Goal: Task Accomplishment & Management: Use online tool/utility

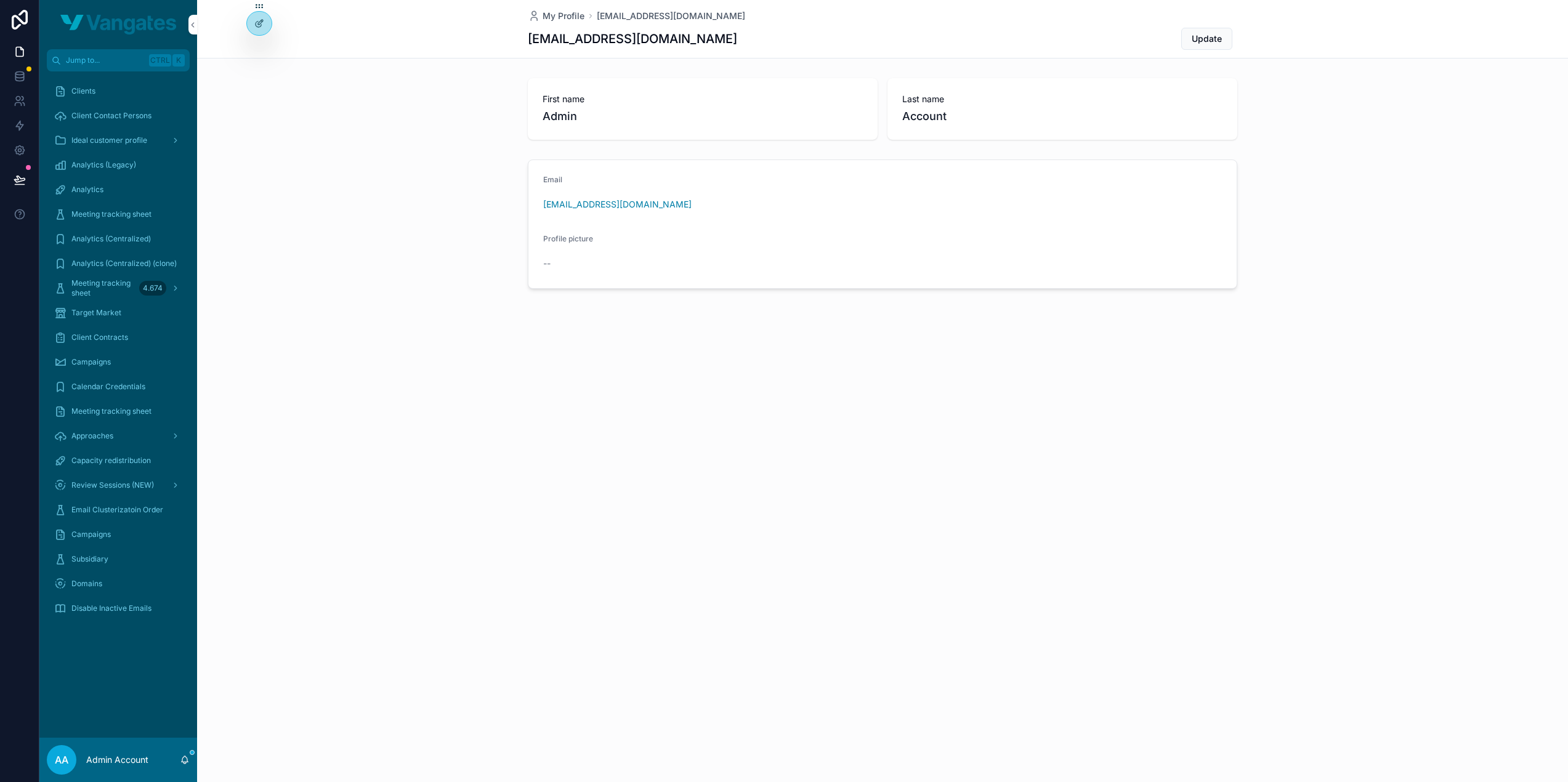
click at [102, 312] on span "Target Market" at bounding box center [97, 313] width 50 height 10
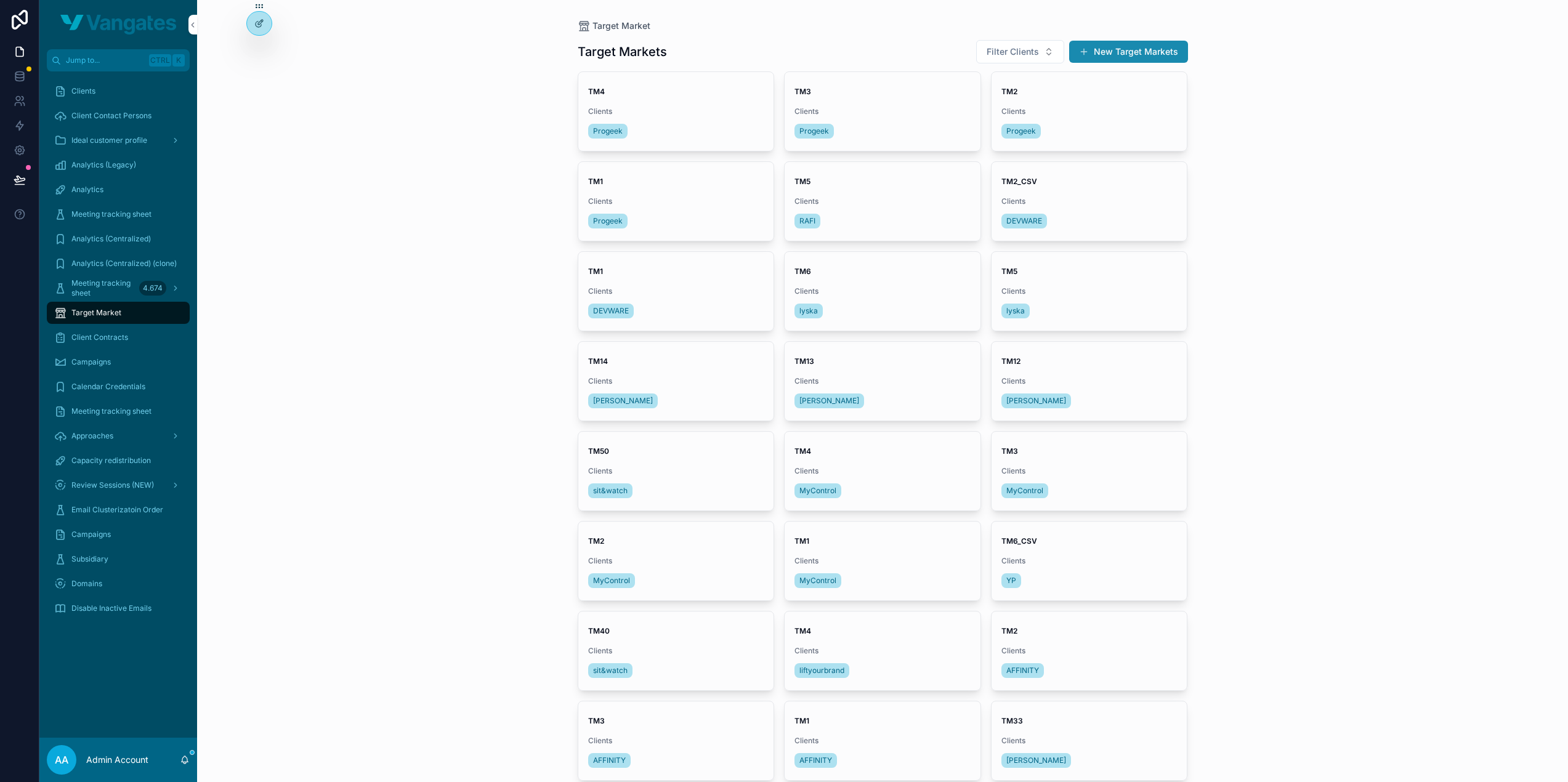
click at [1150, 48] on button "New Target Markets" at bounding box center [1129, 51] width 119 height 22
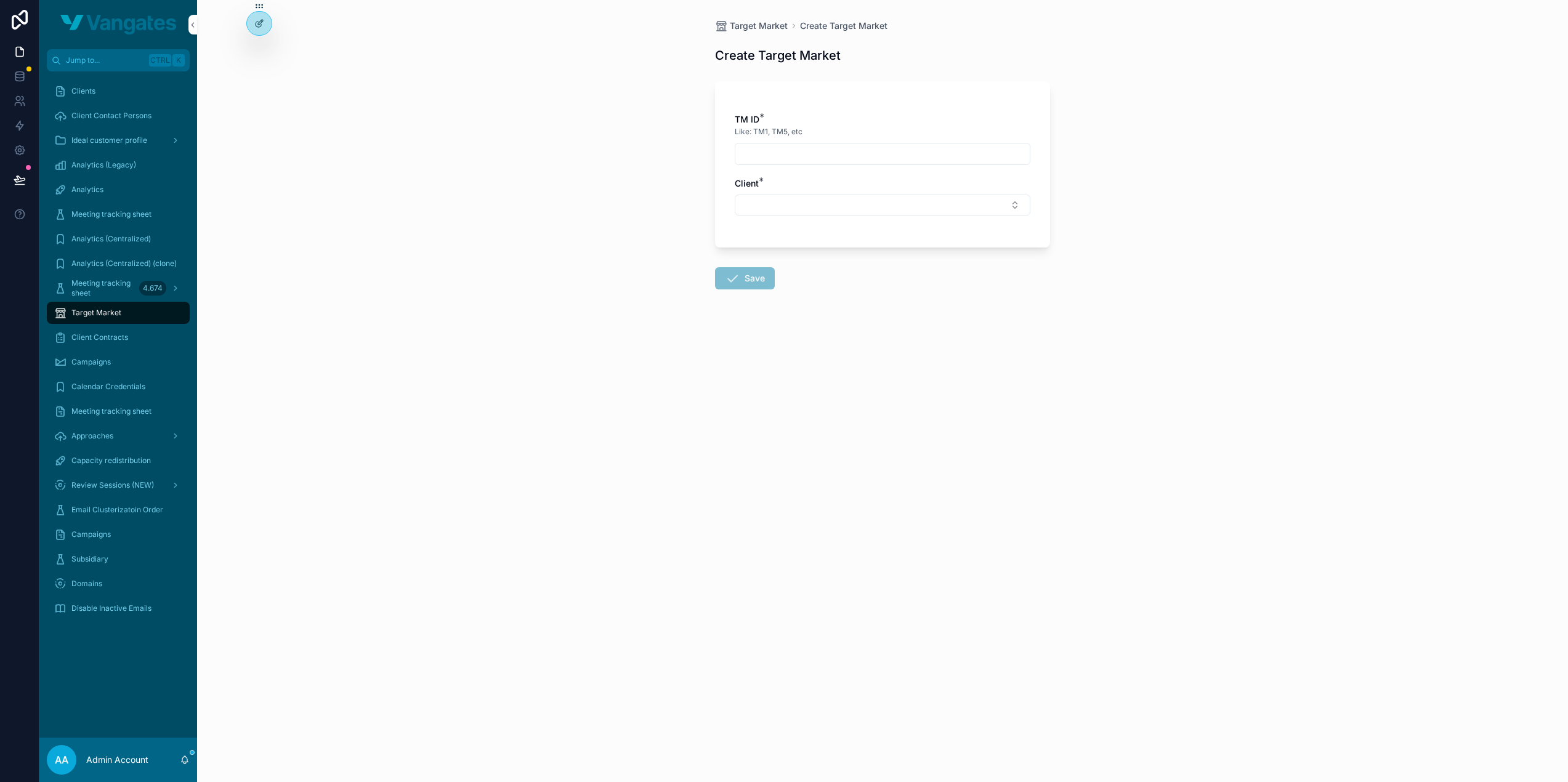
click at [843, 154] on input "scrollable content" at bounding box center [883, 154] width 295 height 17
type input "****"
click at [854, 211] on button "Select Button" at bounding box center [883, 205] width 296 height 21
click at [854, 225] on input "scrollable content" at bounding box center [890, 229] width 147 height 22
type input "******"
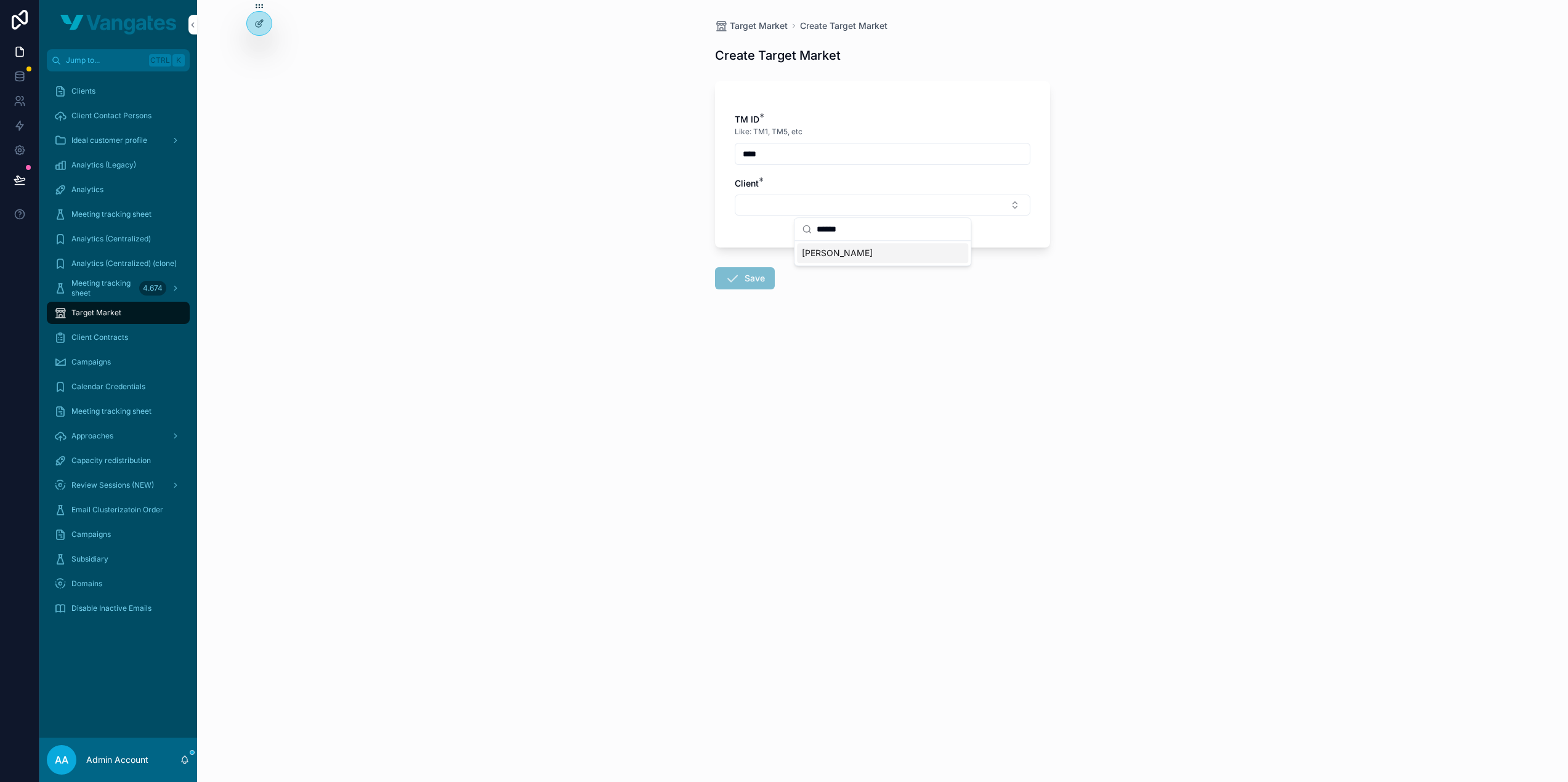
click at [847, 253] on div "[PERSON_NAME]" at bounding box center [882, 253] width 171 height 20
click at [803, 322] on form "TM ID * Like: TM1, TM5, etc **** Client * Roeder Save" at bounding box center [882, 222] width 335 height 298
click at [755, 278] on button "Save" at bounding box center [744, 282] width 60 height 22
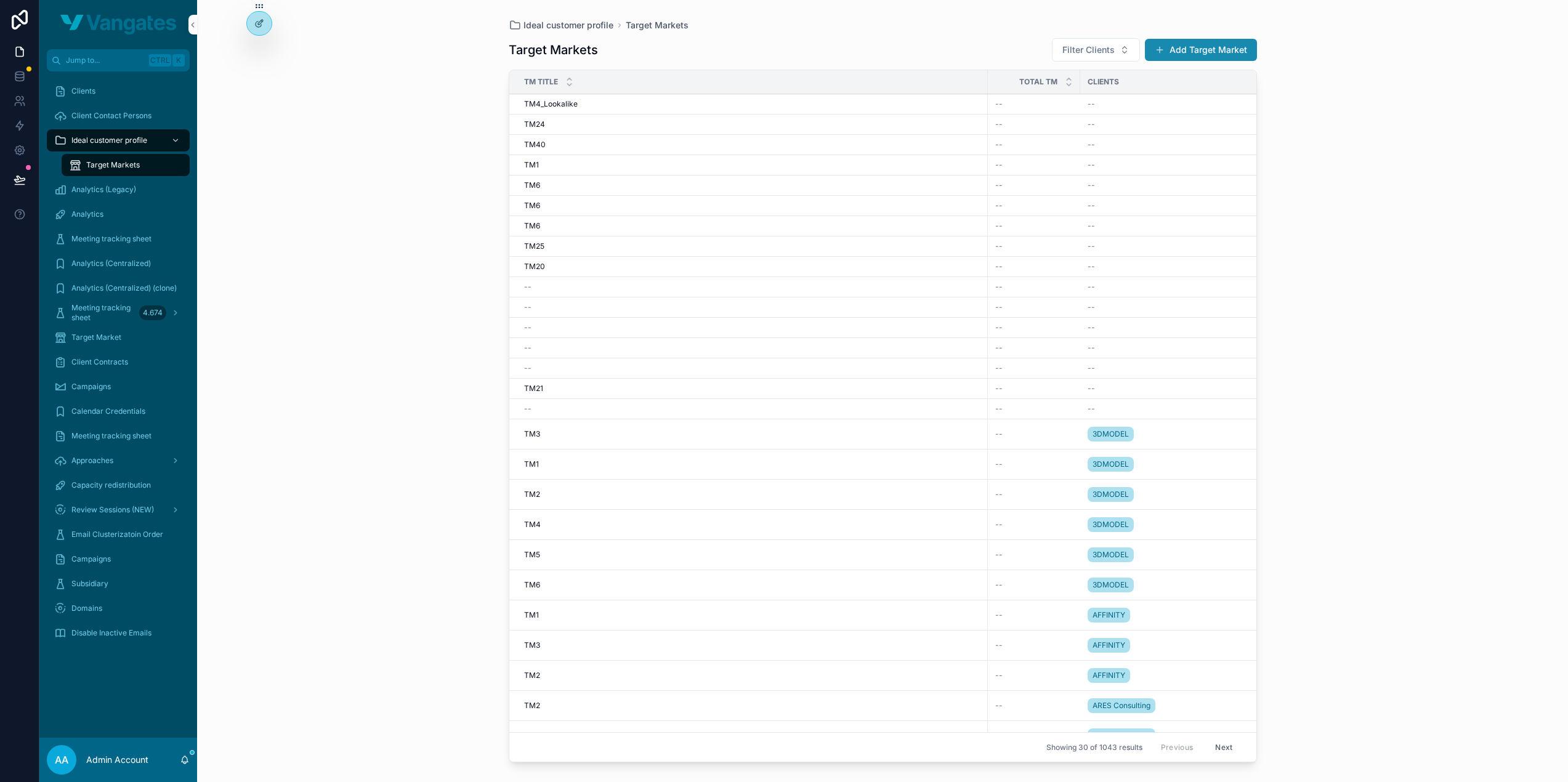
click at [1207, 49] on button "Add Target Market" at bounding box center [1200, 50] width 112 height 22
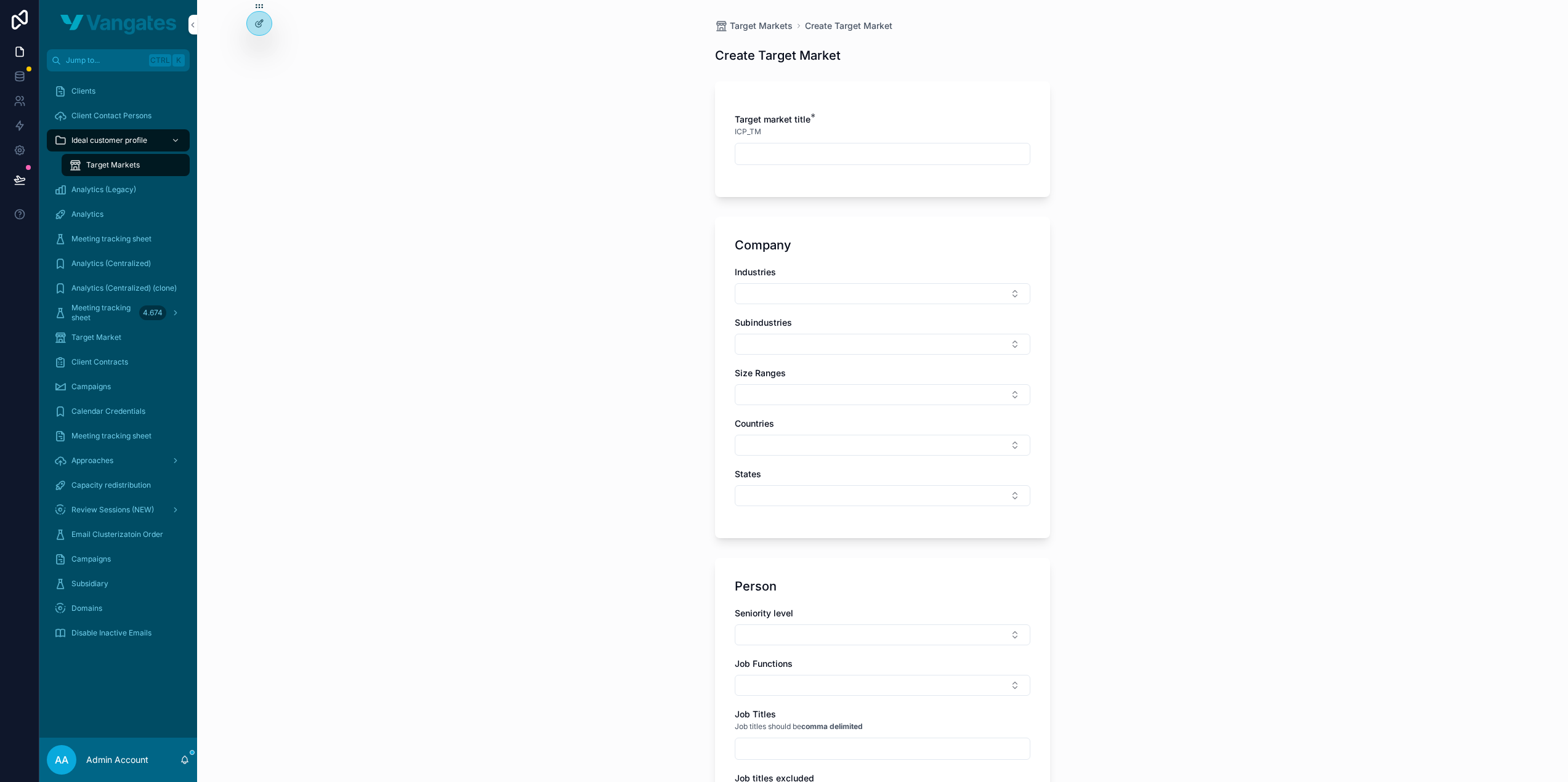
click at [417, 379] on div "Target Markets Create Target Market Create Target Market Target market title * …" at bounding box center [883, 391] width 1371 height 782
click at [104, 343] on div "Target Market" at bounding box center [118, 338] width 128 height 20
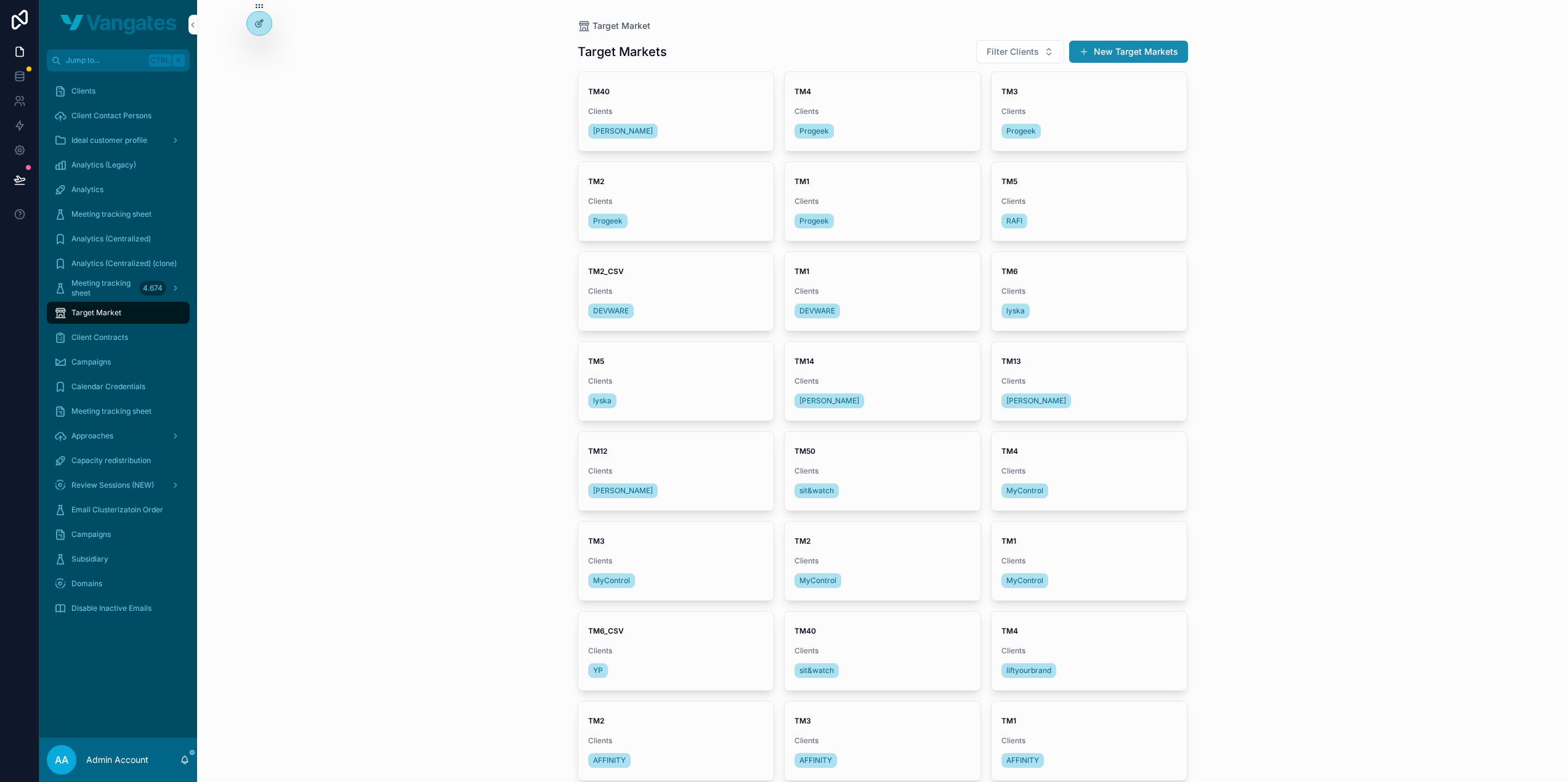
click at [1161, 49] on button "New Target Markets" at bounding box center [1129, 51] width 119 height 22
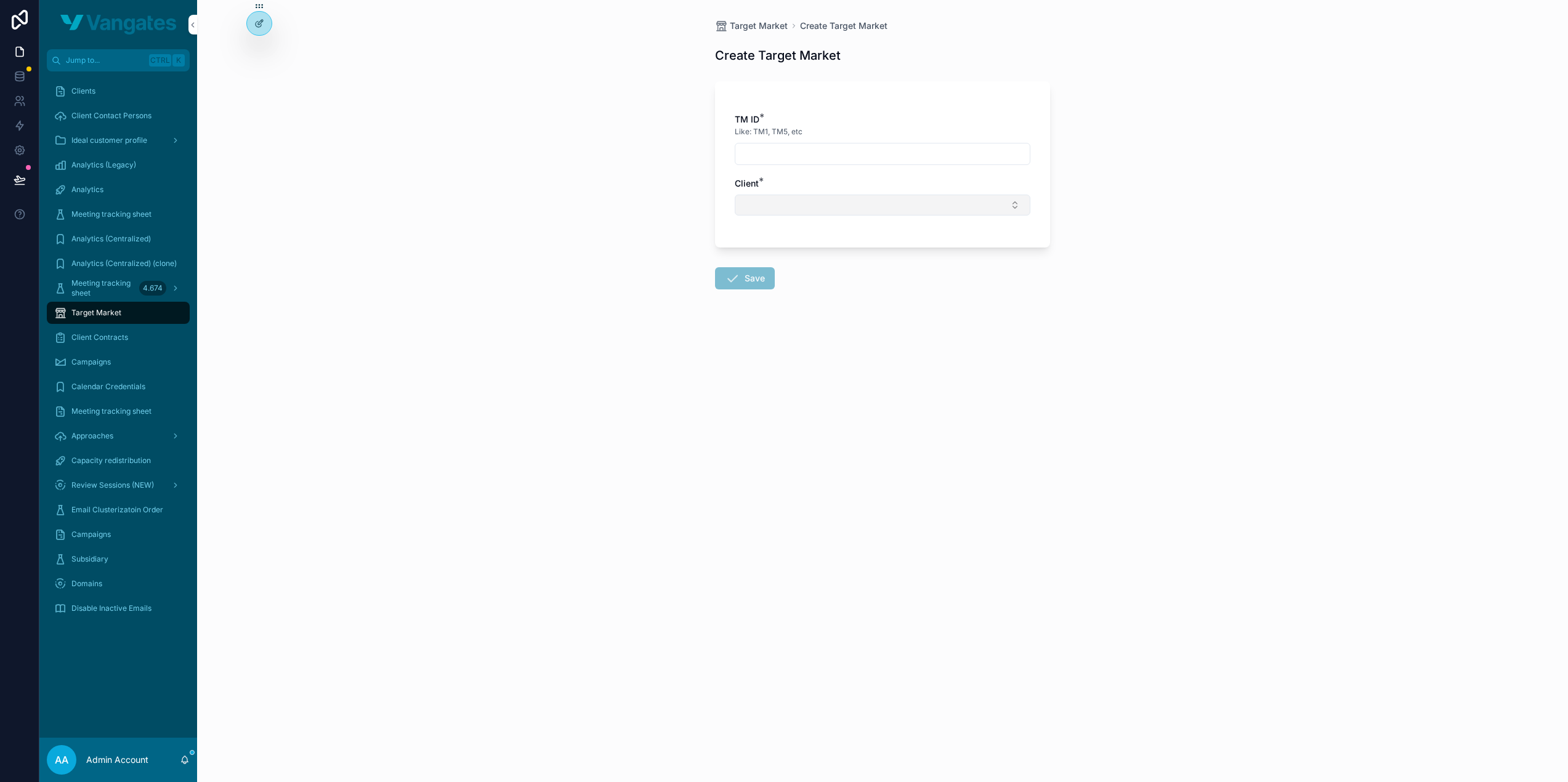
click at [770, 206] on button "Select Button" at bounding box center [883, 205] width 296 height 21
type input "******"
click at [822, 252] on span "[PERSON_NAME]" at bounding box center [837, 253] width 71 height 12
click at [810, 157] on input "scrollable content" at bounding box center [883, 154] width 295 height 17
type input "****"
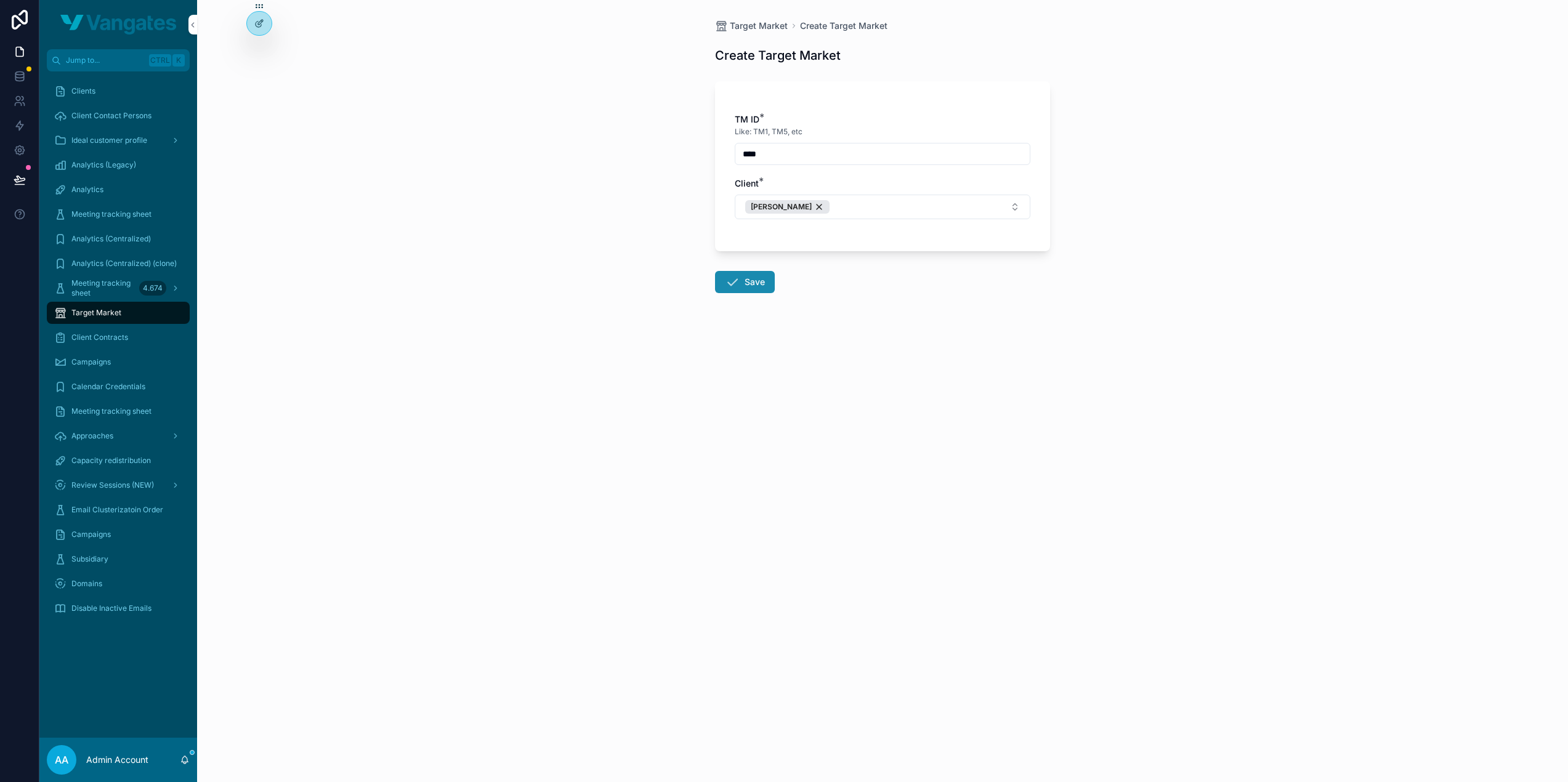
click at [753, 284] on button "Save" at bounding box center [744, 282] width 60 height 22
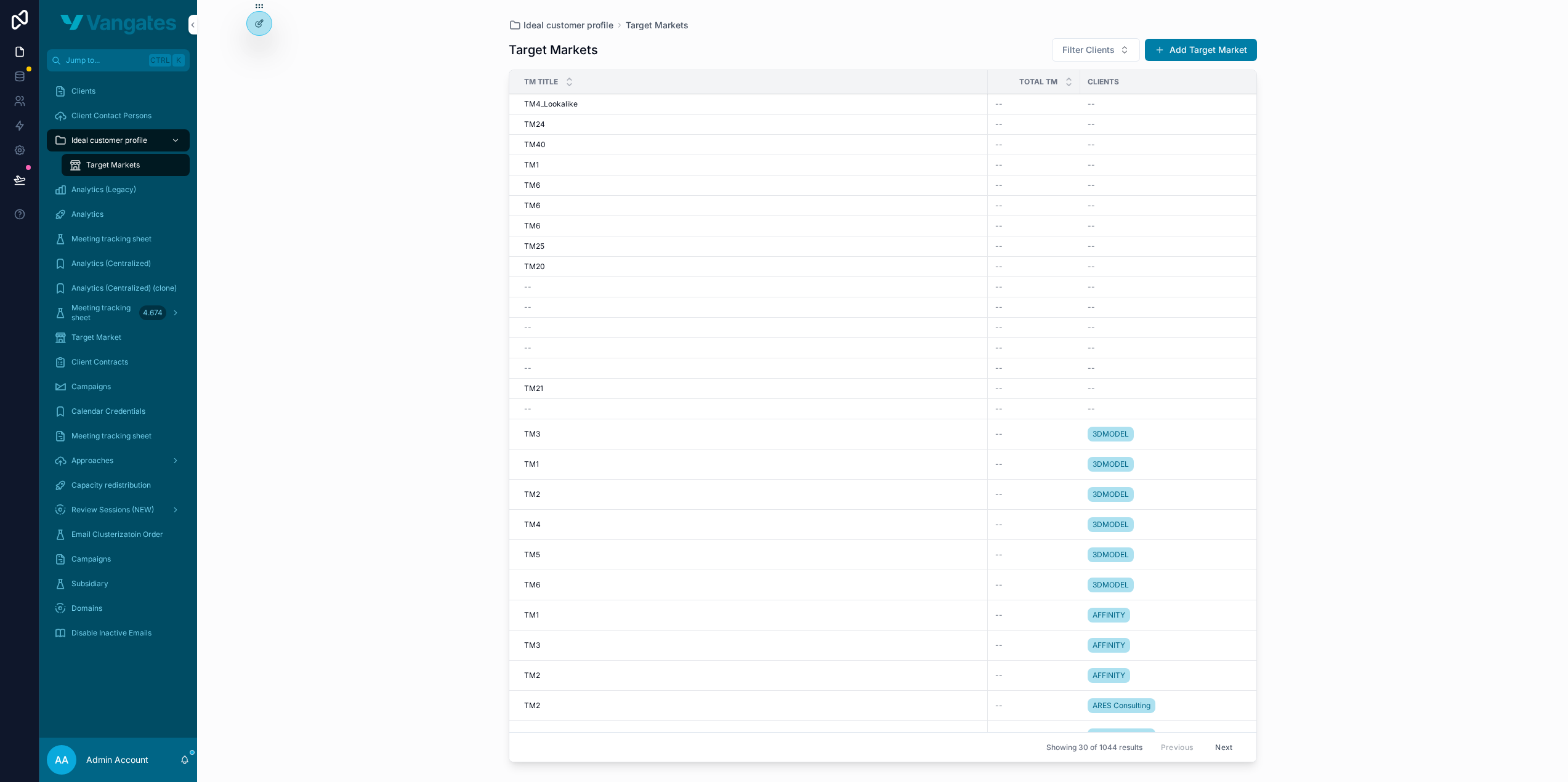
click at [98, 339] on span "Target Market" at bounding box center [97, 337] width 50 height 10
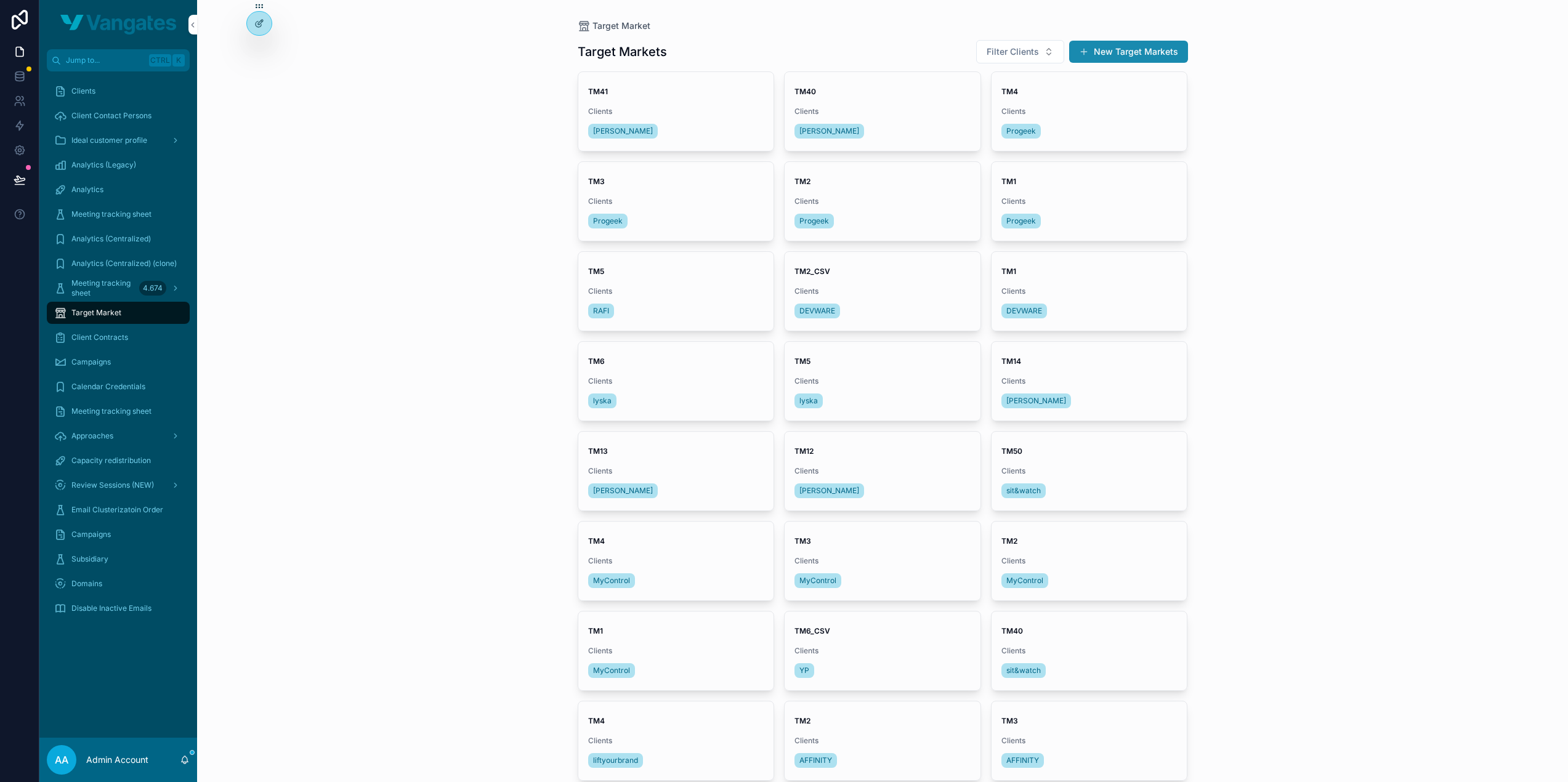
click at [1142, 47] on button "New Target Markets" at bounding box center [1129, 51] width 119 height 22
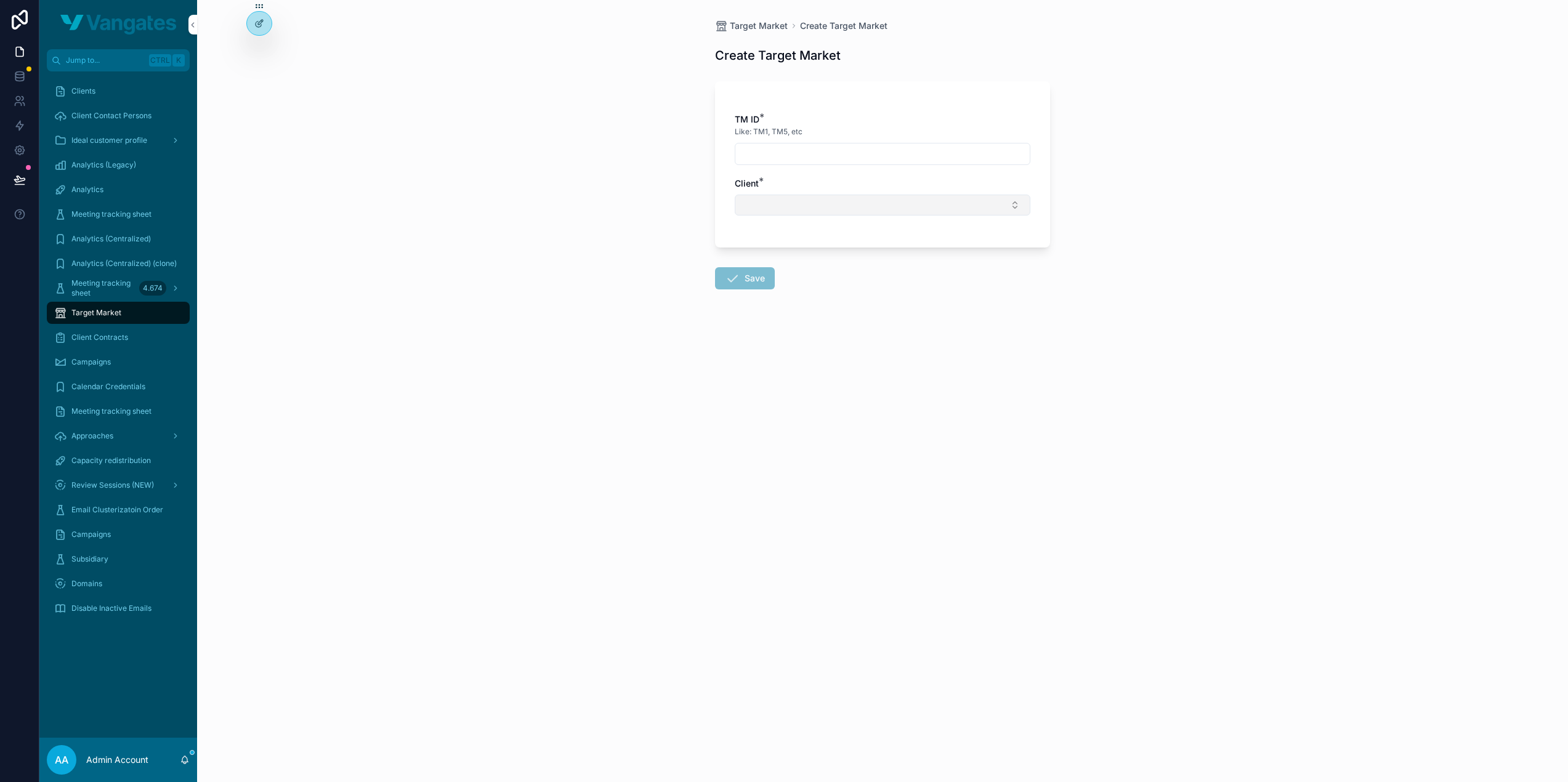
click at [770, 202] on button "Select Button" at bounding box center [883, 205] width 296 height 21
type input "******"
click at [821, 257] on span "[PERSON_NAME]" at bounding box center [837, 253] width 71 height 12
click at [821, 153] on input "scrollable content" at bounding box center [883, 154] width 295 height 17
type input "****"
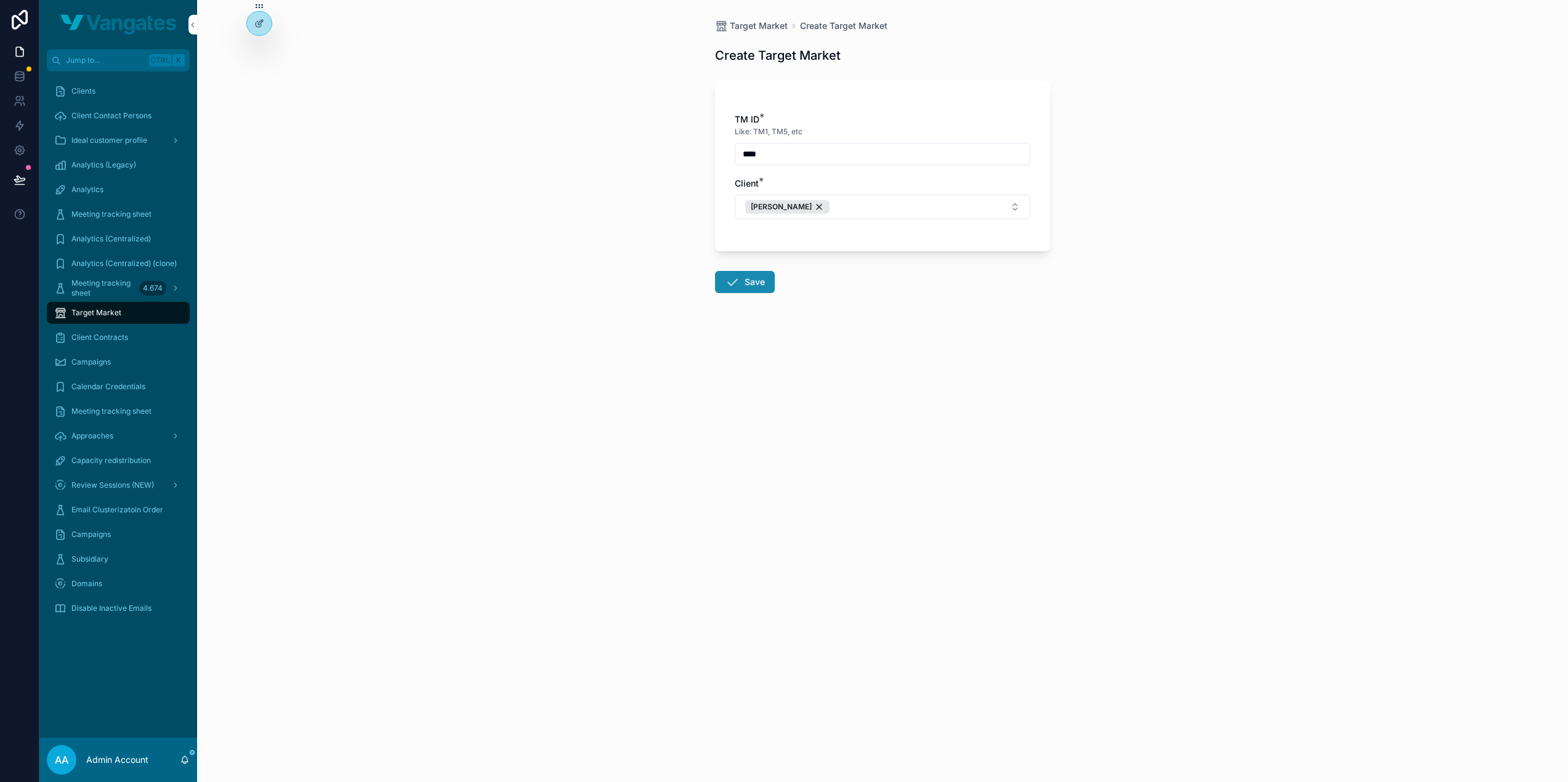
click at [758, 284] on button "Save" at bounding box center [744, 282] width 60 height 22
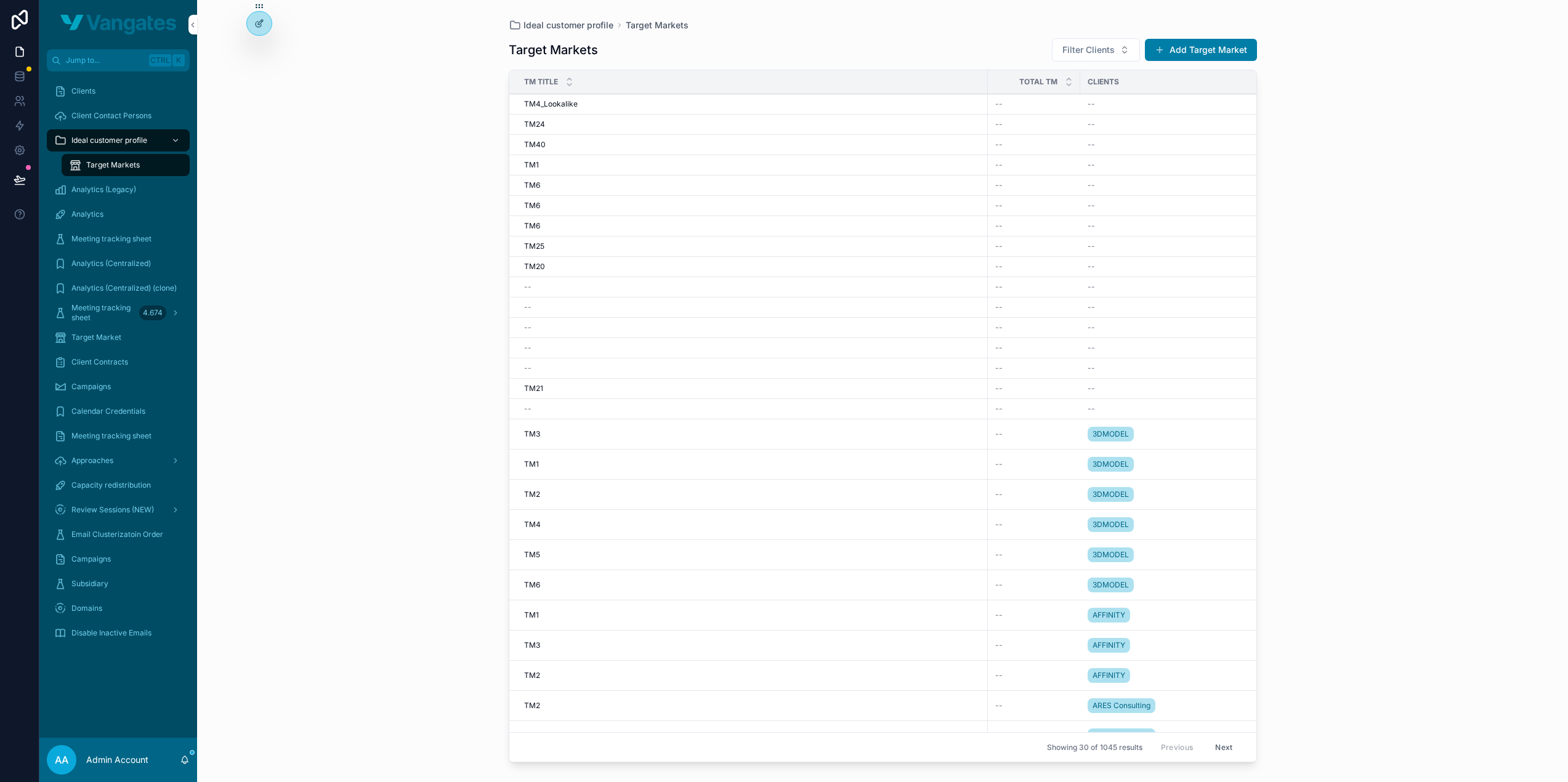
click at [91, 336] on span "Target Market" at bounding box center [97, 337] width 50 height 10
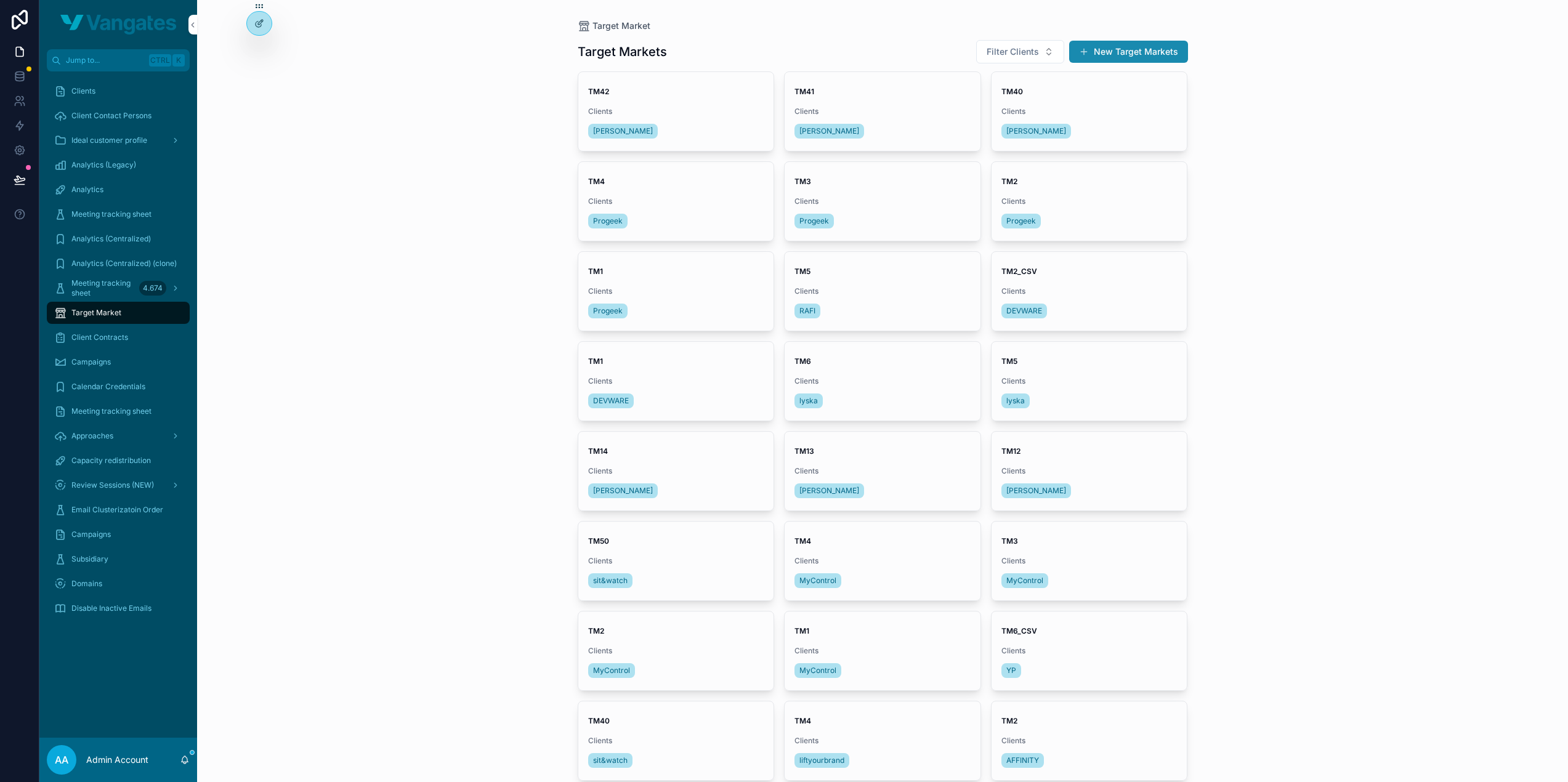
click at [1145, 50] on button "New Target Markets" at bounding box center [1129, 51] width 119 height 22
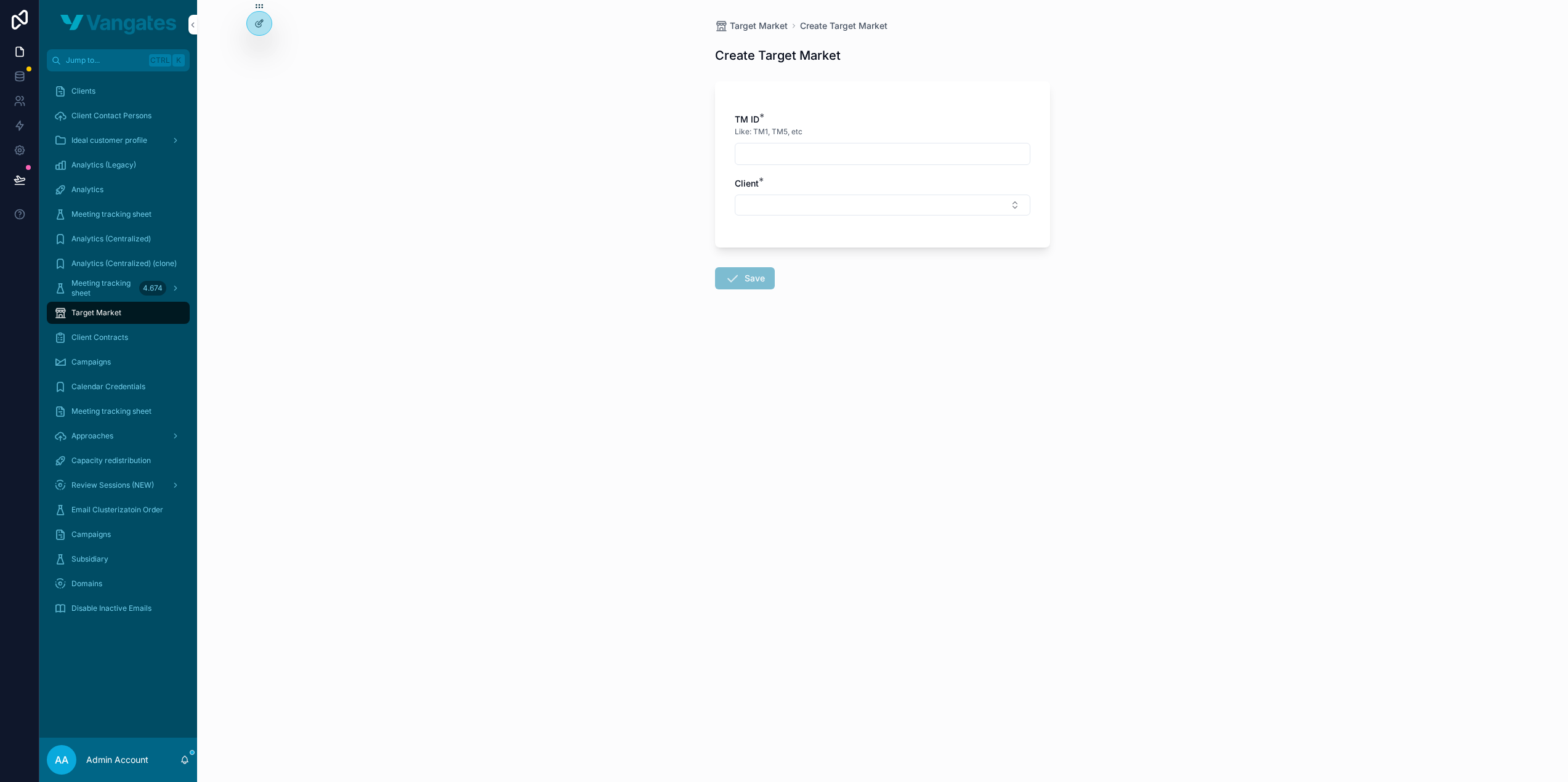
click at [818, 136] on div "Like: TM1, TM5, etc" at bounding box center [883, 131] width 296 height 12
click at [822, 143] on div "scrollable content" at bounding box center [883, 154] width 296 height 22
click at [826, 152] on input "scrollable content" at bounding box center [883, 154] width 295 height 17
type input "****"
click at [828, 199] on button "Select Button" at bounding box center [883, 205] width 296 height 21
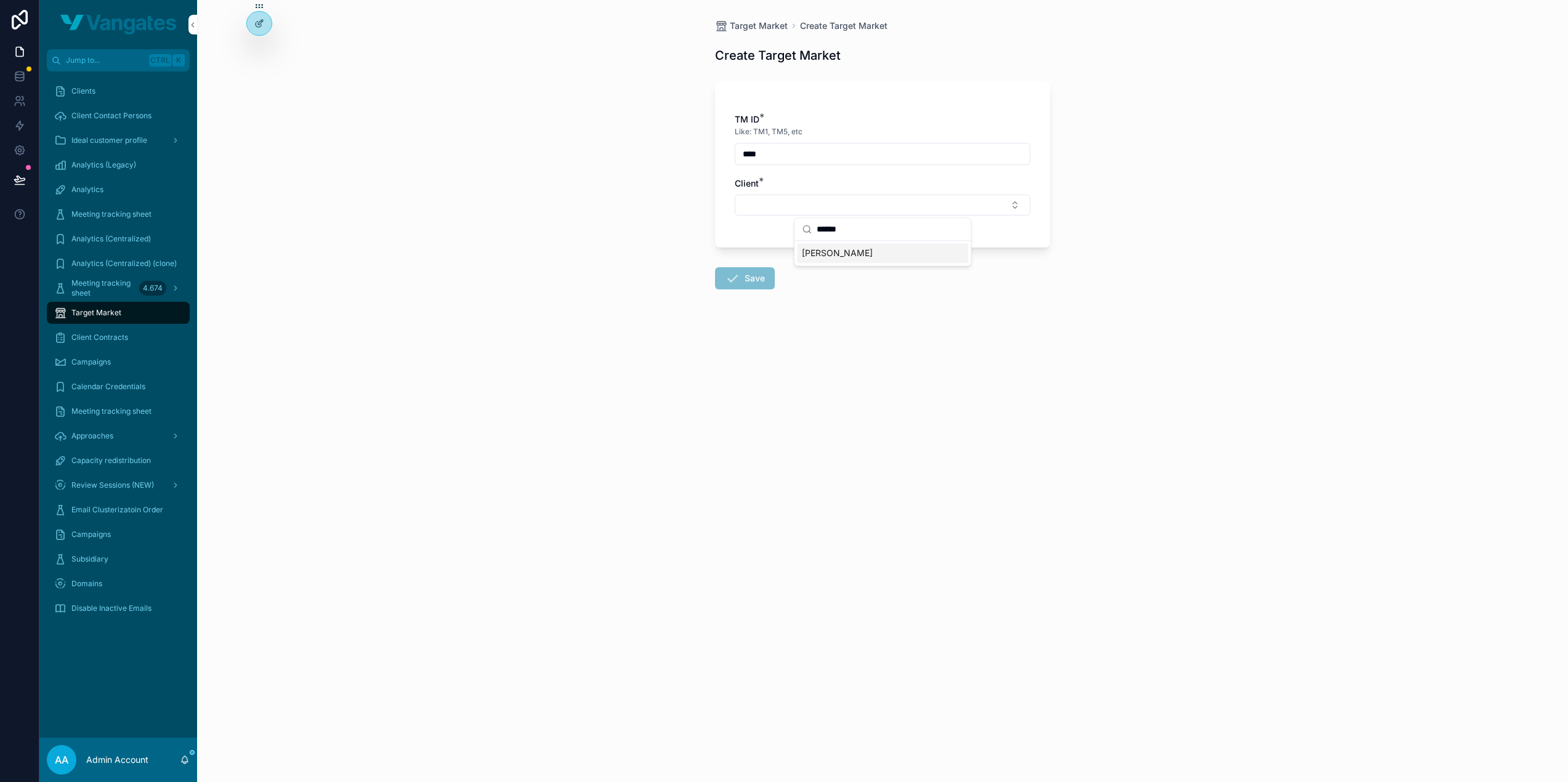
type input "******"
click at [833, 257] on div "[PERSON_NAME]" at bounding box center [882, 253] width 171 height 20
click at [829, 317] on form "TM ID * Like: TM1, TM5, etc **** Client * Roeder Save" at bounding box center [882, 222] width 335 height 298
click at [742, 278] on button "Save" at bounding box center [744, 282] width 60 height 22
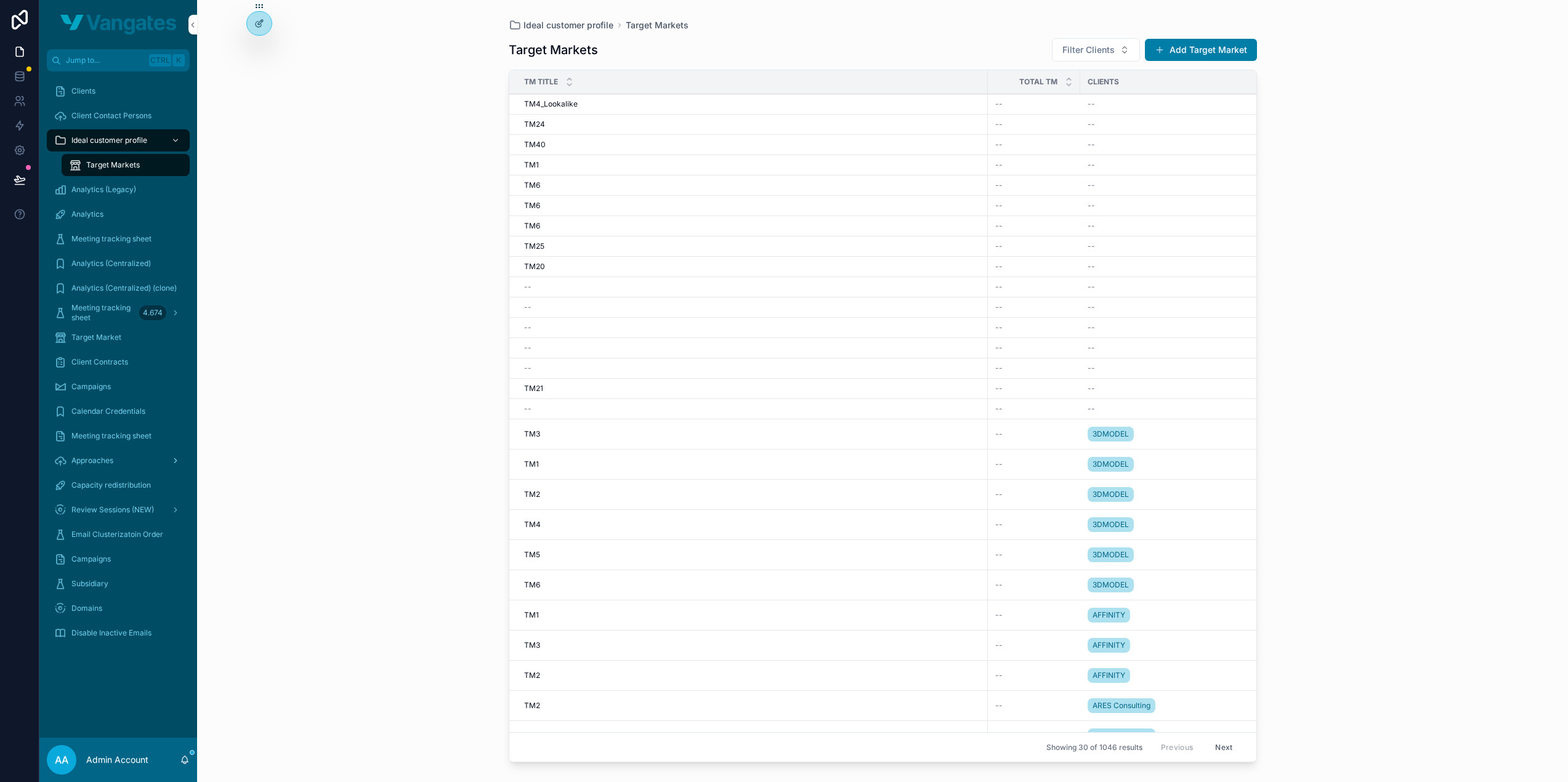
click at [100, 461] on span "Approaches" at bounding box center [92, 460] width 42 height 10
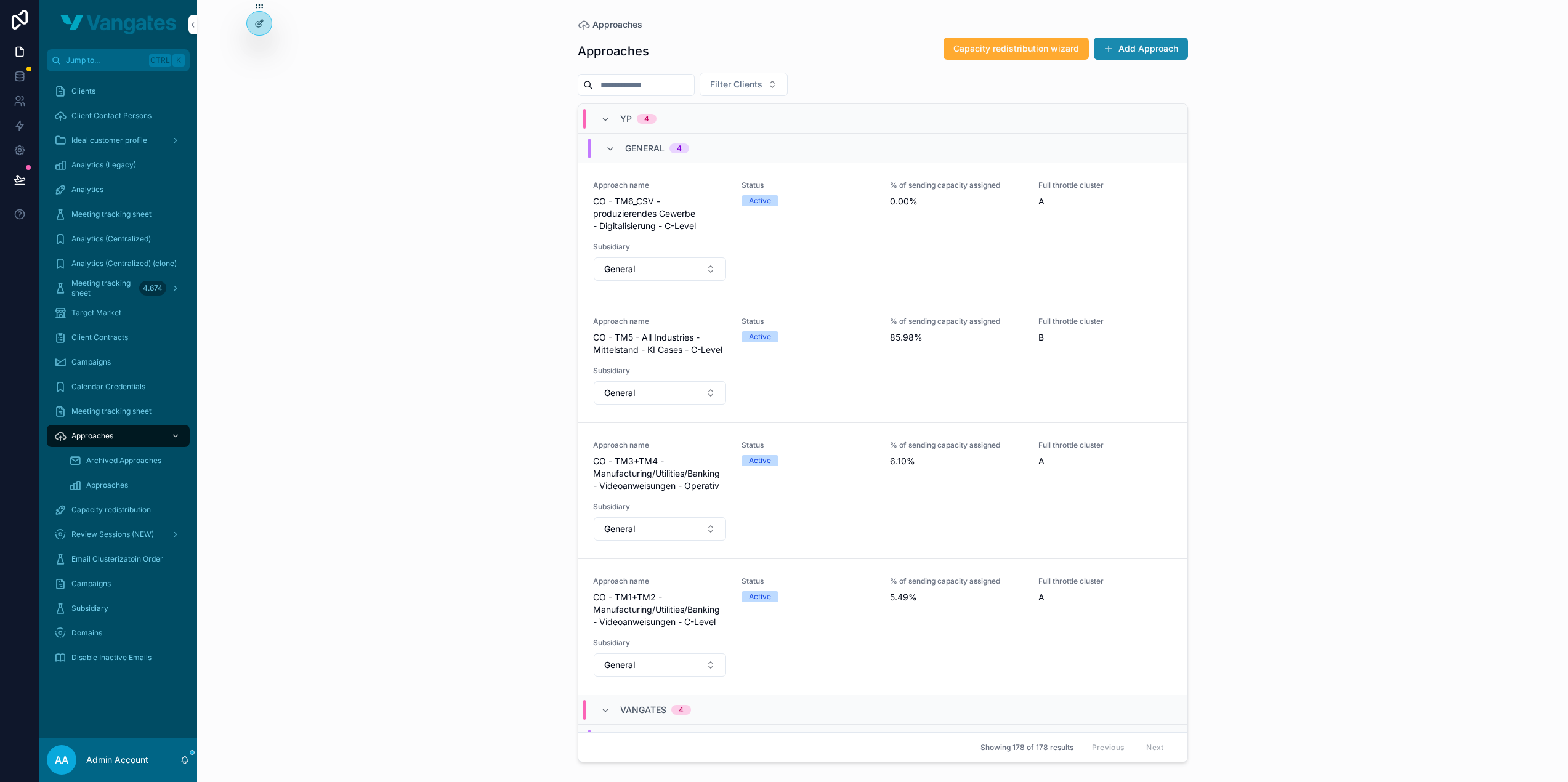
click at [1146, 47] on button "Add Approach" at bounding box center [1141, 49] width 94 height 22
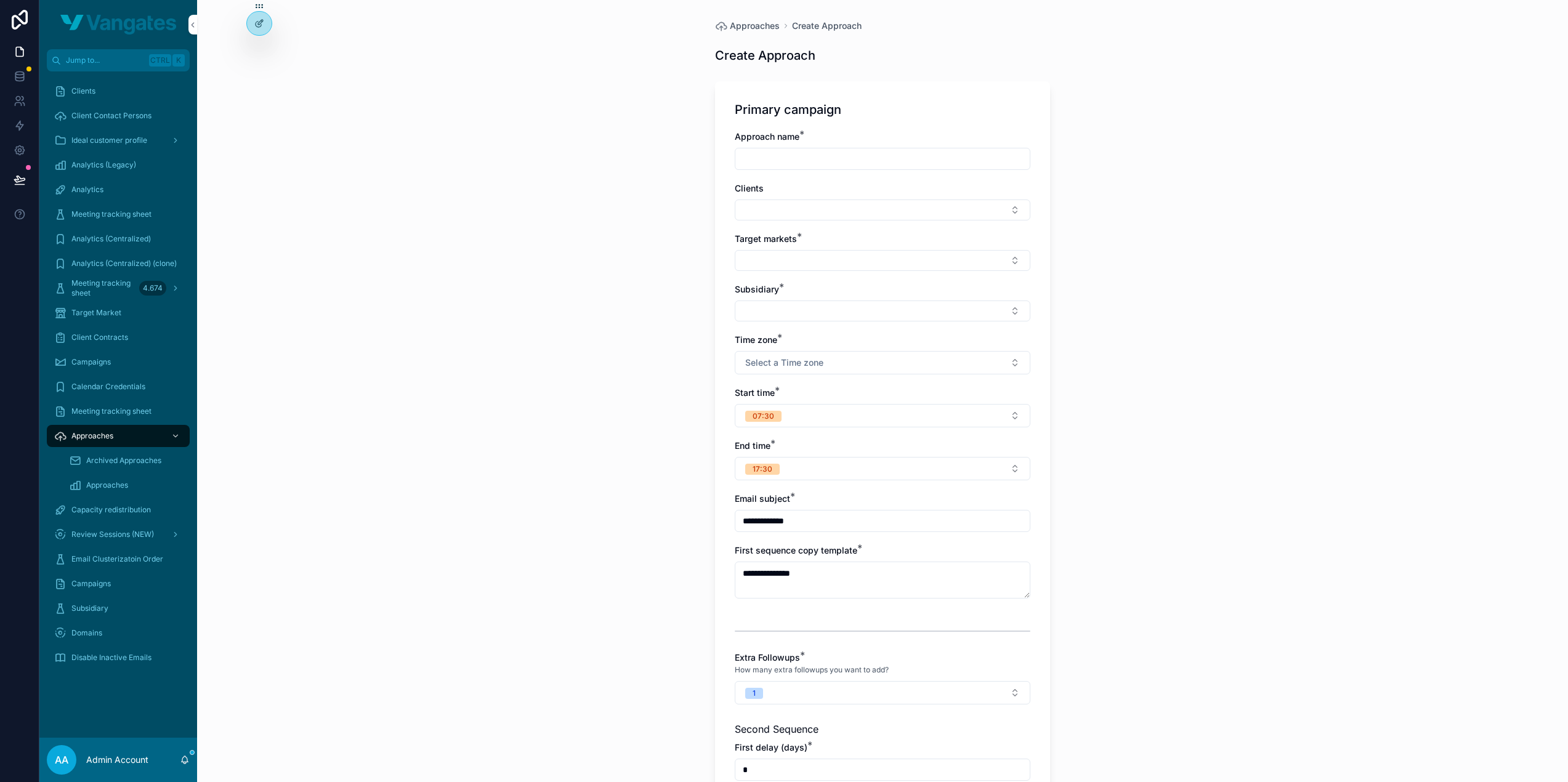
click at [869, 161] on input "scrollable content" at bounding box center [883, 159] width 295 height 17
click at [831, 204] on button "Select Button" at bounding box center [883, 210] width 296 height 21
click at [849, 237] on input "******" at bounding box center [885, 234] width 147 height 22
type input "******"
click at [819, 252] on span "[PERSON_NAME]" at bounding box center [832, 257] width 71 height 12
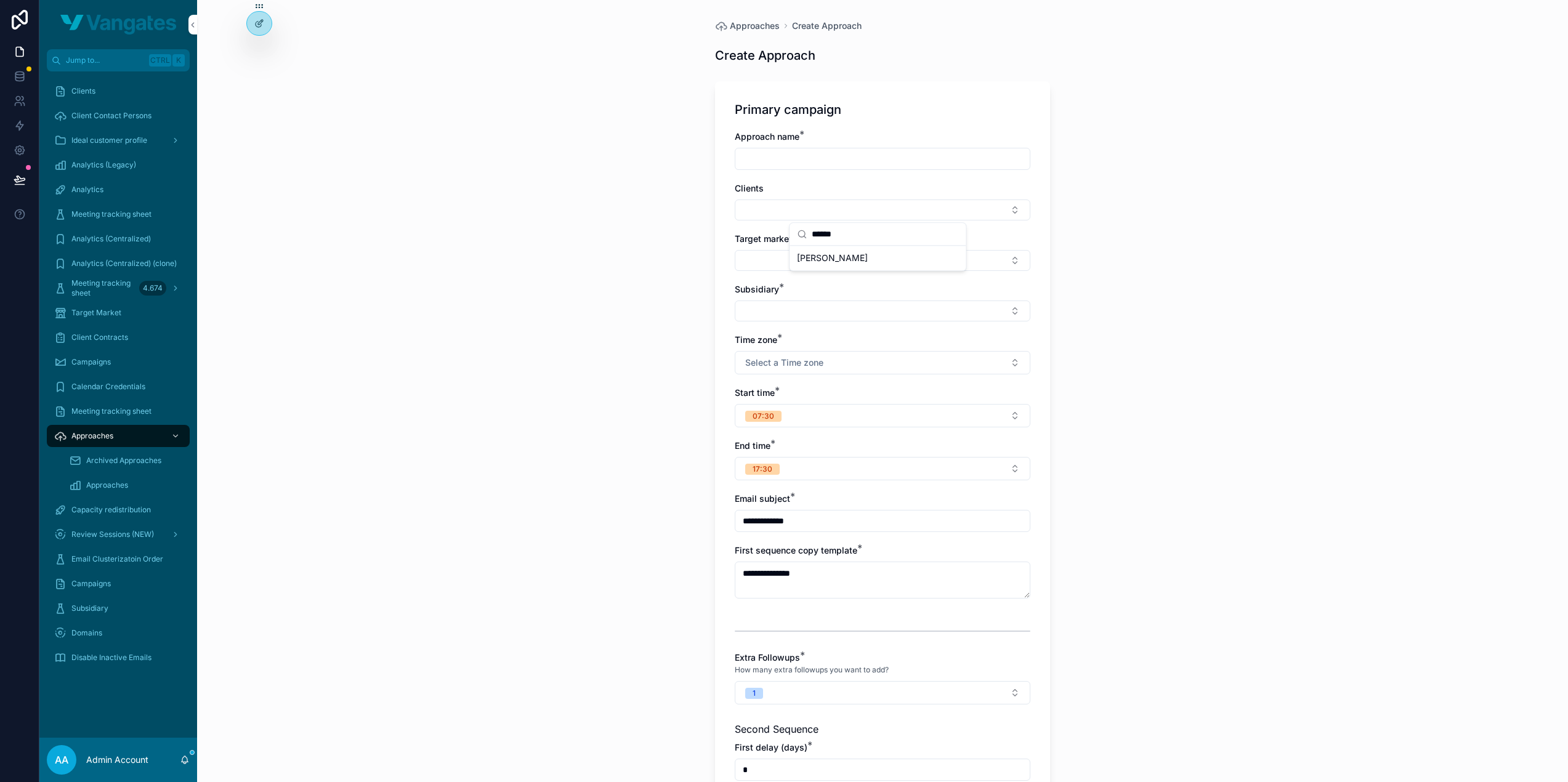
type input "**********"
type textarea "**********"
type input "**********"
type textarea "**********"
click at [803, 264] on button "Select Button" at bounding box center [883, 263] width 296 height 21
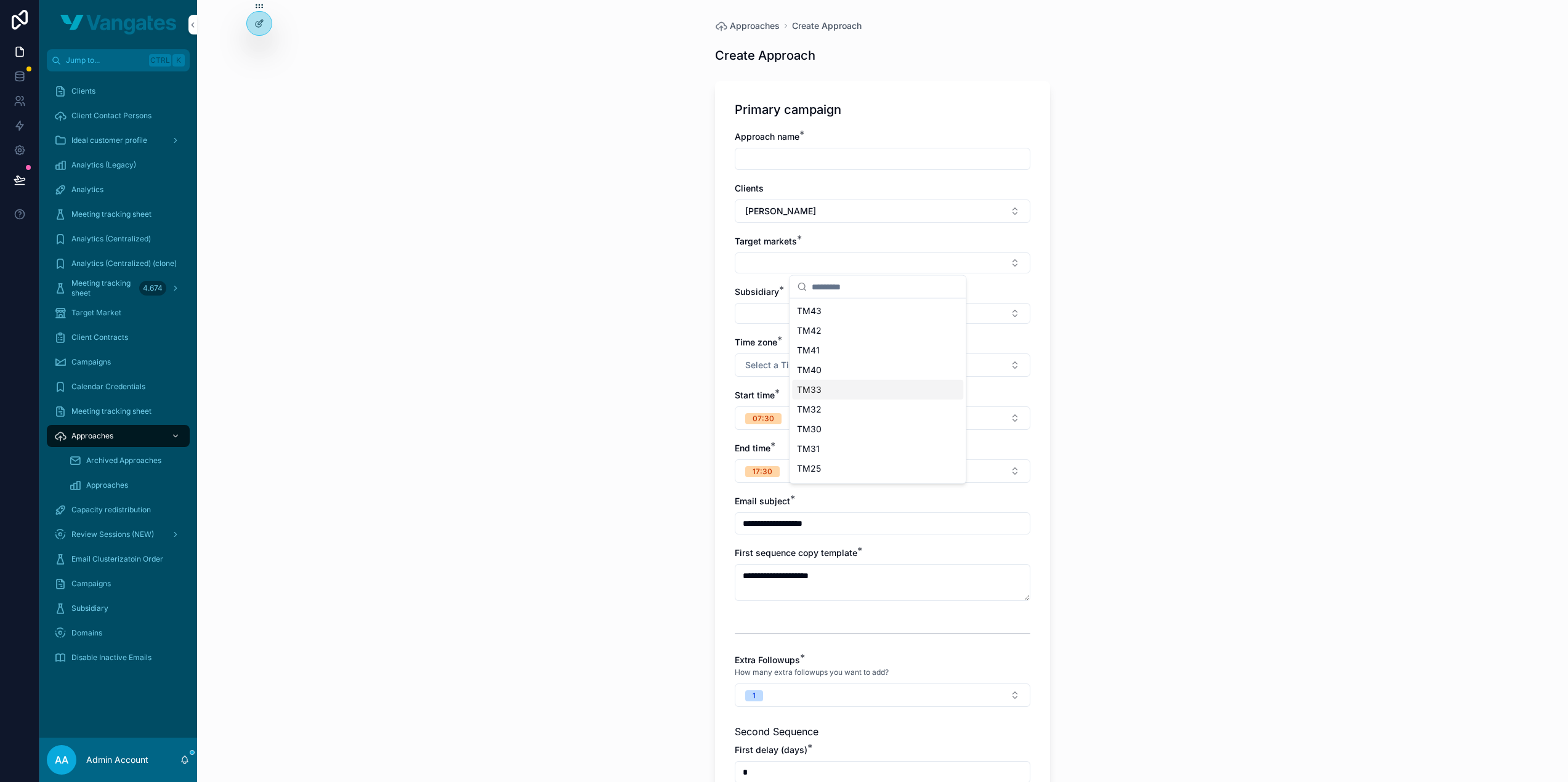
click at [602, 353] on div "**********" at bounding box center [883, 391] width 1371 height 782
click at [96, 438] on span "Approaches" at bounding box center [92, 436] width 42 height 10
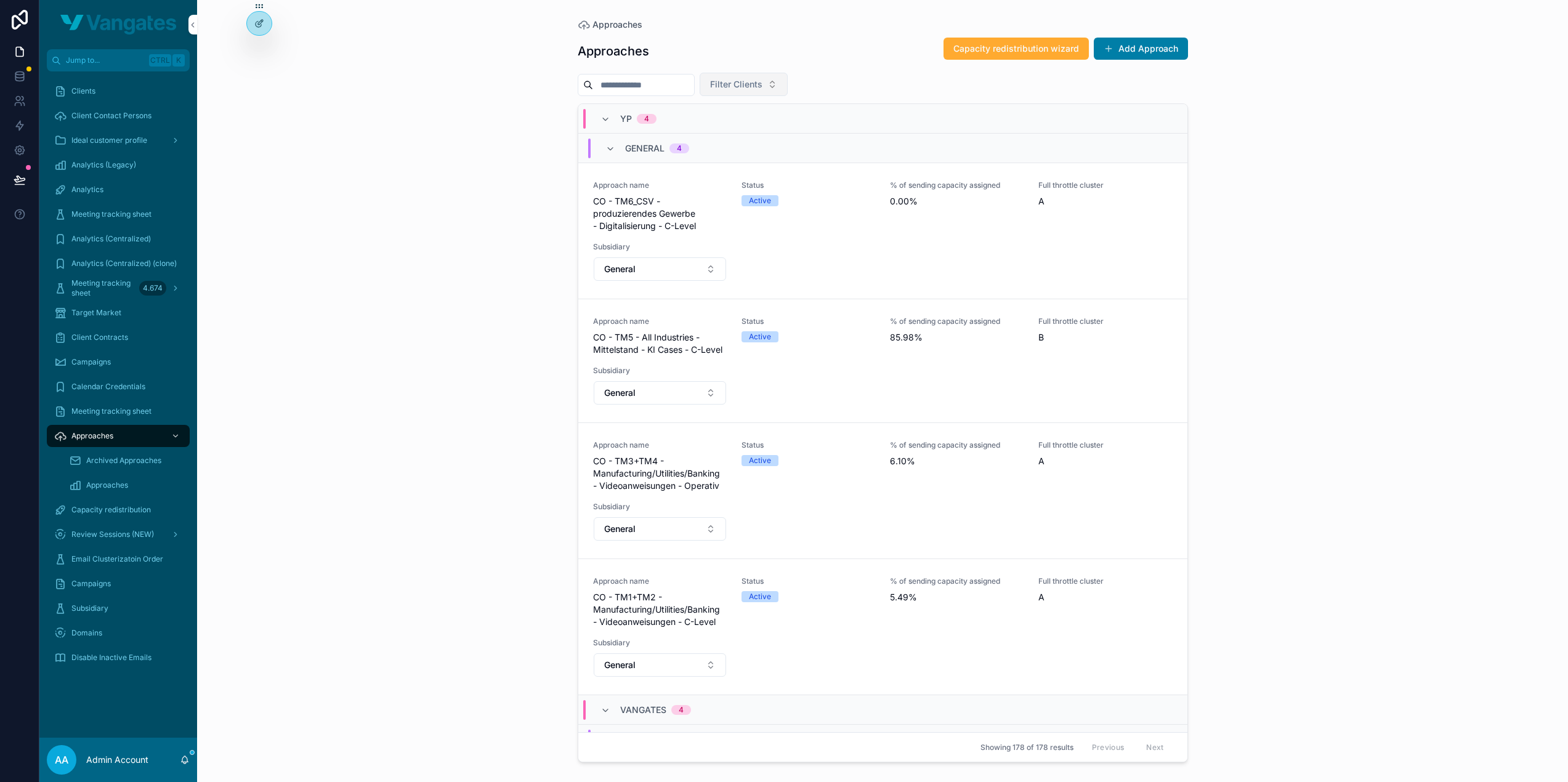
click at [762, 87] on span "Filter Clients" at bounding box center [737, 84] width 53 height 12
type input "*******"
click at [756, 136] on div "Mobotix" at bounding box center [769, 133] width 171 height 20
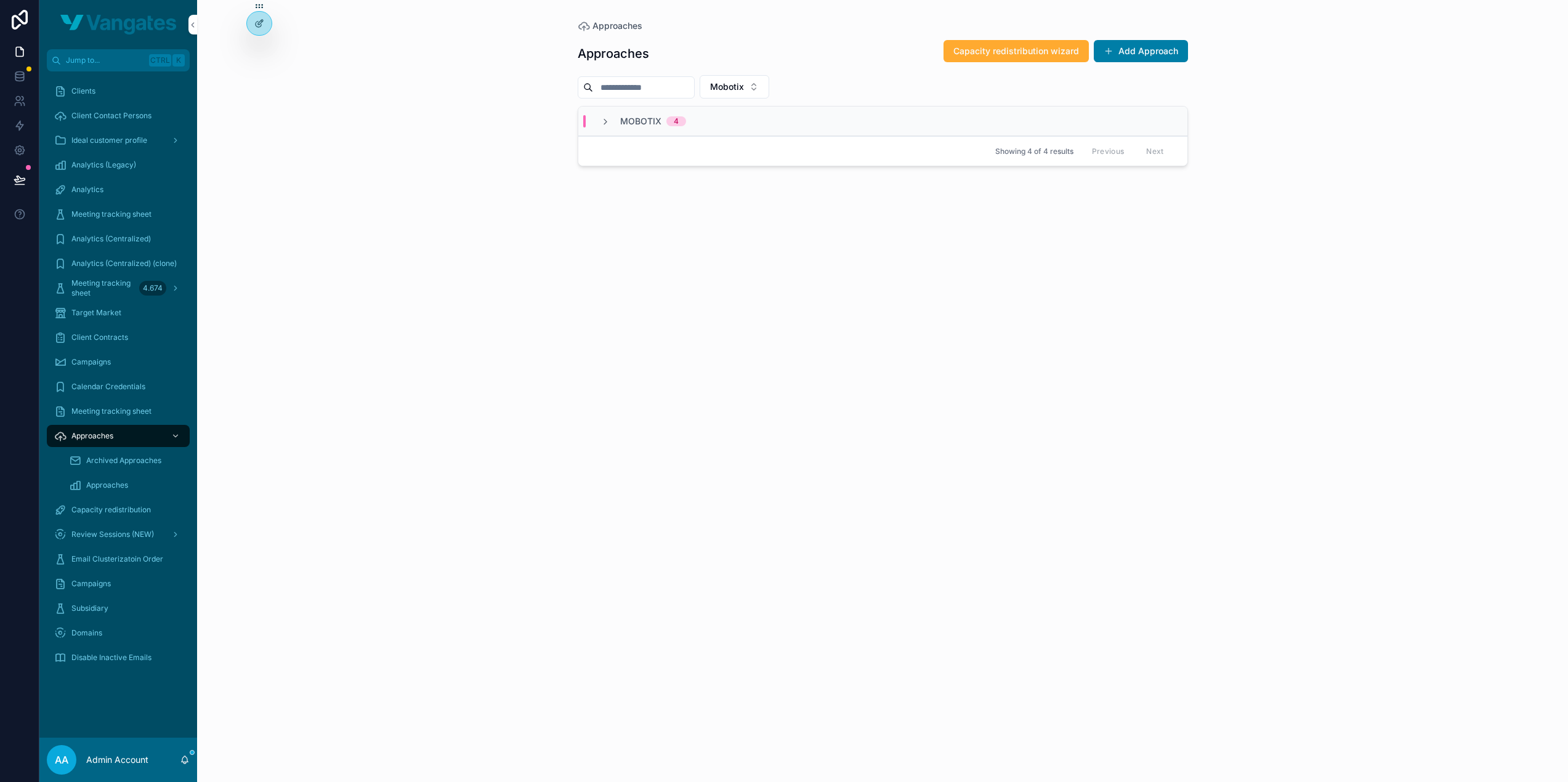
click at [633, 131] on div "MOBOTIX 4" at bounding box center [883, 121] width 609 height 29
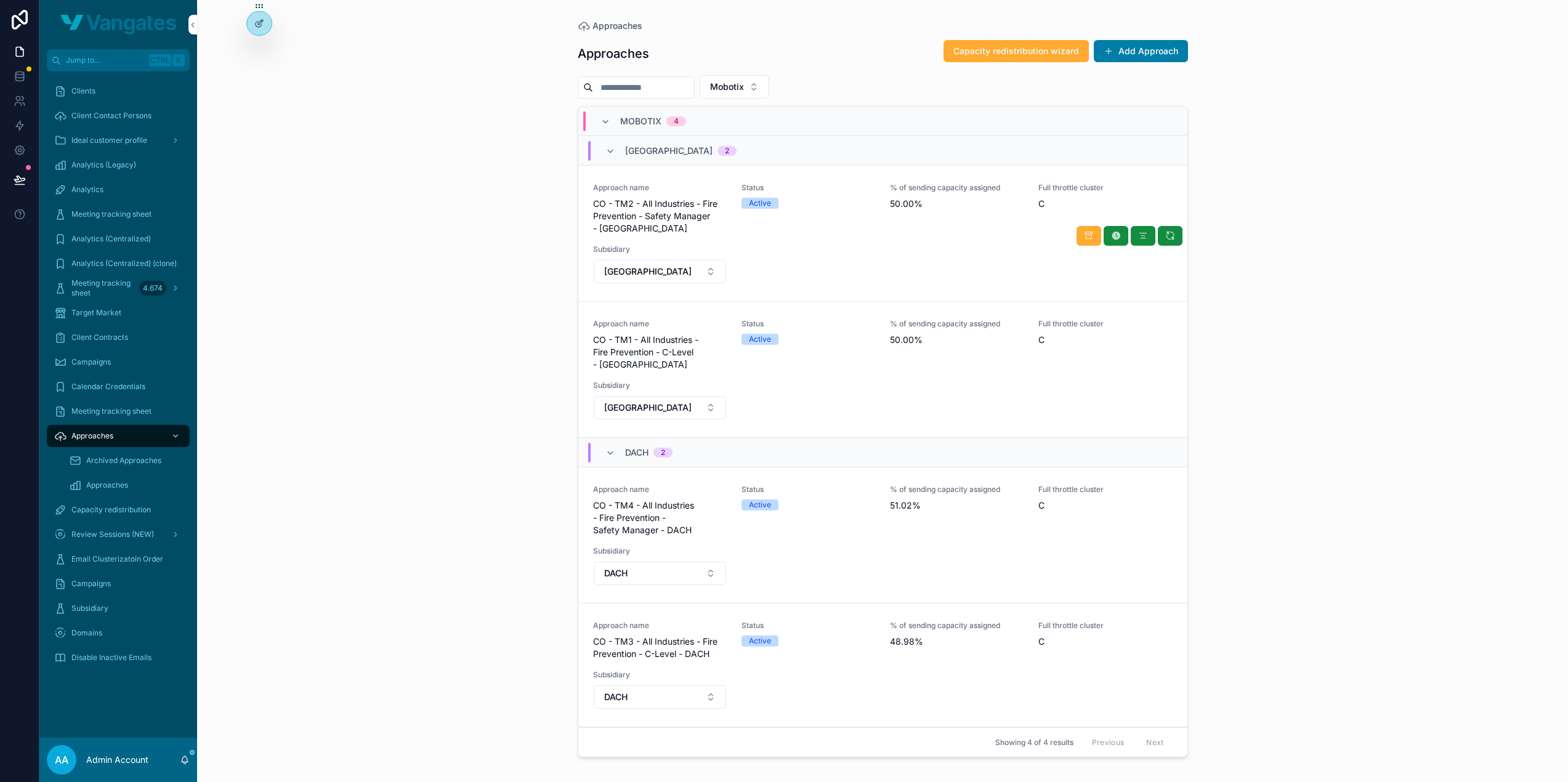
click at [848, 216] on div "Status Active" at bounding box center [808, 209] width 134 height 52
click at [1117, 232] on icon "scrollable content" at bounding box center [1116, 236] width 10 height 10
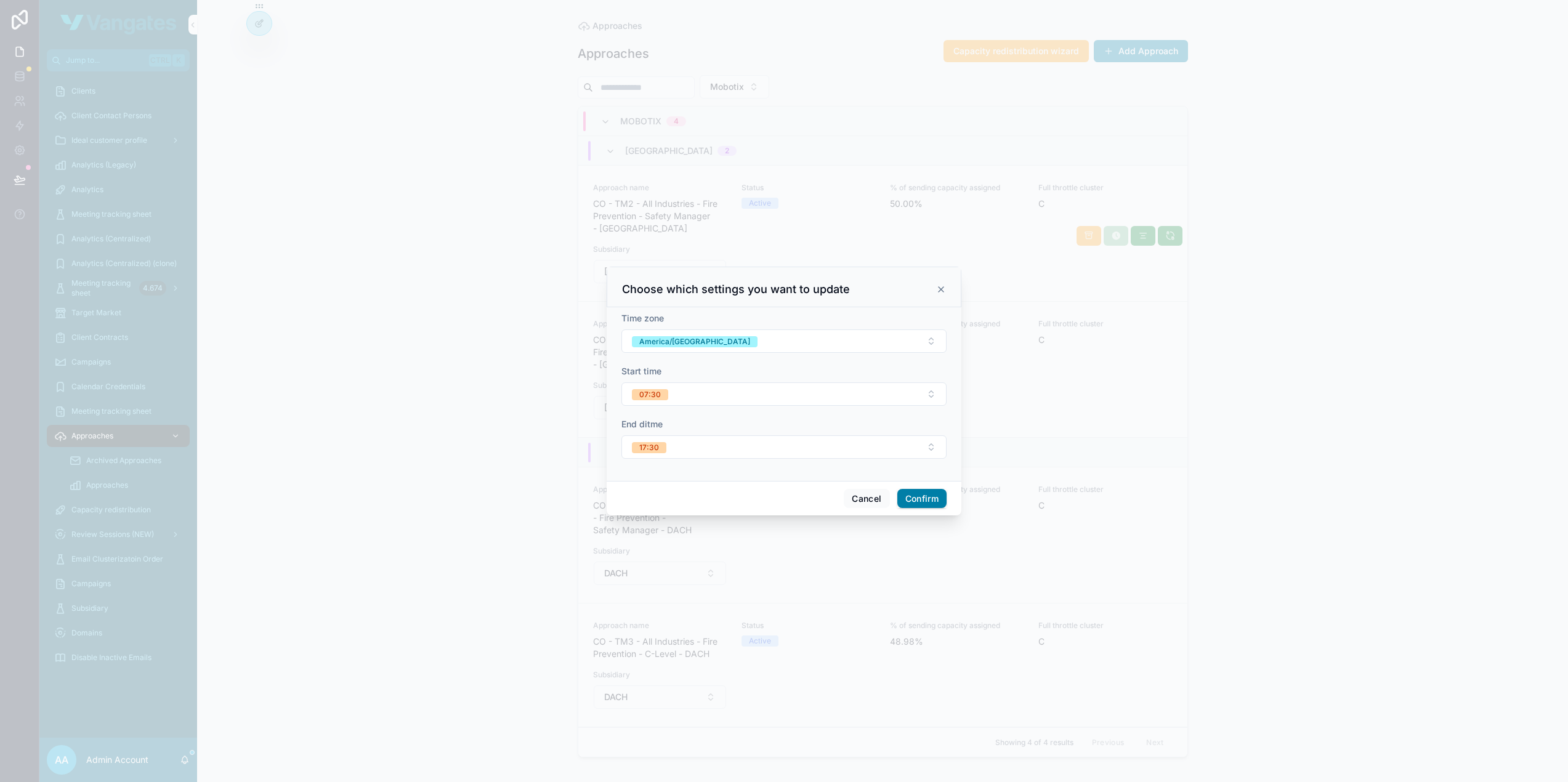
click at [940, 290] on icon at bounding box center [941, 289] width 5 height 5
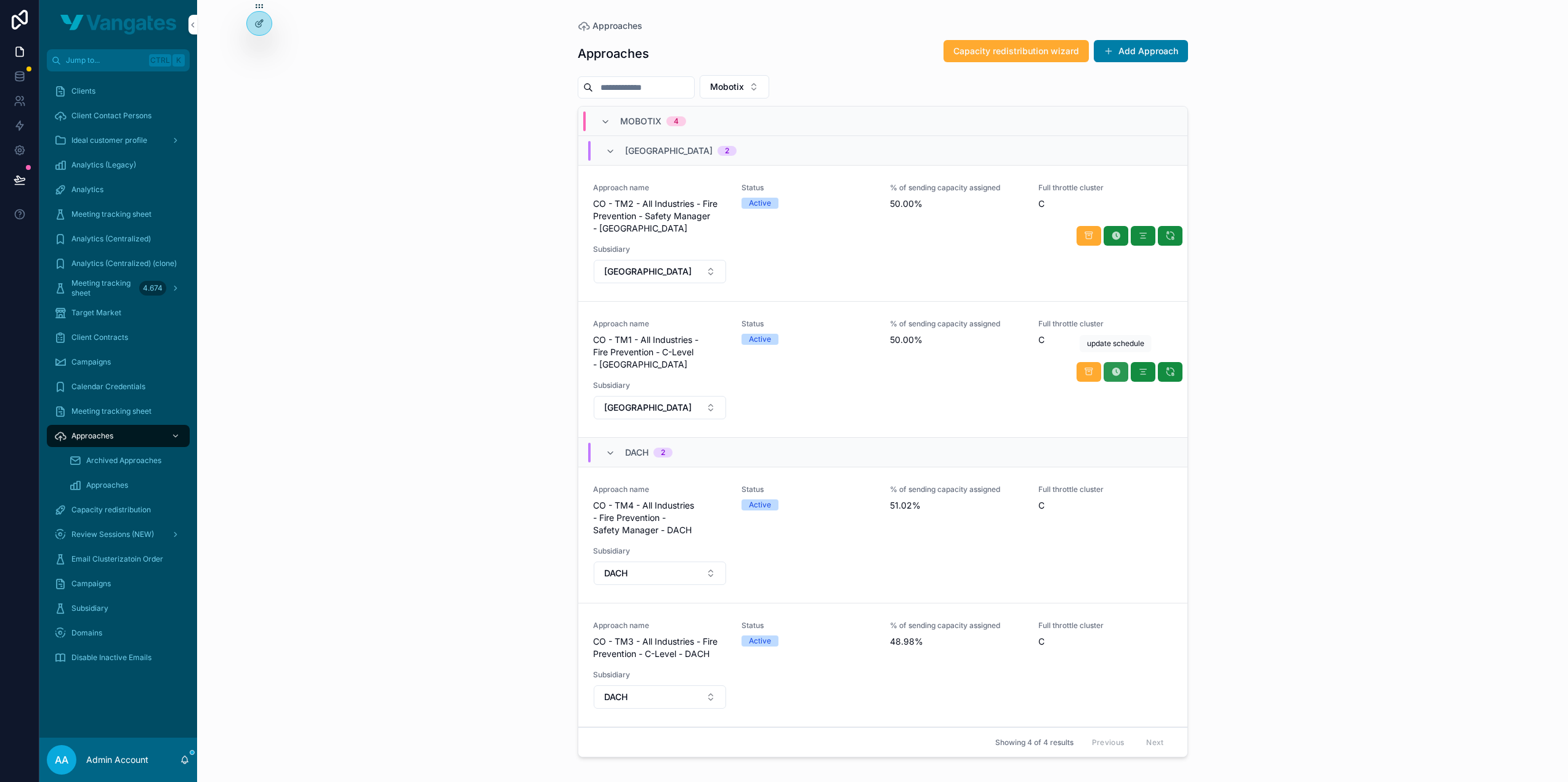
click at [1111, 367] on icon "scrollable content" at bounding box center [1116, 371] width 10 height 10
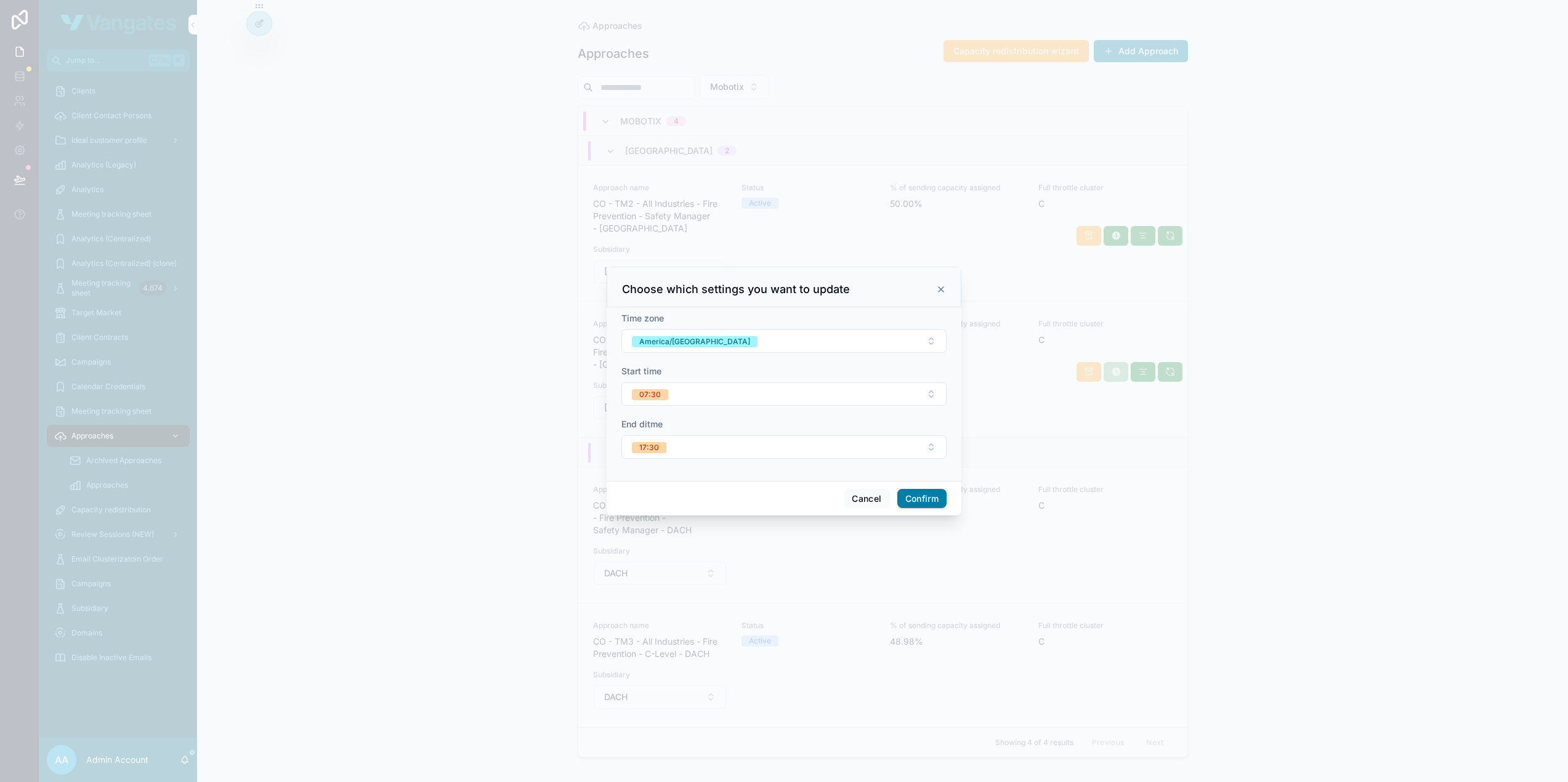
click at [940, 289] on icon at bounding box center [941, 289] width 5 height 5
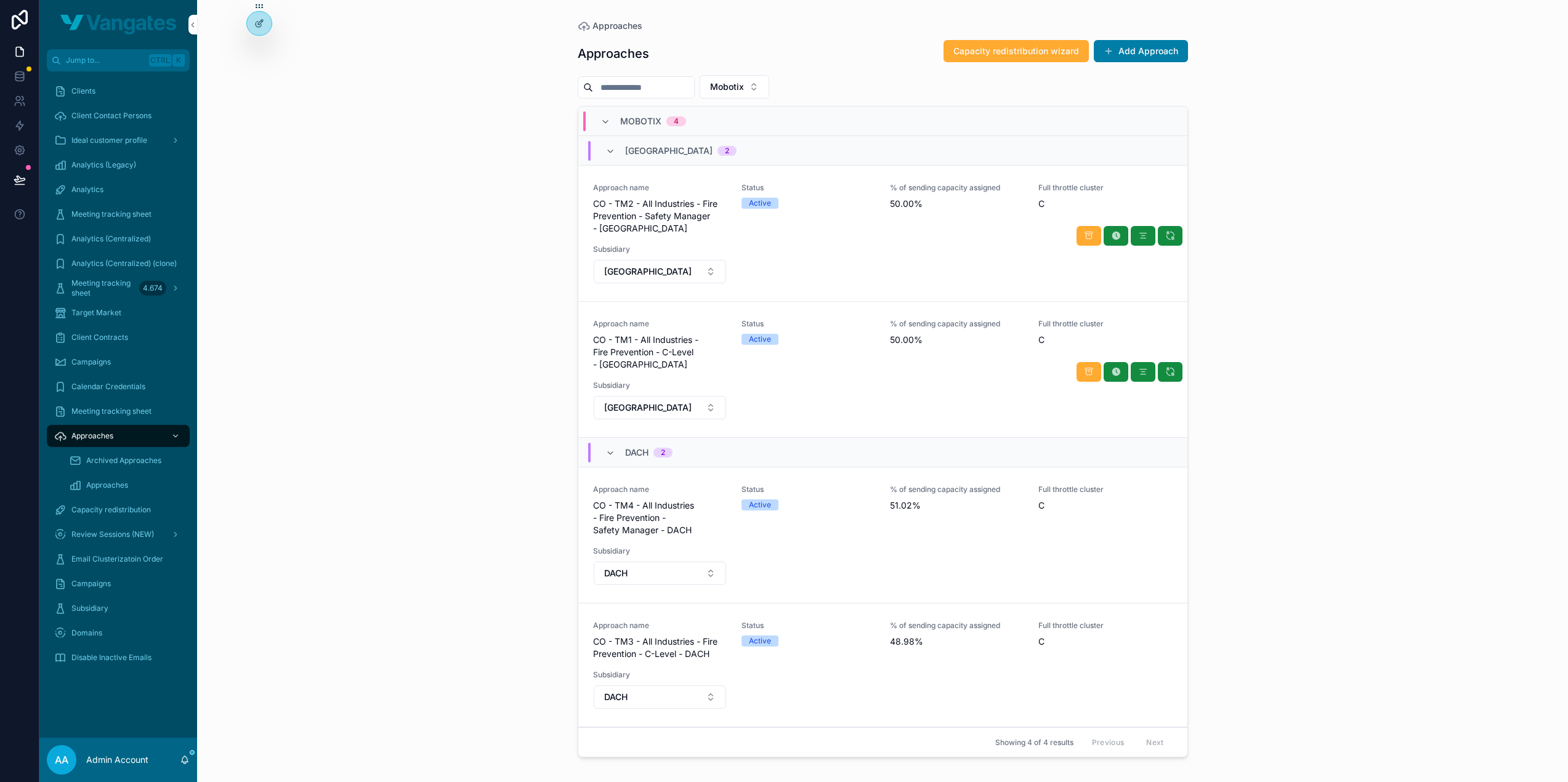
click at [368, 302] on div "Approaches Approaches Capacity redistribution wizard Add Approach Mobotix MOBOT…" at bounding box center [883, 391] width 1371 height 782
click at [1123, 528] on button "scrollable content" at bounding box center [1116, 537] width 24 height 20
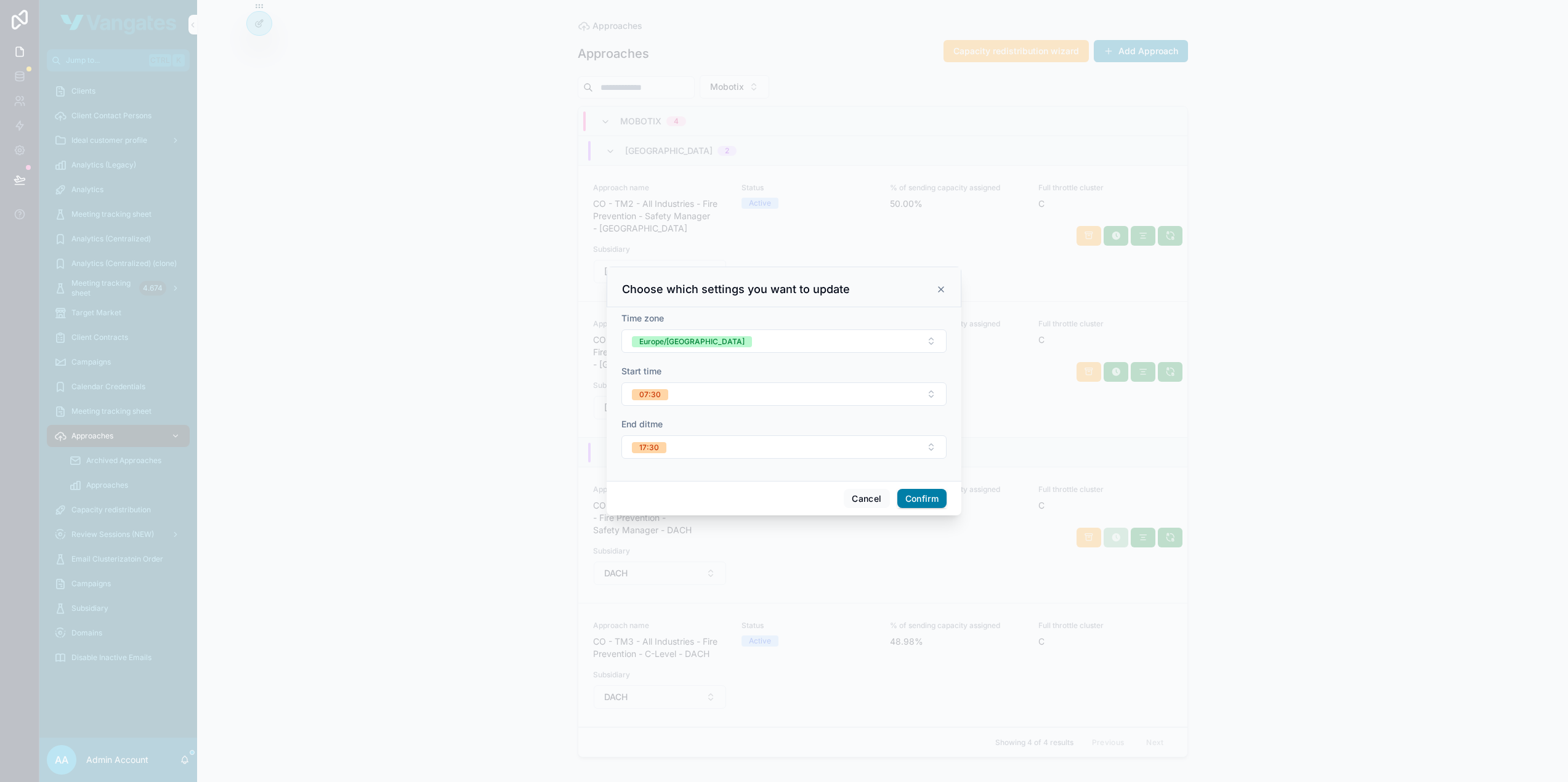
click at [938, 294] on icon at bounding box center [941, 289] width 10 height 10
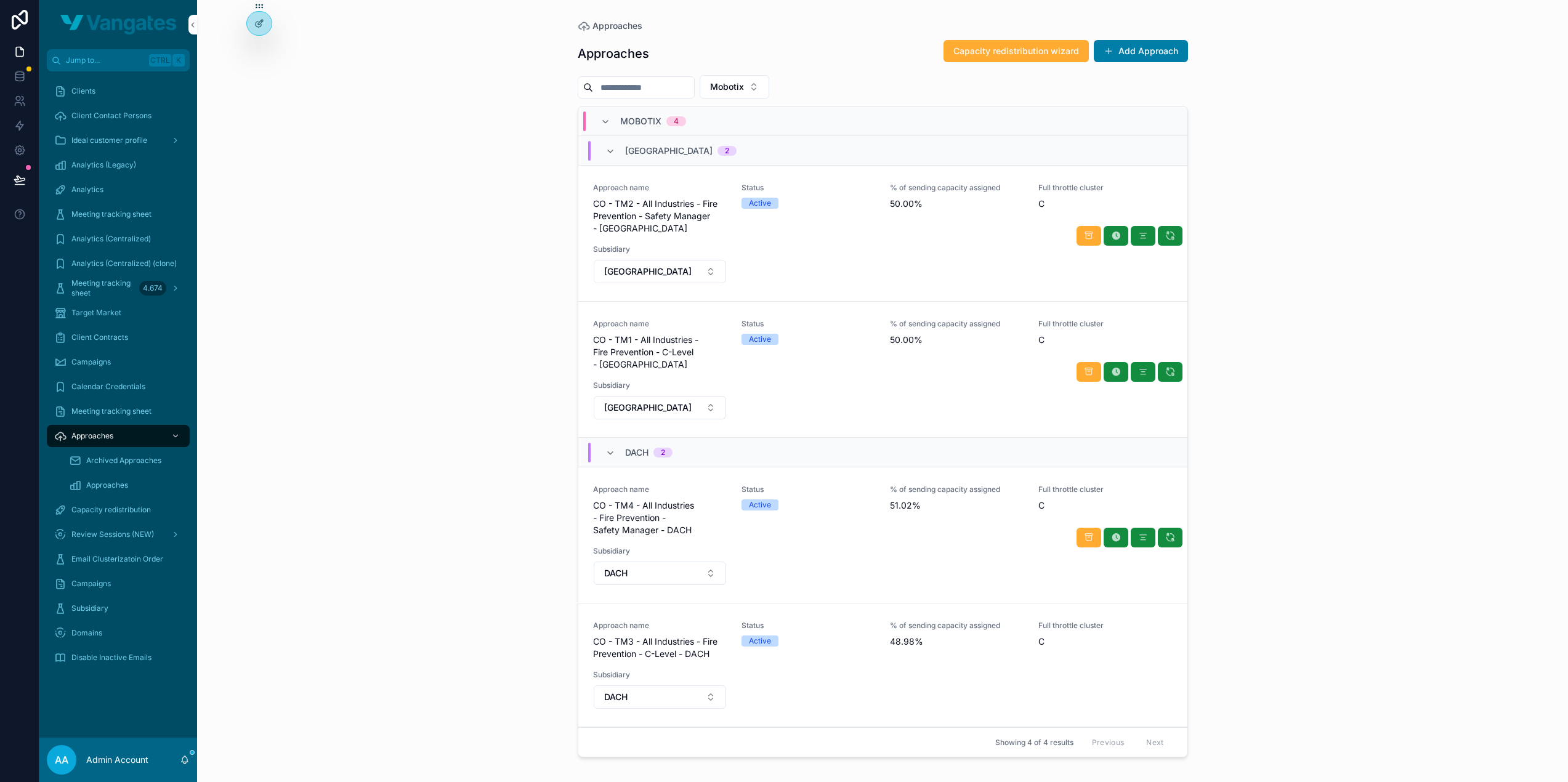
click at [425, 358] on div "Approaches Approaches Capacity redistribution wizard Add Approach Mobotix MOBOT…" at bounding box center [883, 391] width 1371 height 782
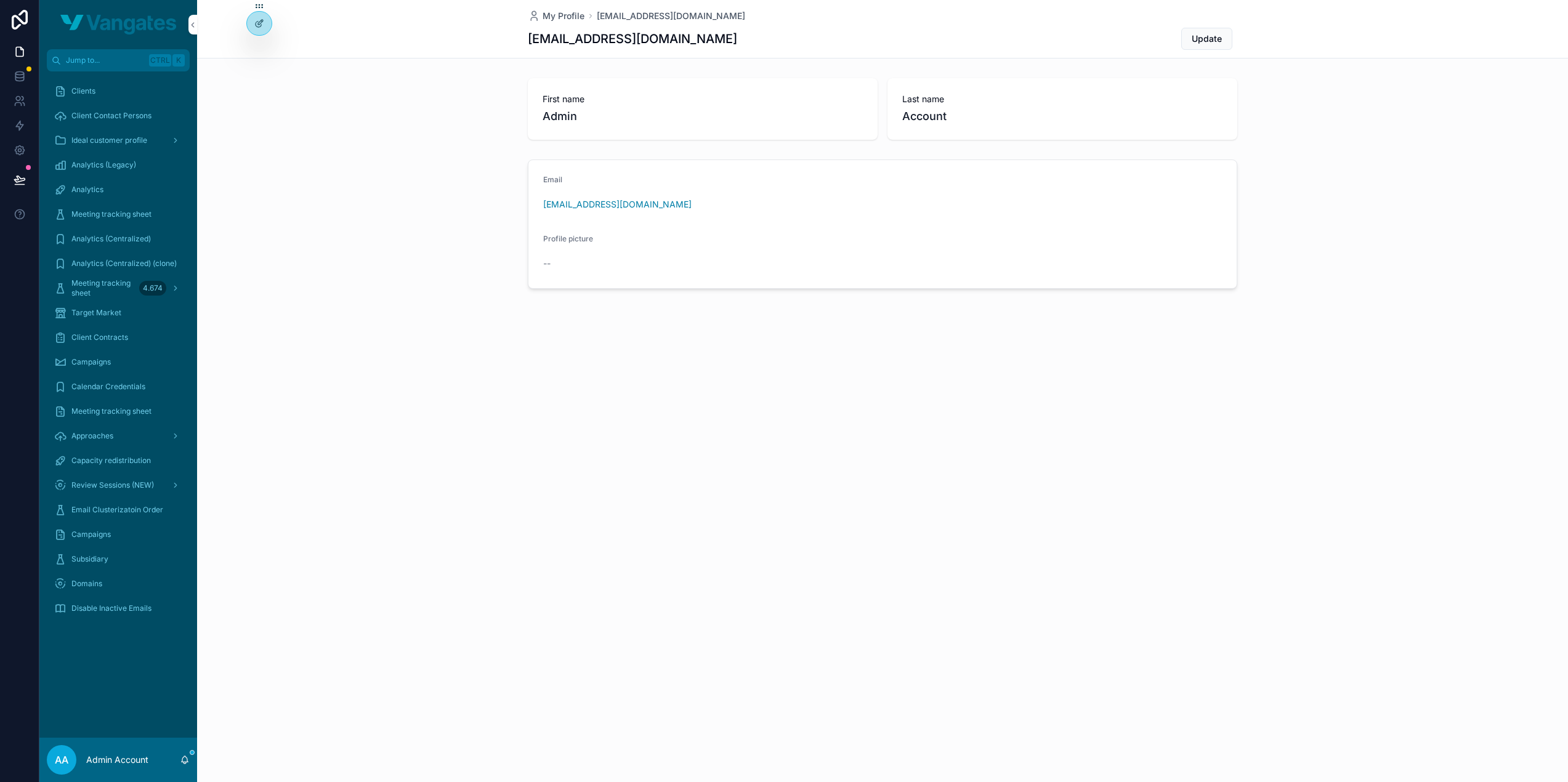
click at [102, 456] on span "Capacity redistribution" at bounding box center [111, 460] width 79 height 10
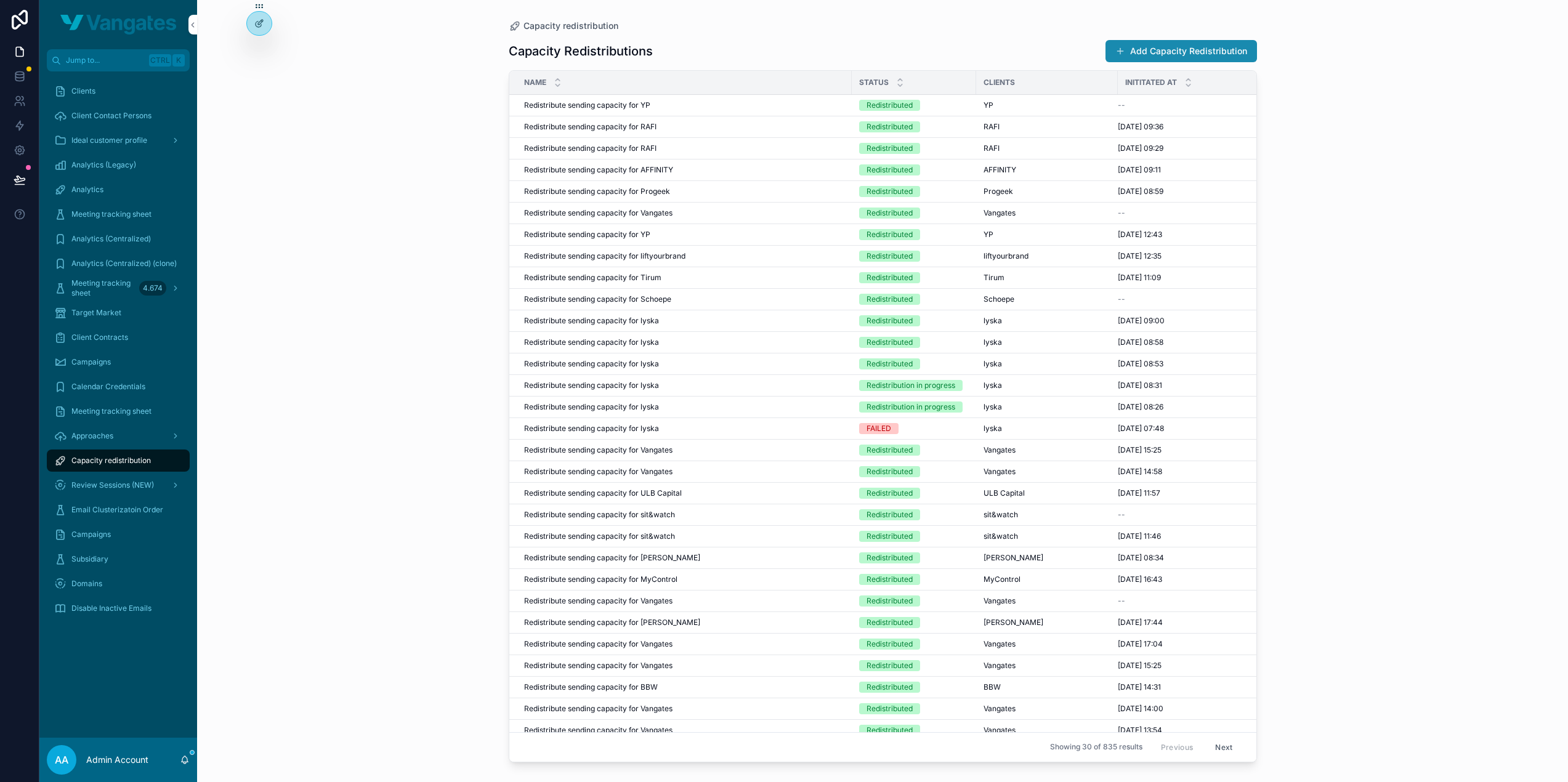
click at [1127, 53] on button "Add Capacity Redistribution" at bounding box center [1181, 51] width 152 height 22
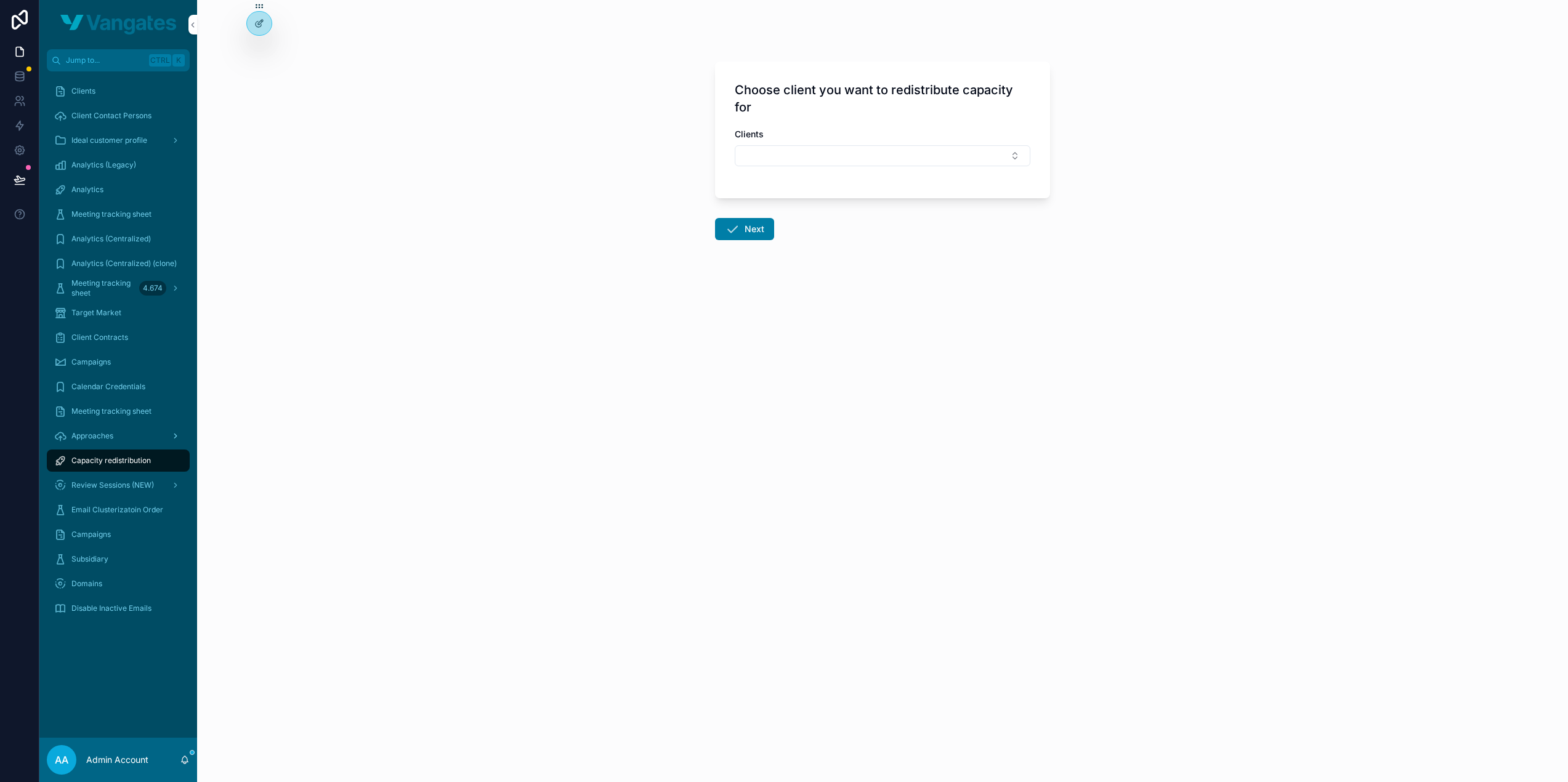
click at [92, 439] on span "Approaches" at bounding box center [92, 436] width 42 height 10
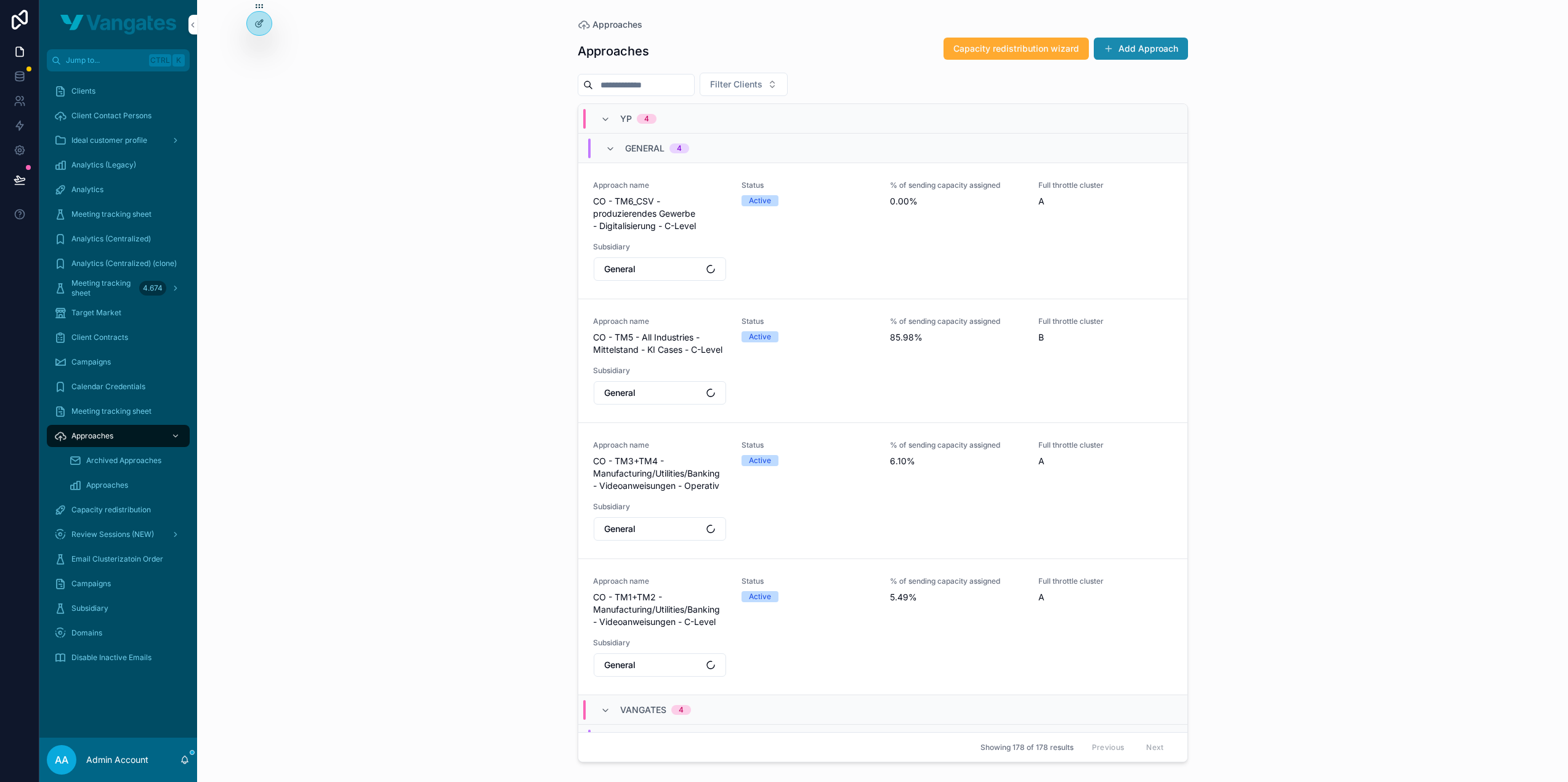
click at [1148, 54] on button "Add Approach" at bounding box center [1141, 49] width 94 height 22
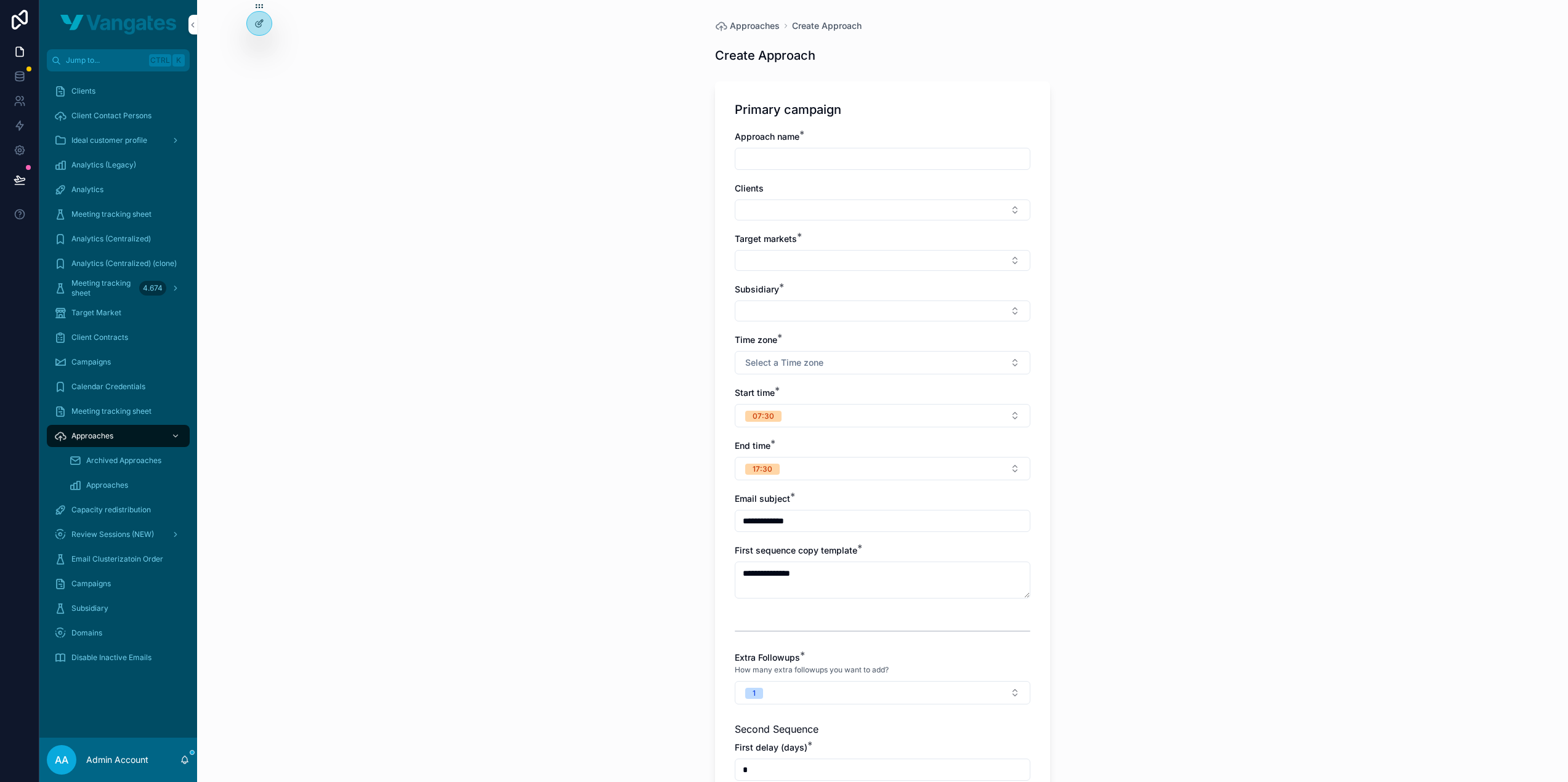
click at [115, 421] on link "Meeting tracking sheet" at bounding box center [118, 411] width 143 height 22
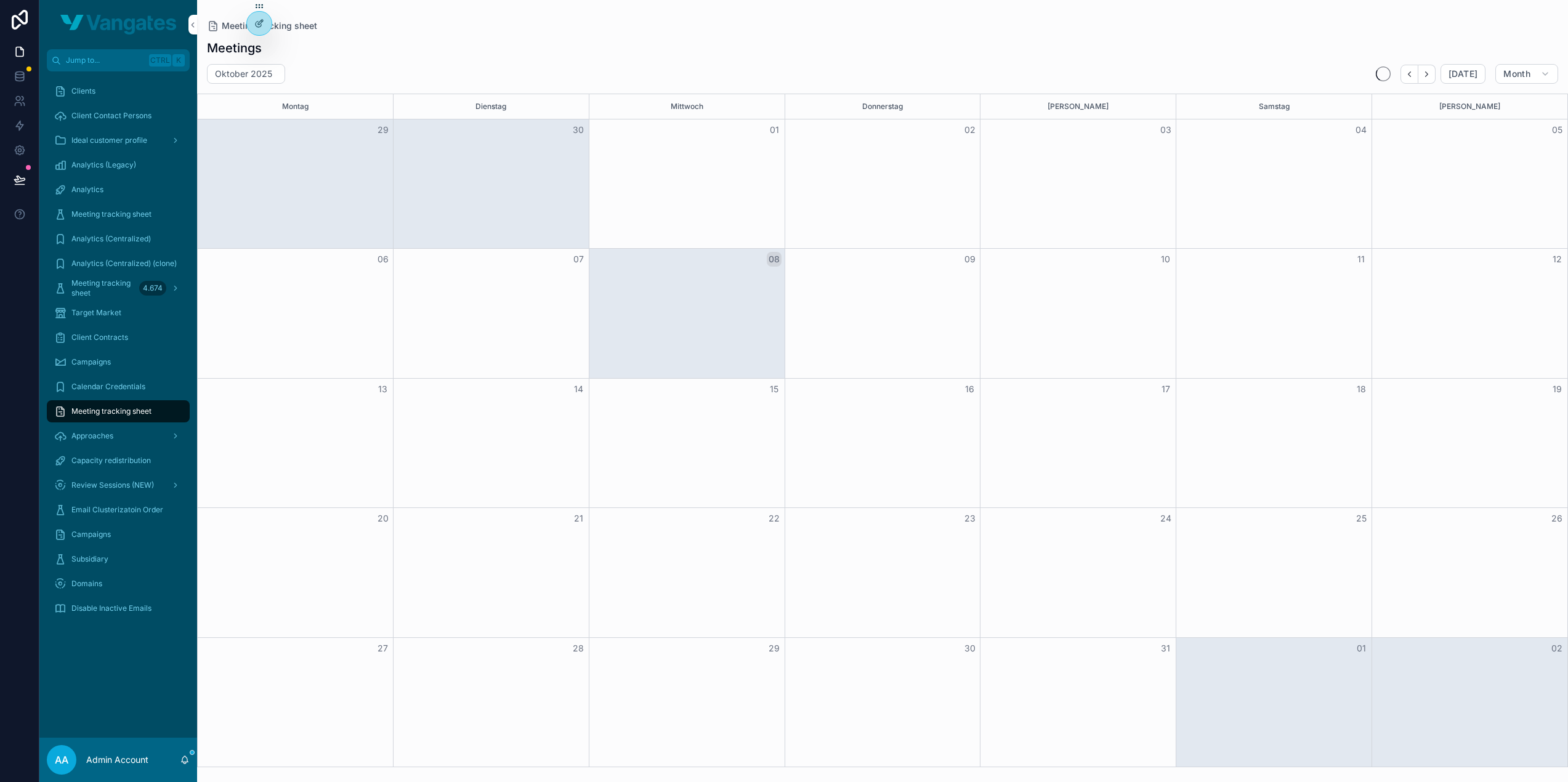
click at [108, 460] on span "Capacity redistribution" at bounding box center [111, 460] width 79 height 10
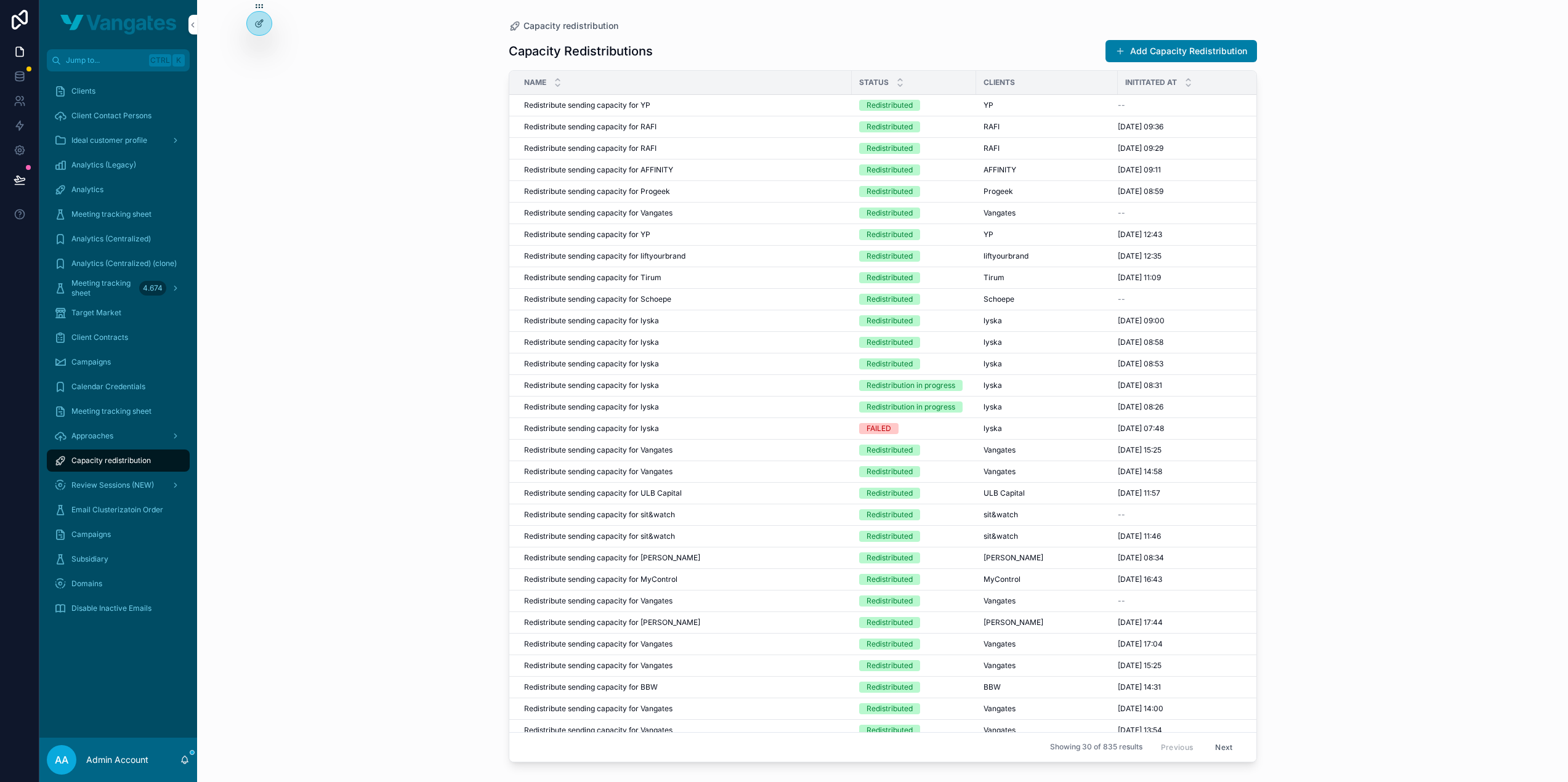
click at [112, 448] on div "Approaches" at bounding box center [118, 436] width 158 height 24
click at [111, 438] on span "Approaches" at bounding box center [92, 436] width 42 height 10
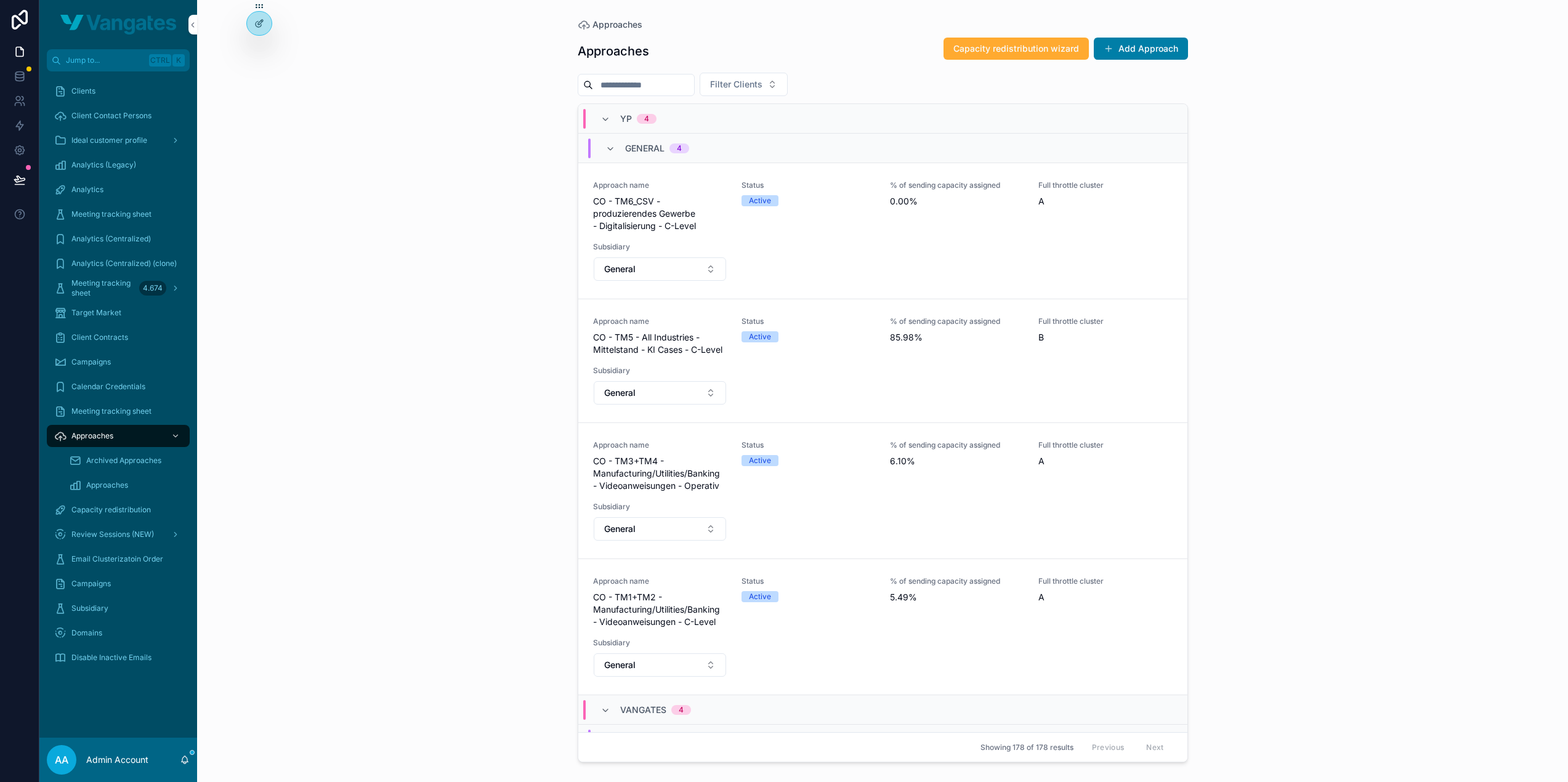
click at [1026, 35] on div "Approaches Capacity redistribution wizard Add Approach Filter Clients YP 4 Gene…" at bounding box center [883, 398] width 610 height 738
click at [1036, 45] on span "Capacity redistribution wizard" at bounding box center [1016, 48] width 126 height 12
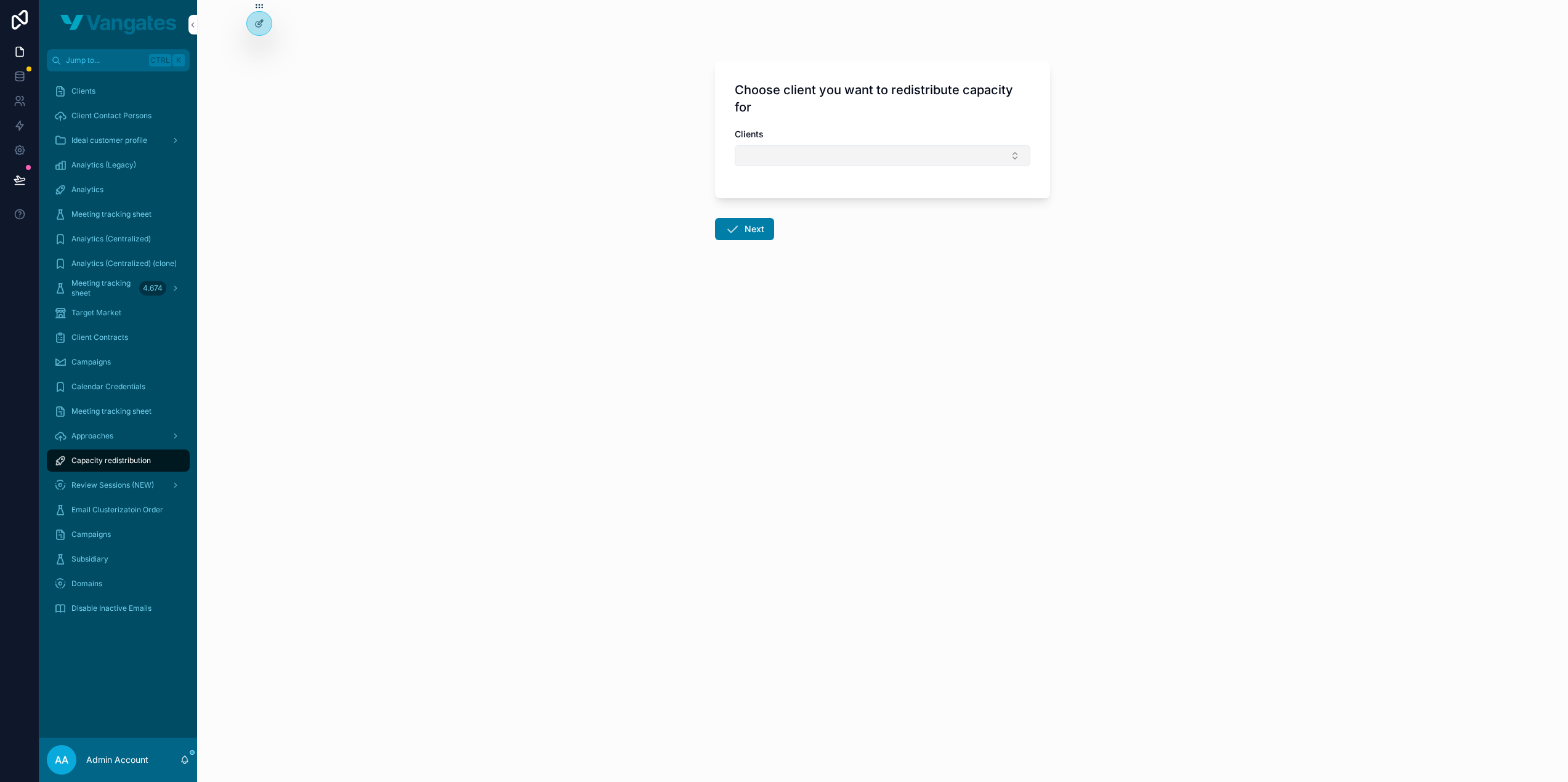
click at [778, 164] on button "Select Button" at bounding box center [883, 156] width 296 height 21
type input "*******"
click at [856, 201] on div "Progeek" at bounding box center [882, 204] width 171 height 20
click at [759, 233] on button "Next" at bounding box center [744, 231] width 59 height 22
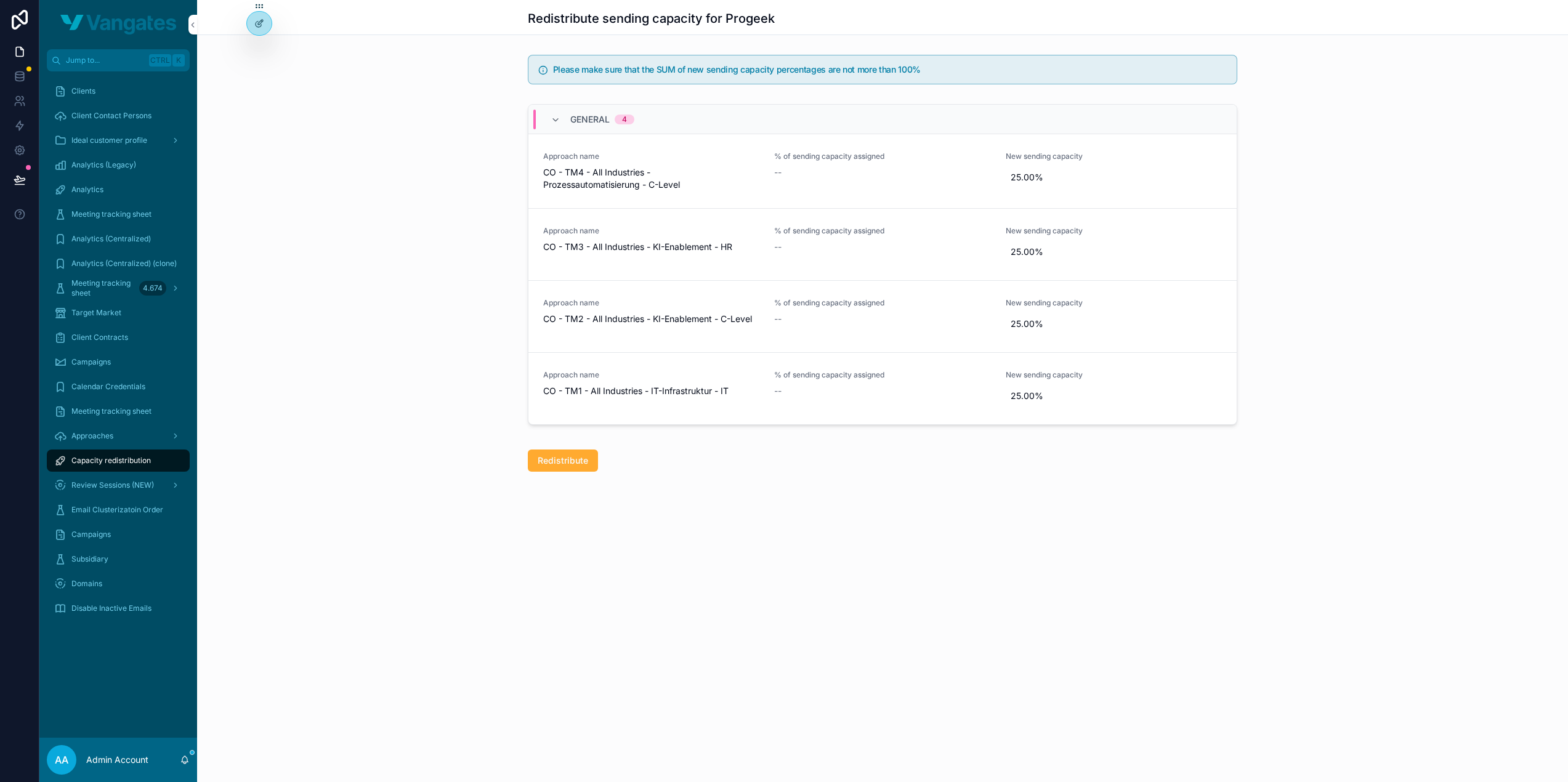
click at [785, 488] on div "Redistribute sending capacity for Progeek Please make sure that the SUM of new …" at bounding box center [883, 277] width 1371 height 555
click at [573, 461] on span "Redistribute" at bounding box center [562, 460] width 51 height 12
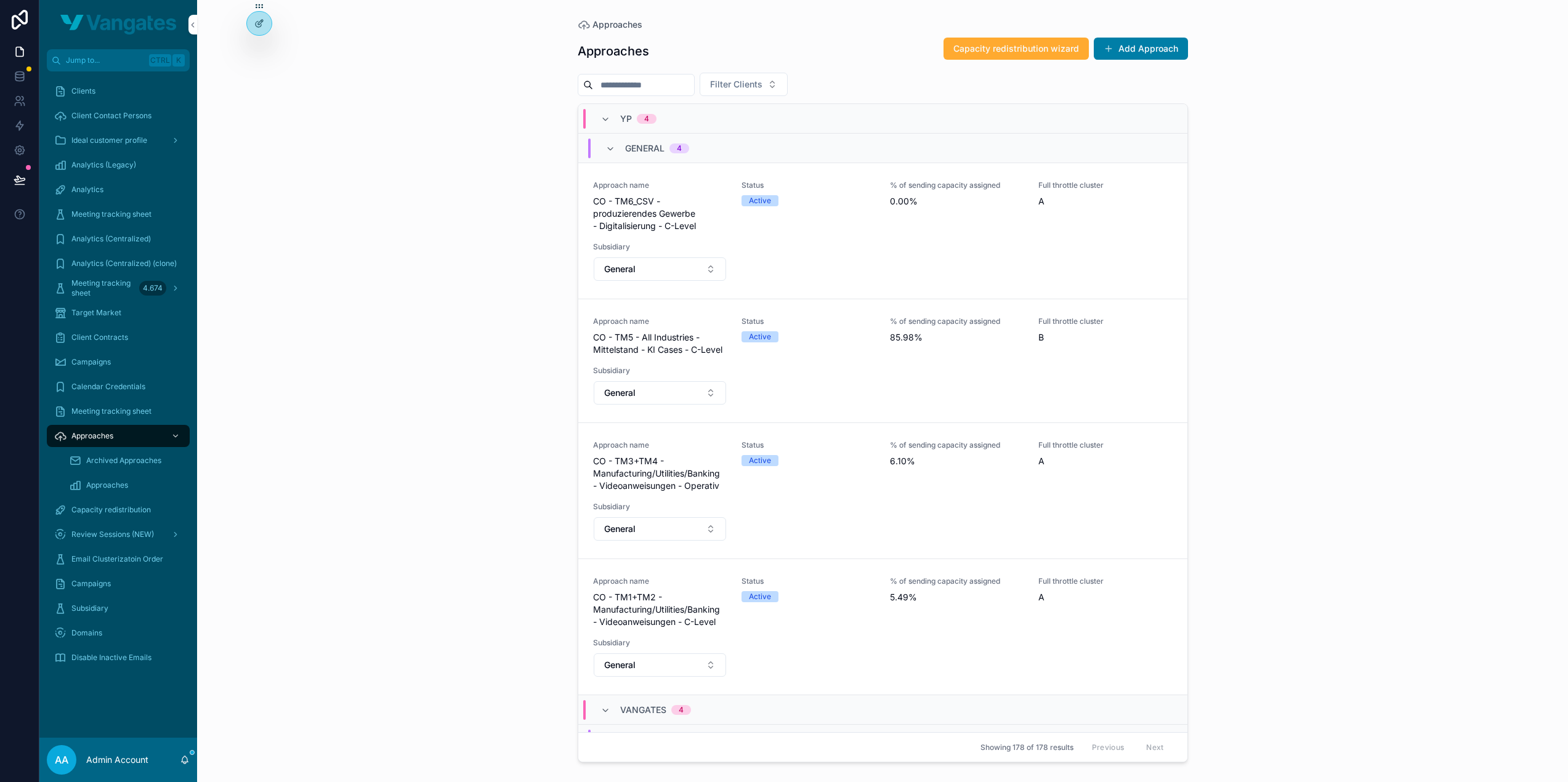
click at [1252, 202] on div "Approaches Approaches Capacity redistribution wizard Add Approach Filter Client…" at bounding box center [883, 391] width 1371 height 782
click at [606, 151] on icon "scrollable content" at bounding box center [610, 149] width 10 height 10
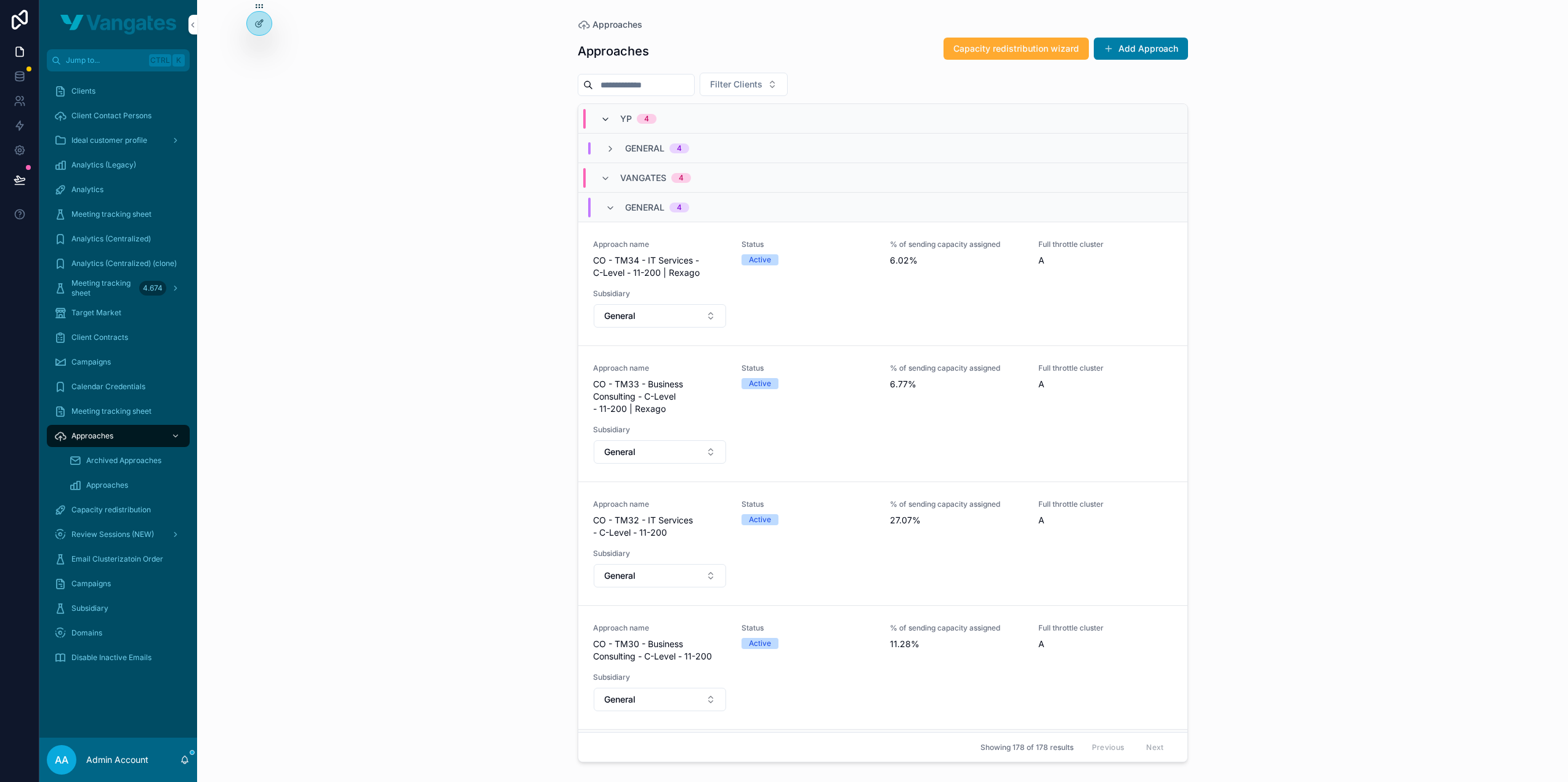
click at [603, 120] on icon "scrollable content" at bounding box center [605, 119] width 10 height 10
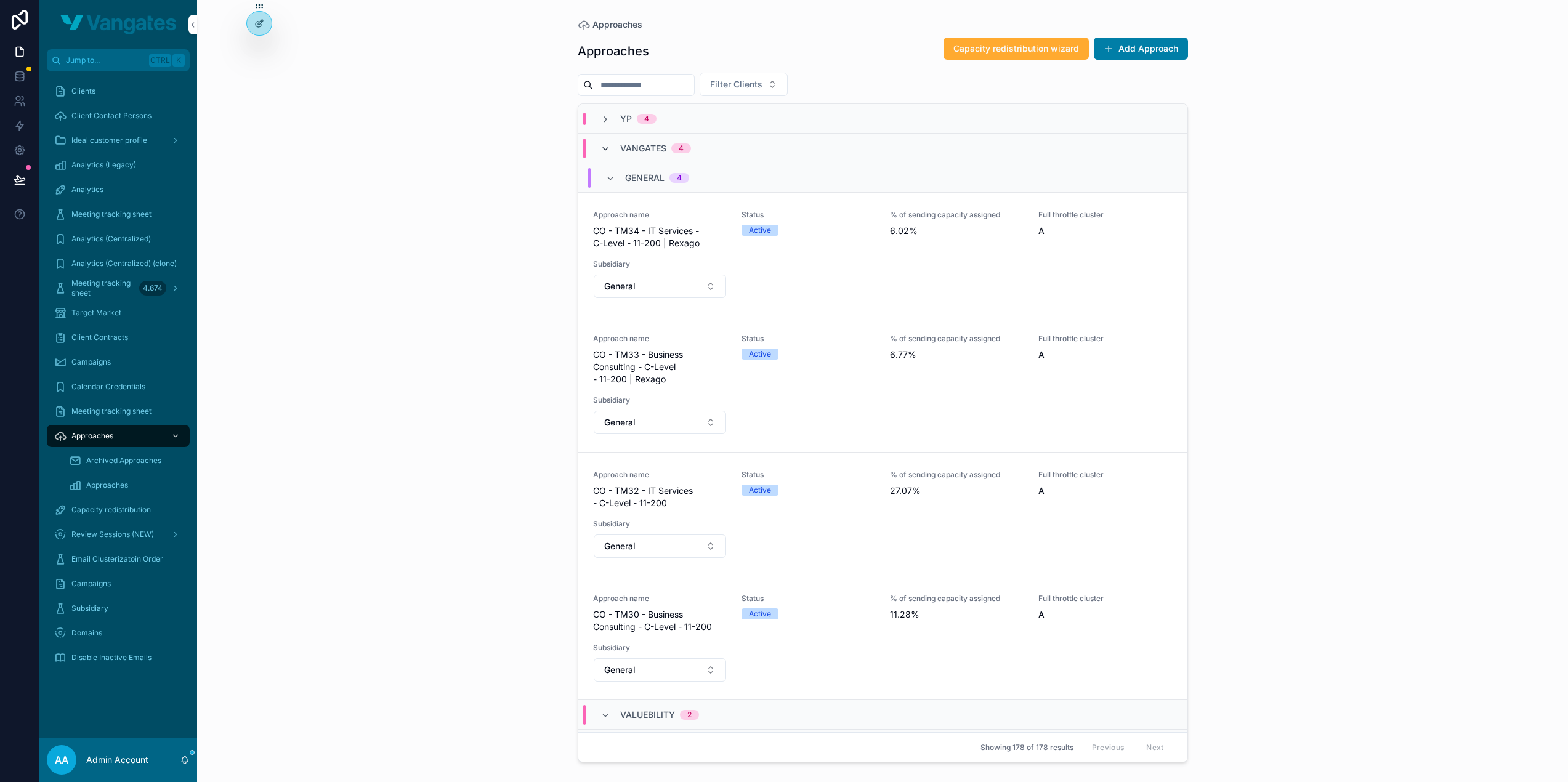
click at [606, 146] on icon "scrollable content" at bounding box center [605, 149] width 10 height 10
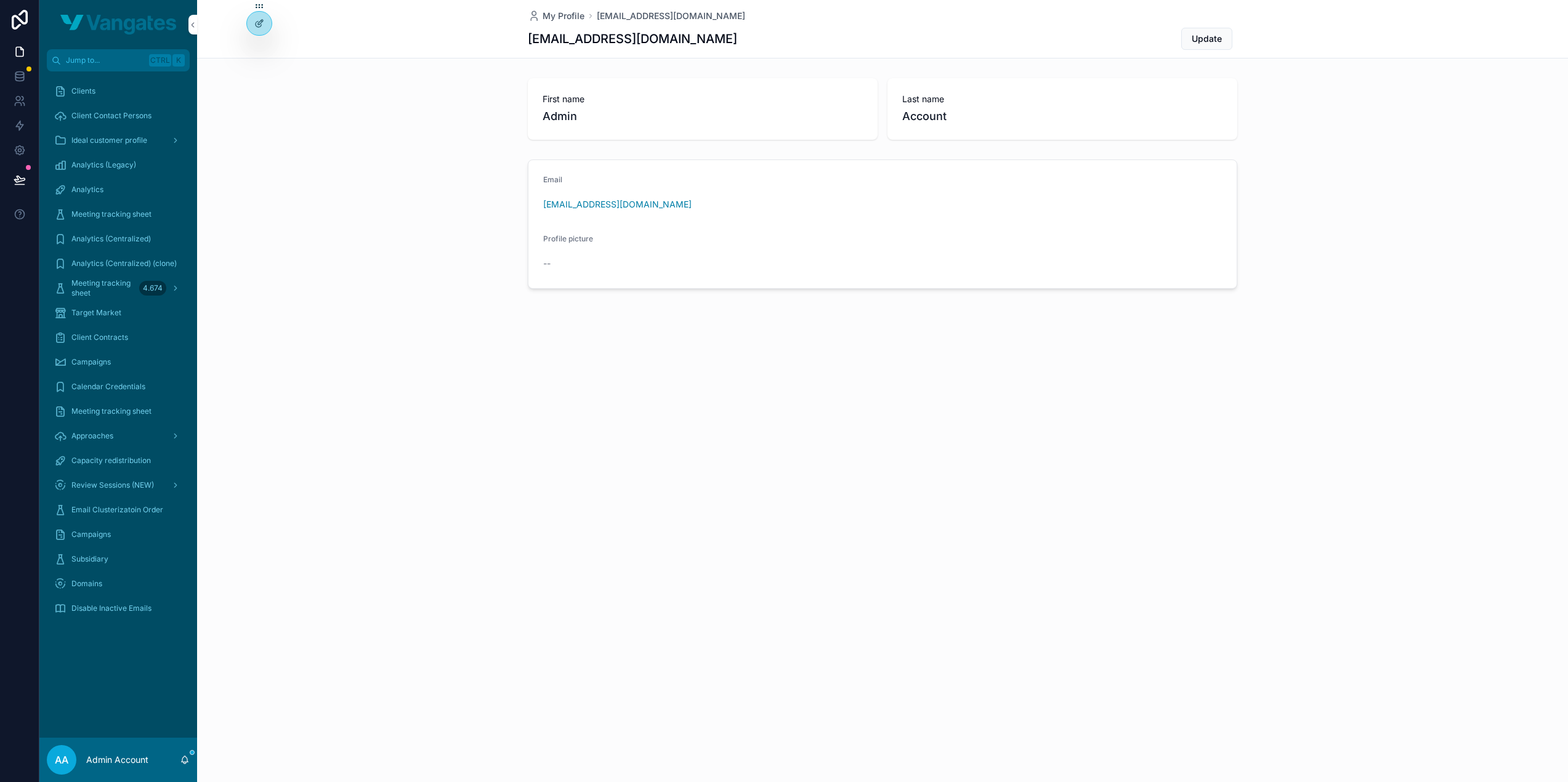
click at [113, 510] on span "Email Clusterizatoin Order" at bounding box center [117, 509] width 92 height 10
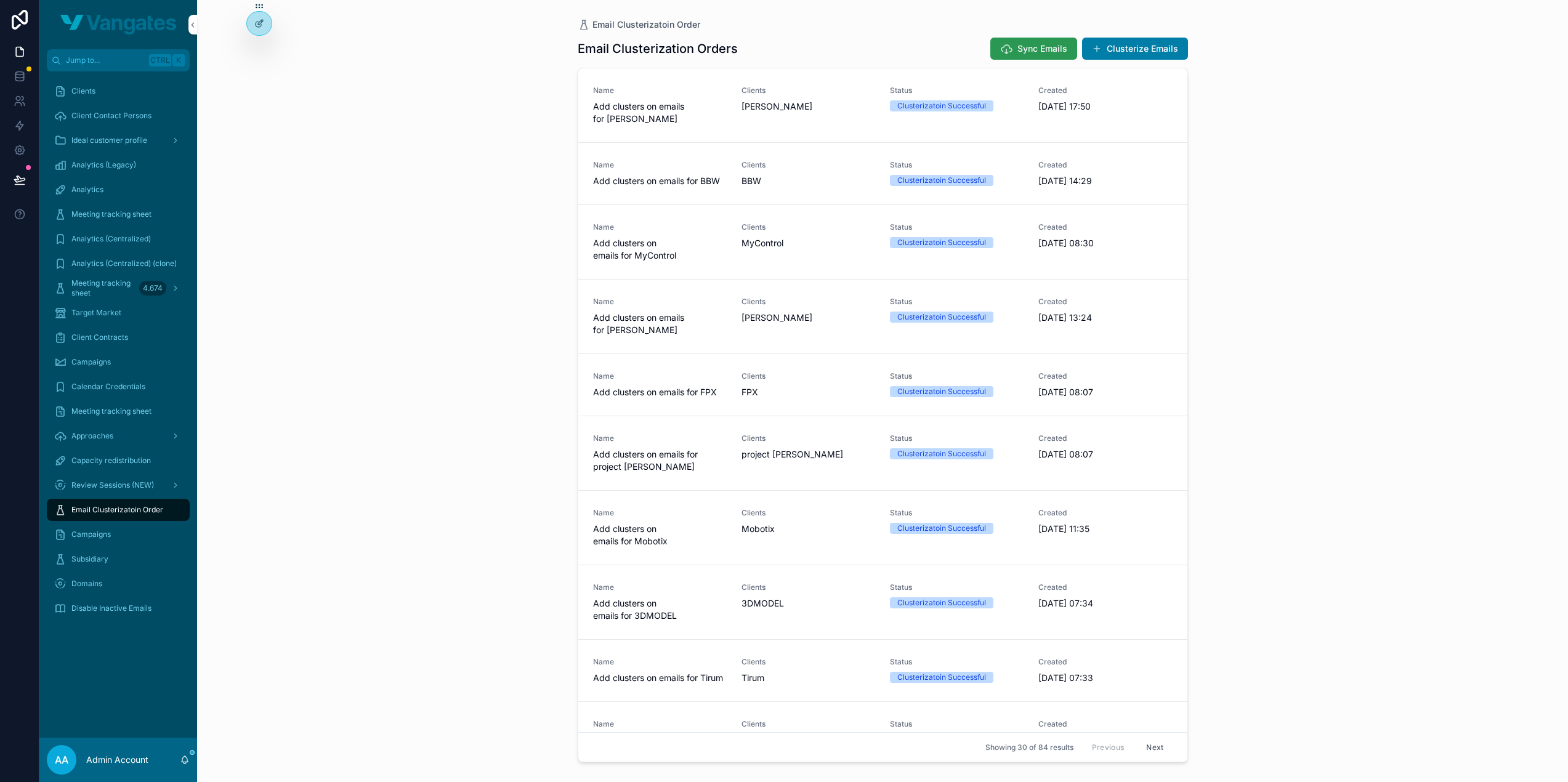
click at [1025, 49] on span "Sync Emails" at bounding box center [1042, 48] width 50 height 12
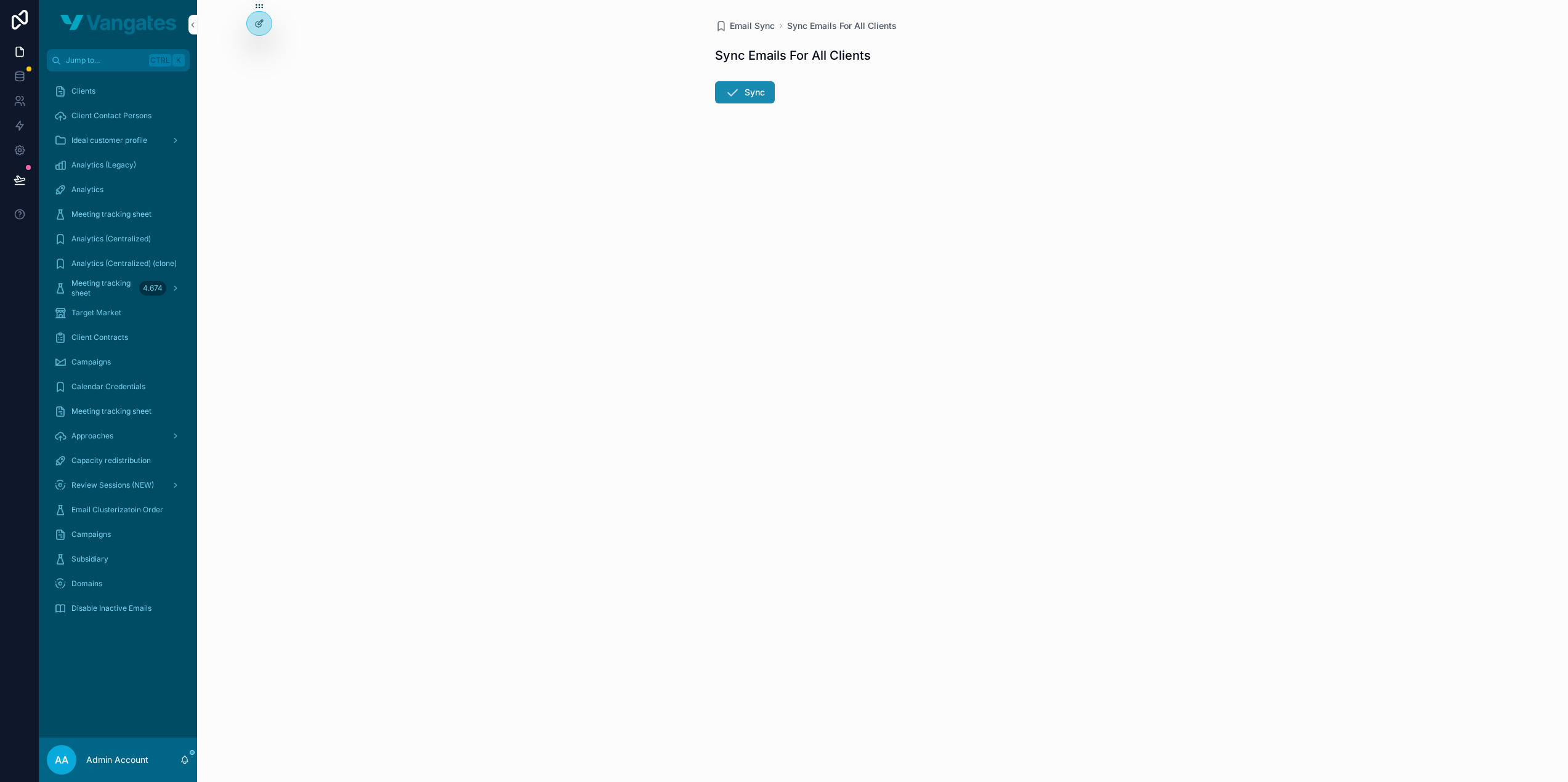
click at [749, 94] on button "Sync" at bounding box center [744, 92] width 60 height 22
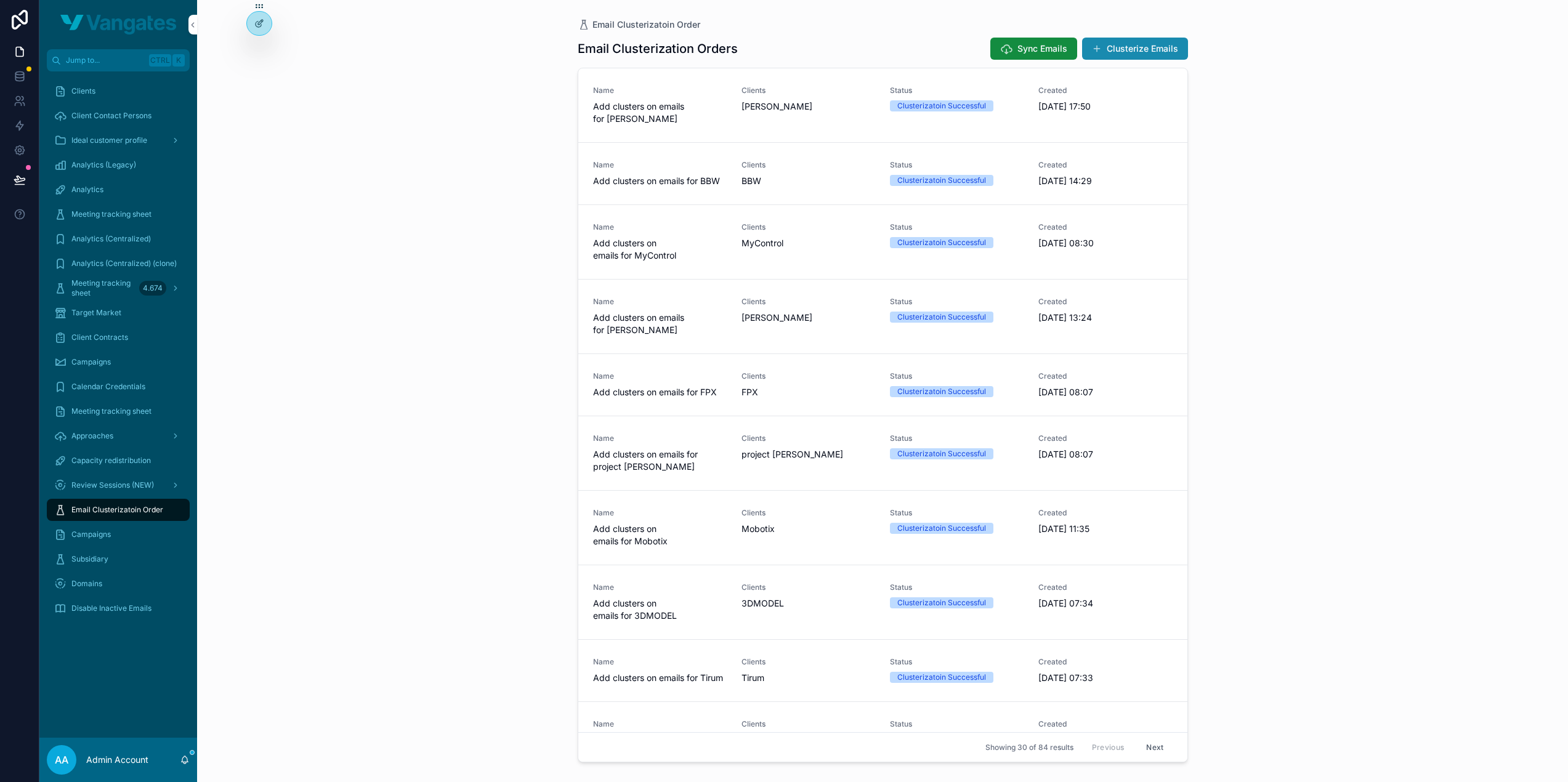
click at [1123, 51] on button "Clusterize Emails" at bounding box center [1134, 49] width 106 height 22
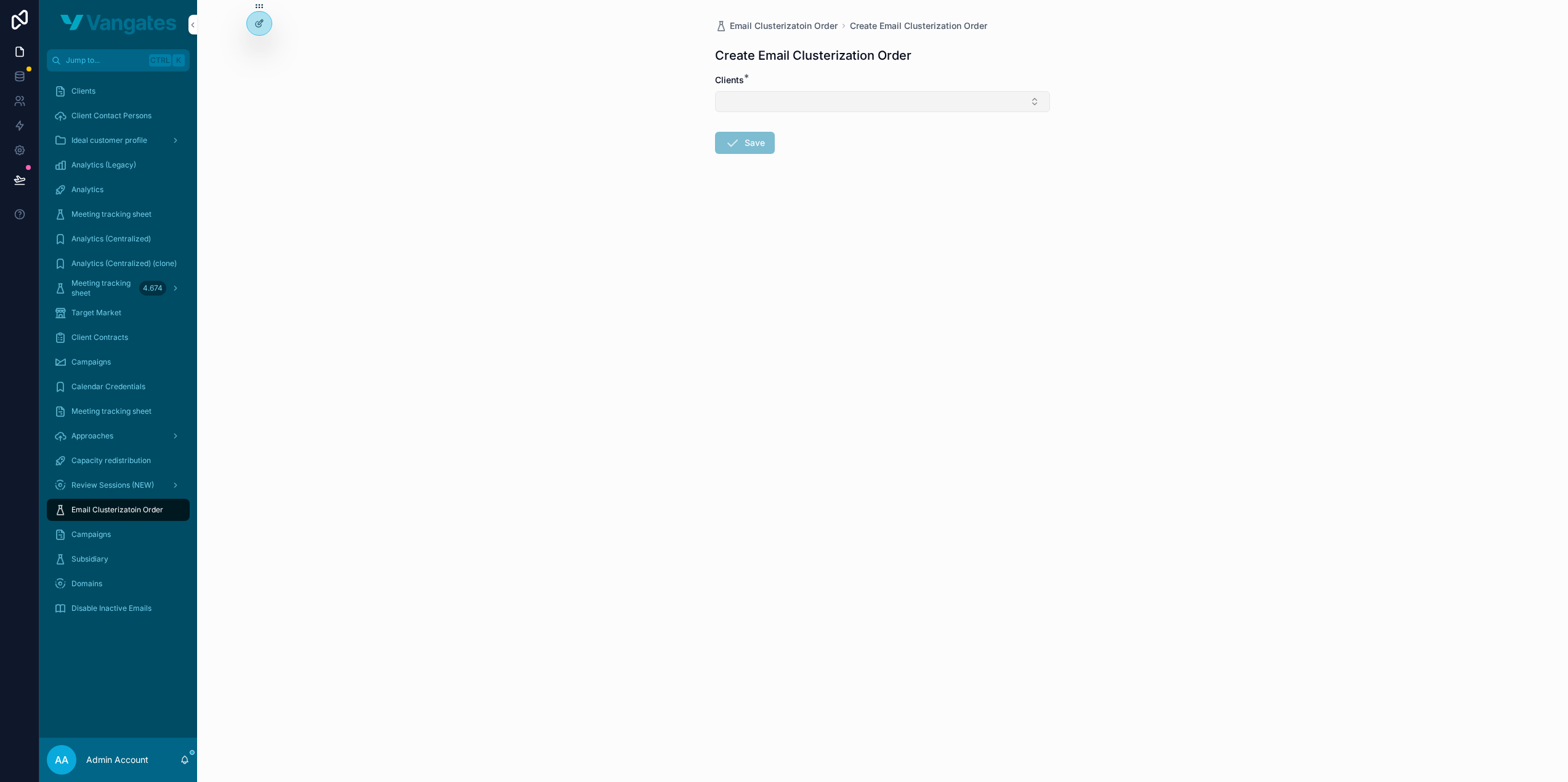
click at [801, 91] on button "Select Button" at bounding box center [882, 101] width 335 height 21
click at [857, 168] on div "DEVWARE" at bounding box center [882, 169] width 171 height 20
click at [753, 148] on button "Save" at bounding box center [744, 145] width 60 height 22
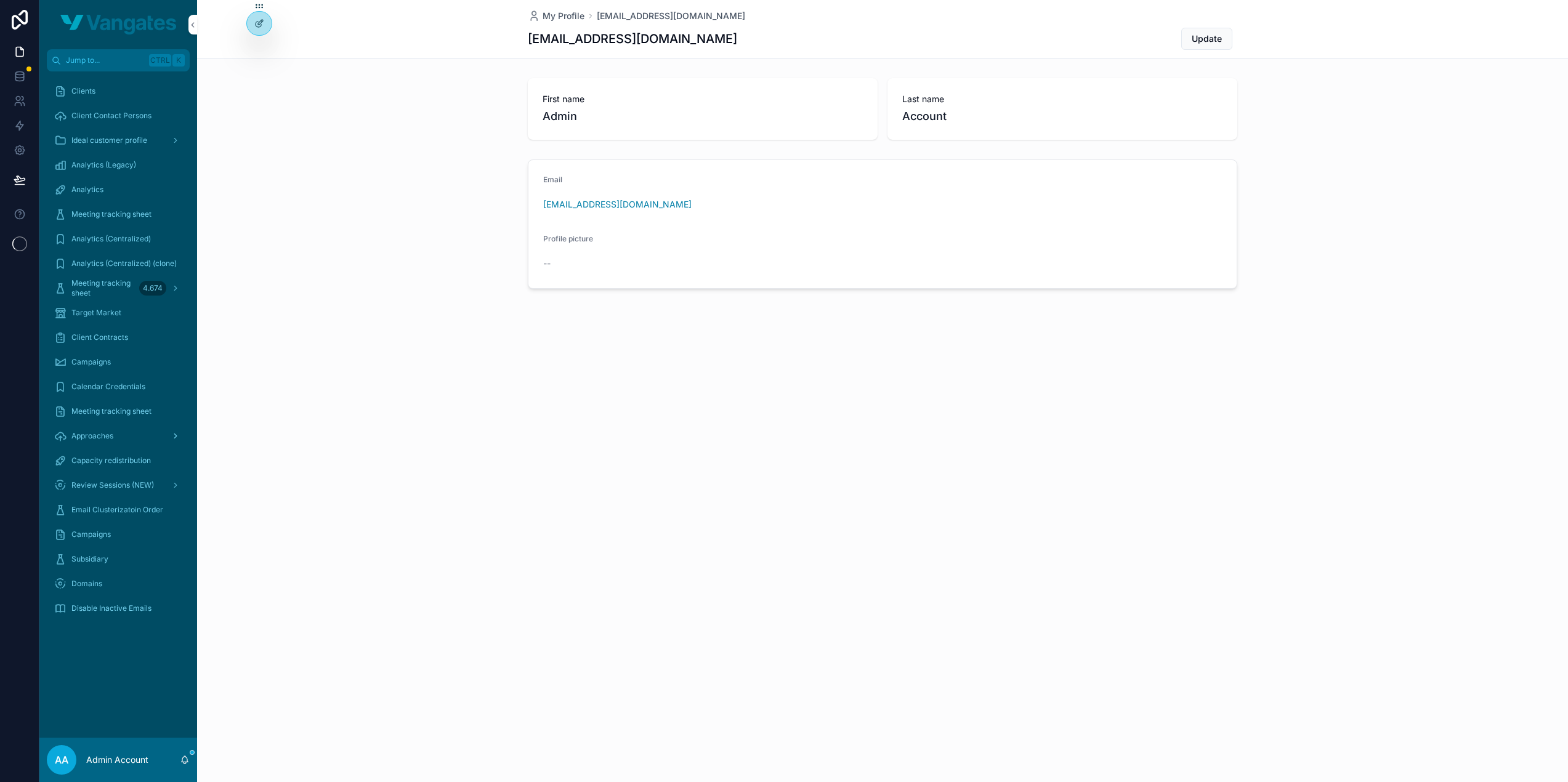
click at [111, 433] on span "Approaches" at bounding box center [92, 436] width 42 height 10
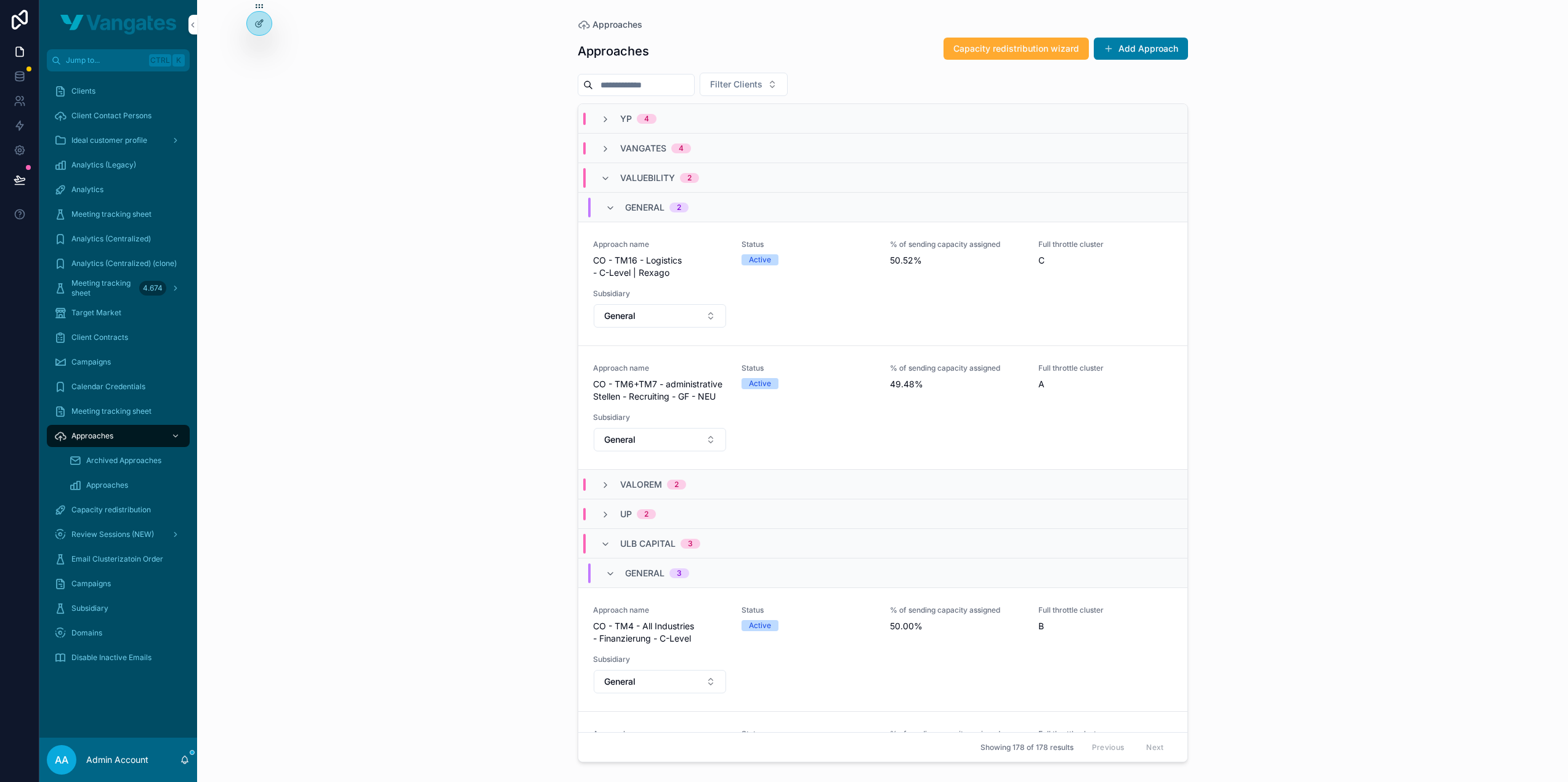
click at [118, 562] on span "Email Clusterizatoin Order" at bounding box center [117, 558] width 92 height 10
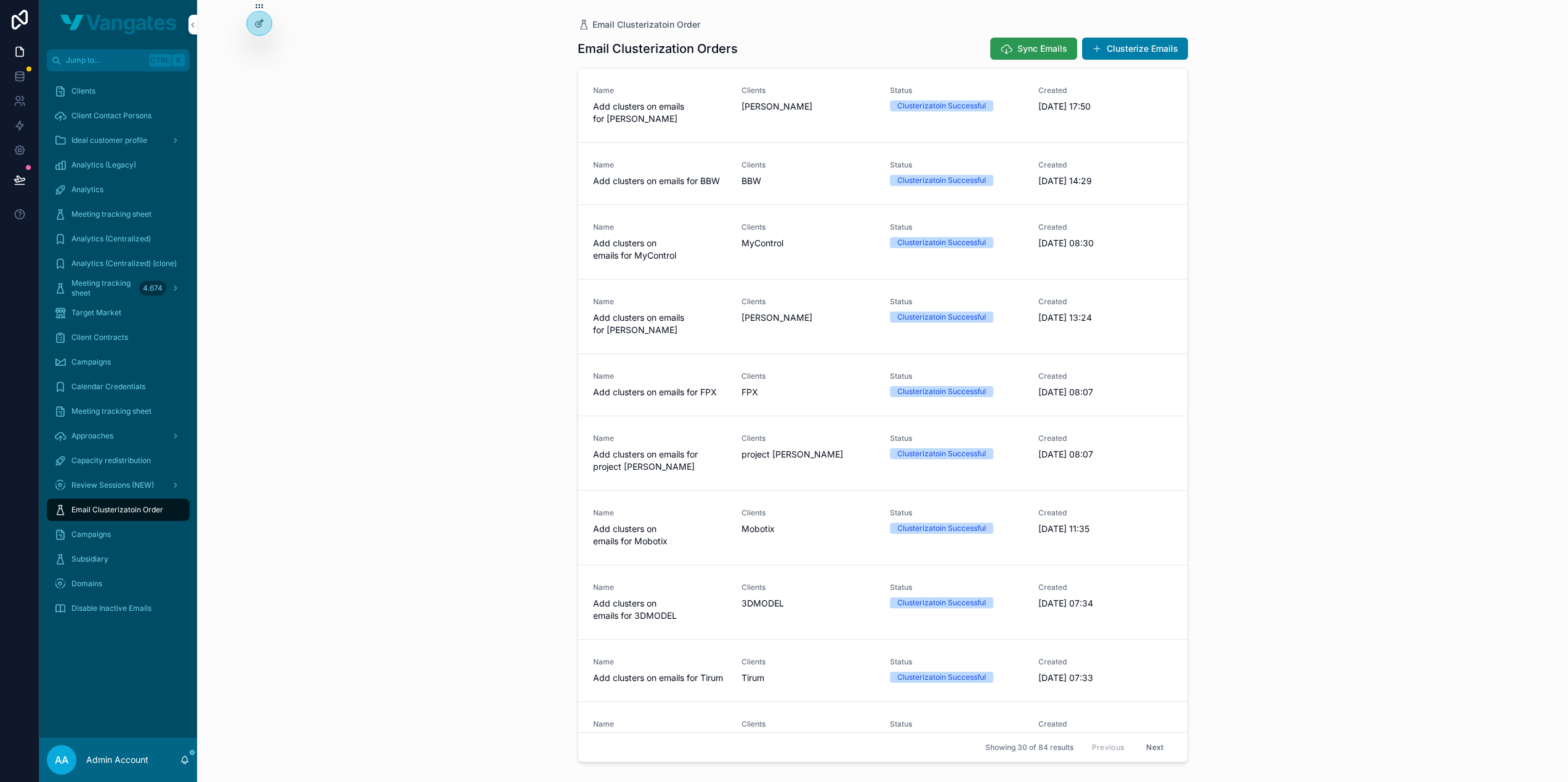
click at [1020, 49] on span "Sync Emails" at bounding box center [1042, 48] width 50 height 12
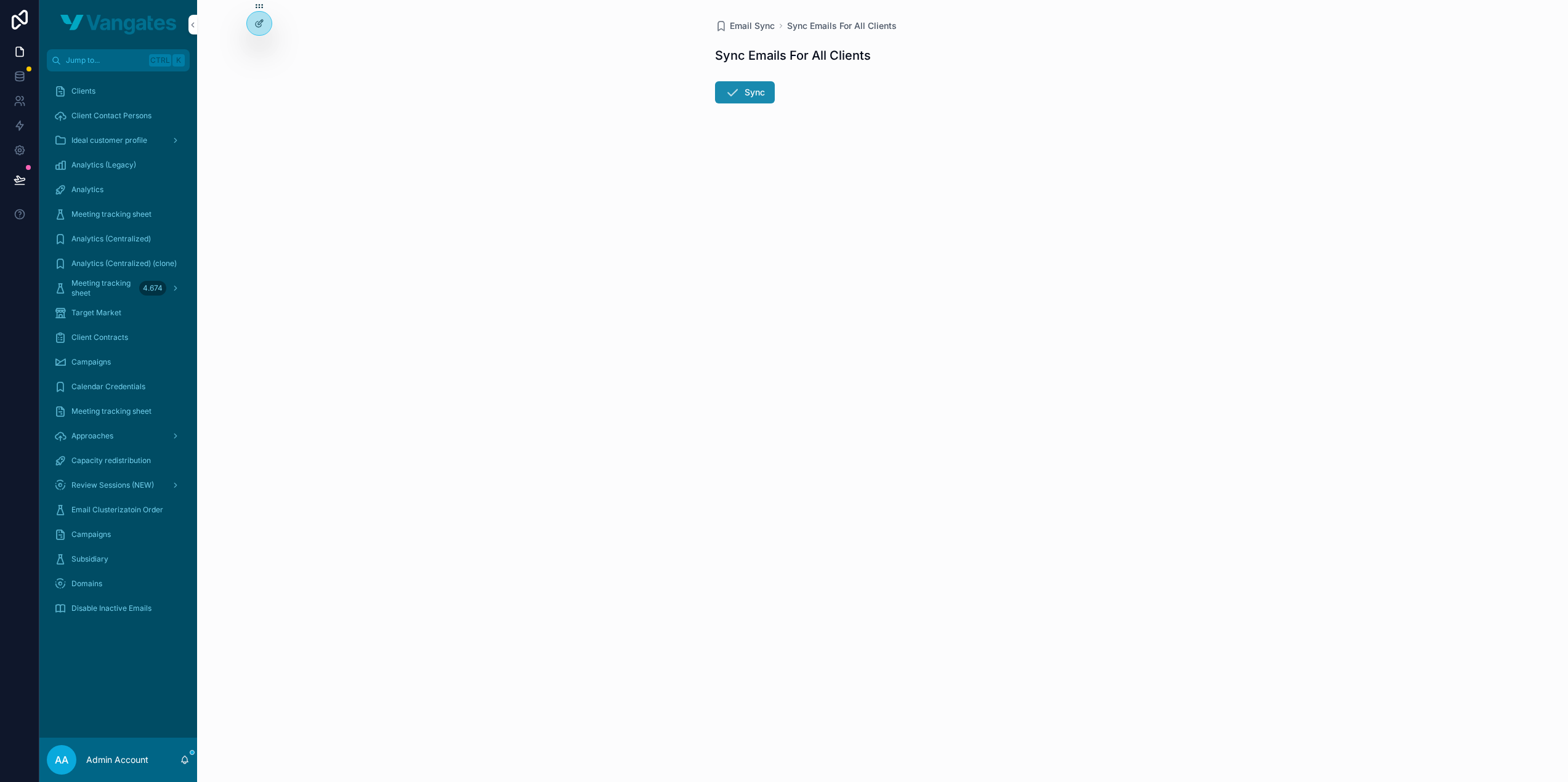
click at [743, 94] on button "Sync" at bounding box center [744, 92] width 60 height 22
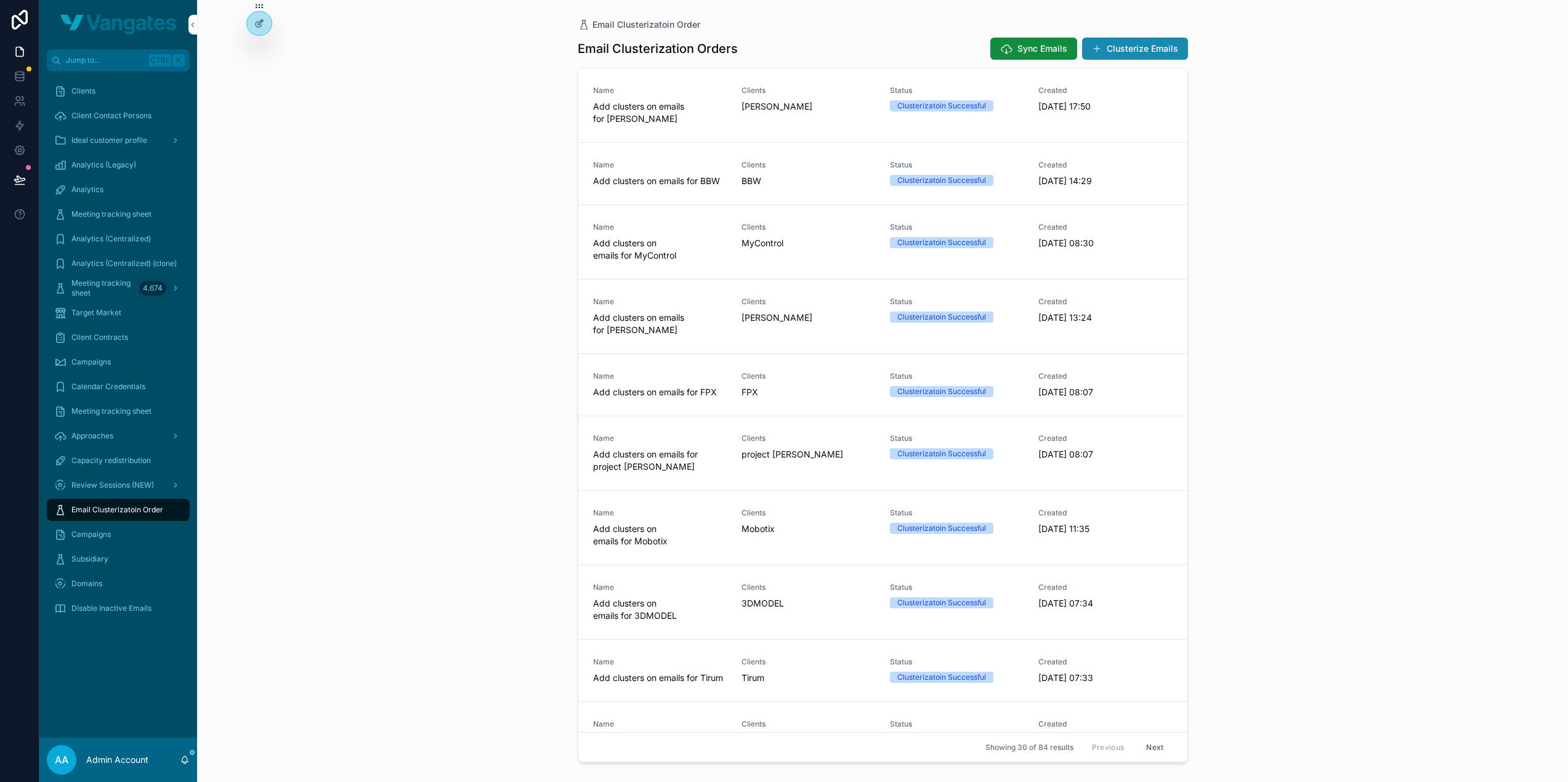
click at [1129, 51] on button "Clusterize Emails" at bounding box center [1134, 49] width 106 height 22
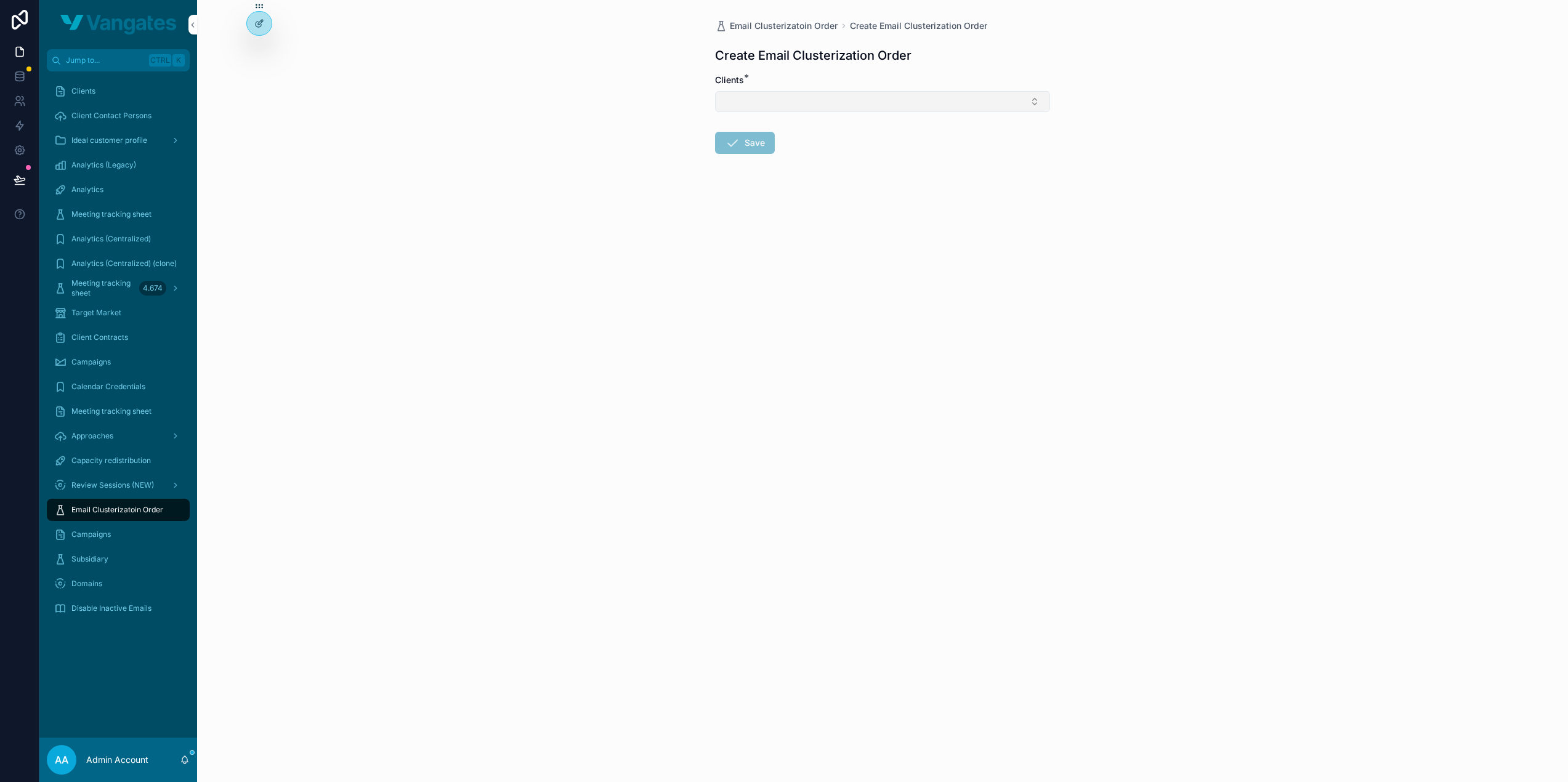
click at [861, 101] on button "Select Button" at bounding box center [882, 101] width 335 height 21
click at [1152, 63] on div "Email Clusterizatoin Order Create Email Clusterization Order Create Email Clust…" at bounding box center [883, 391] width 1371 height 782
click at [112, 438] on span "Approaches" at bounding box center [92, 436] width 42 height 10
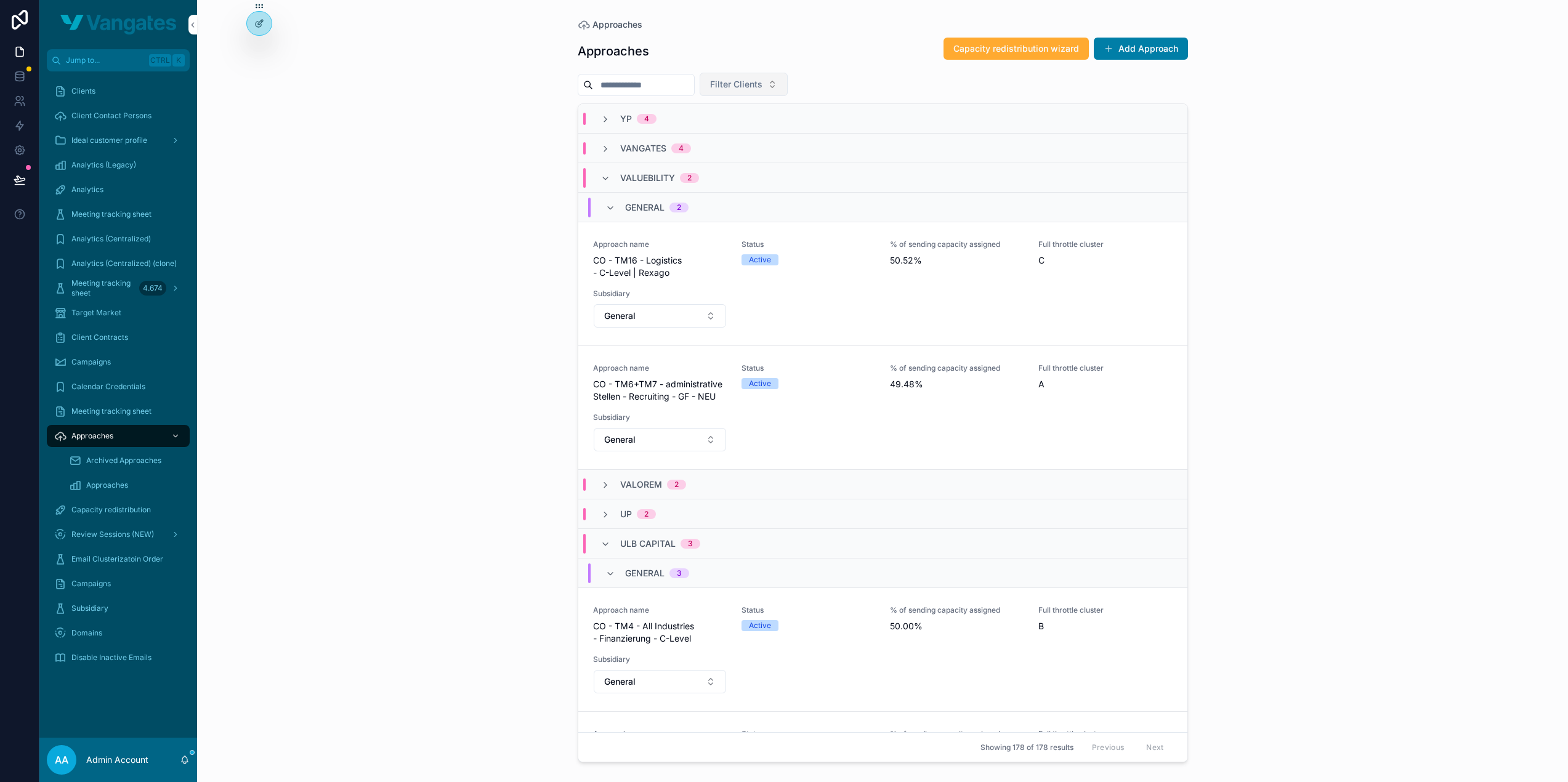
click at [762, 83] on span "Filter Clients" at bounding box center [737, 84] width 53 height 12
type input "****"
click at [755, 129] on div "Reception+" at bounding box center [769, 133] width 171 height 20
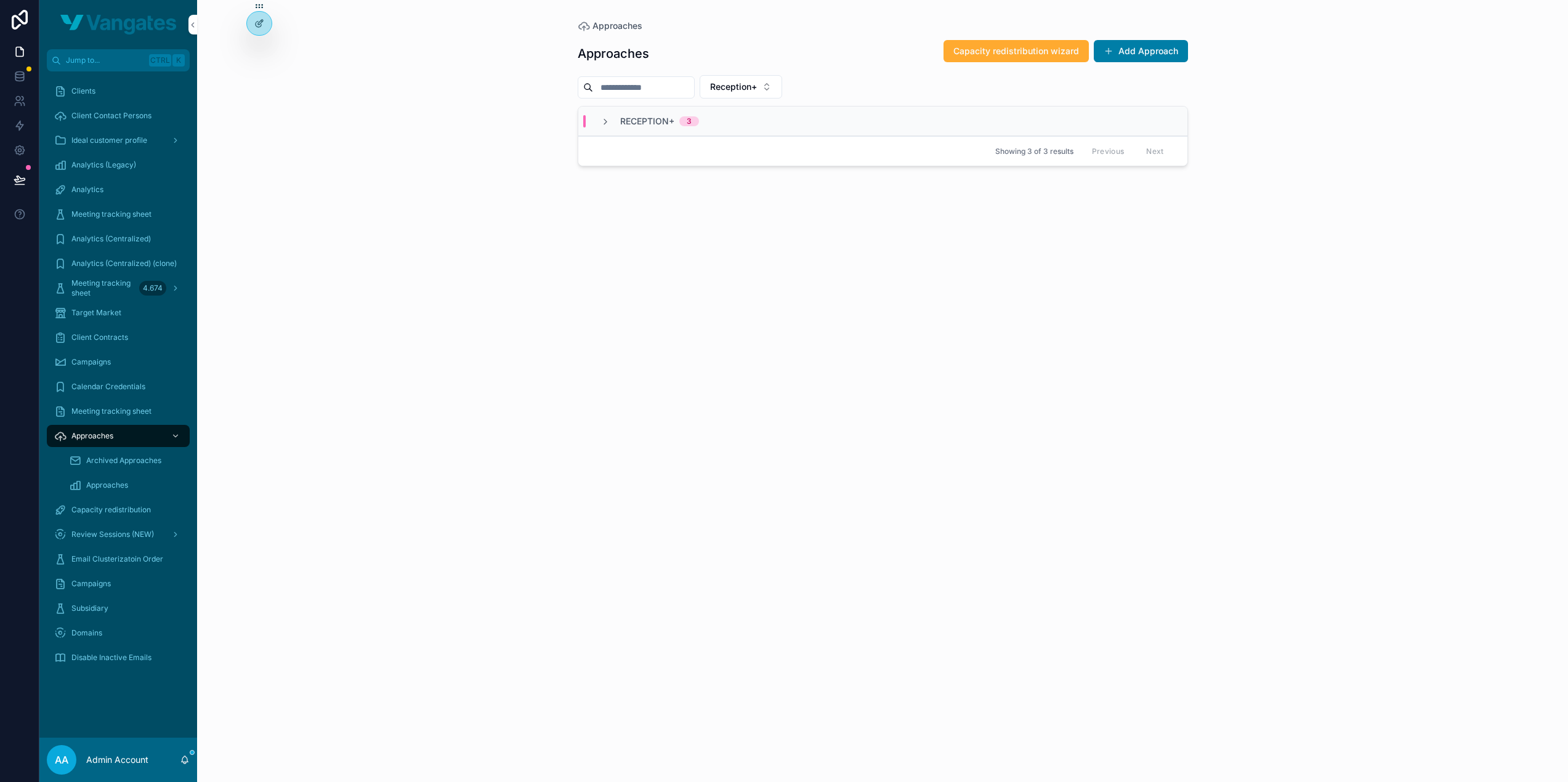
click at [737, 123] on div "RECEPTION+ 3" at bounding box center [883, 121] width 609 height 29
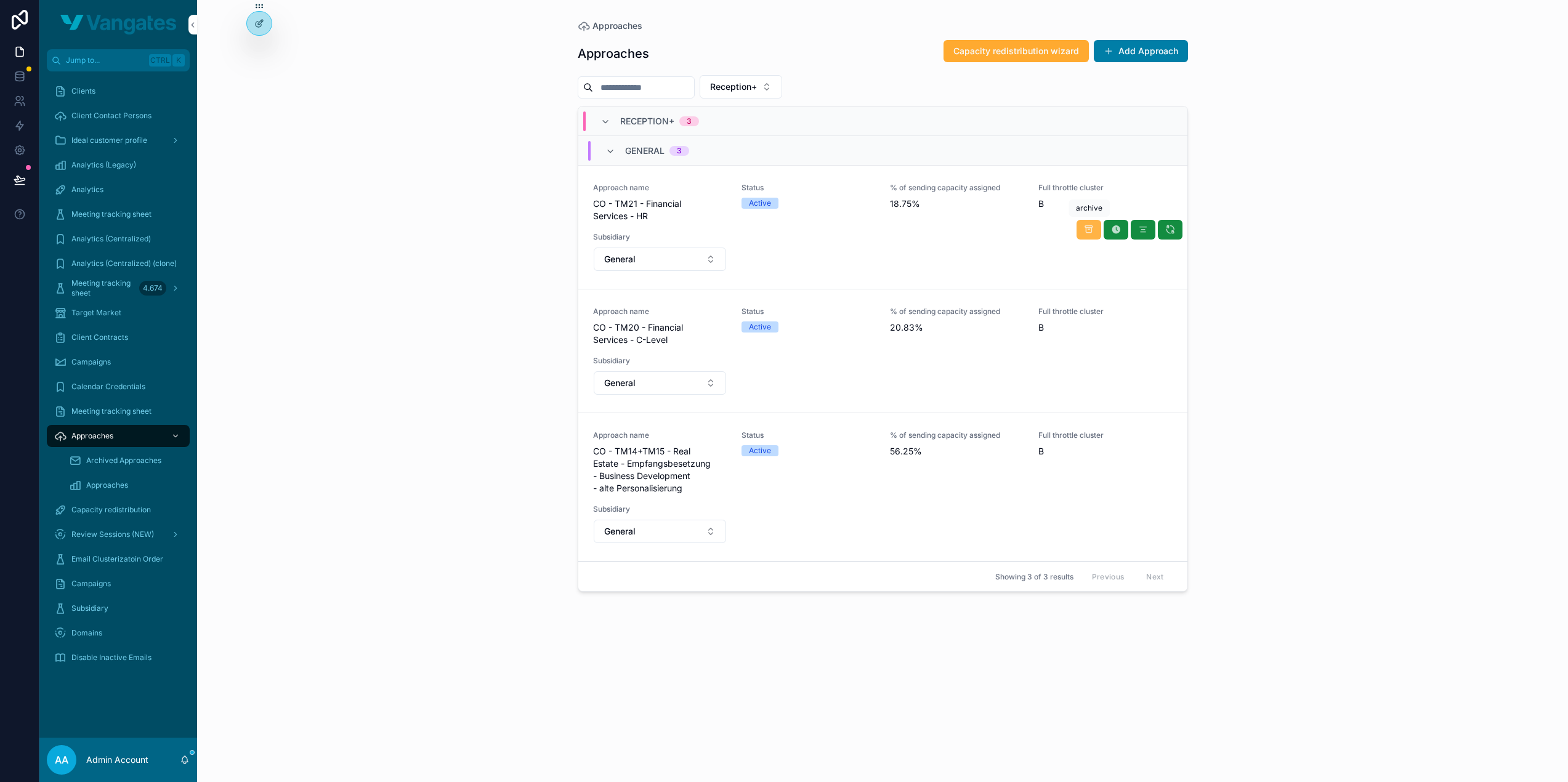
click at [1088, 229] on icon "scrollable content" at bounding box center [1088, 229] width 10 height 10
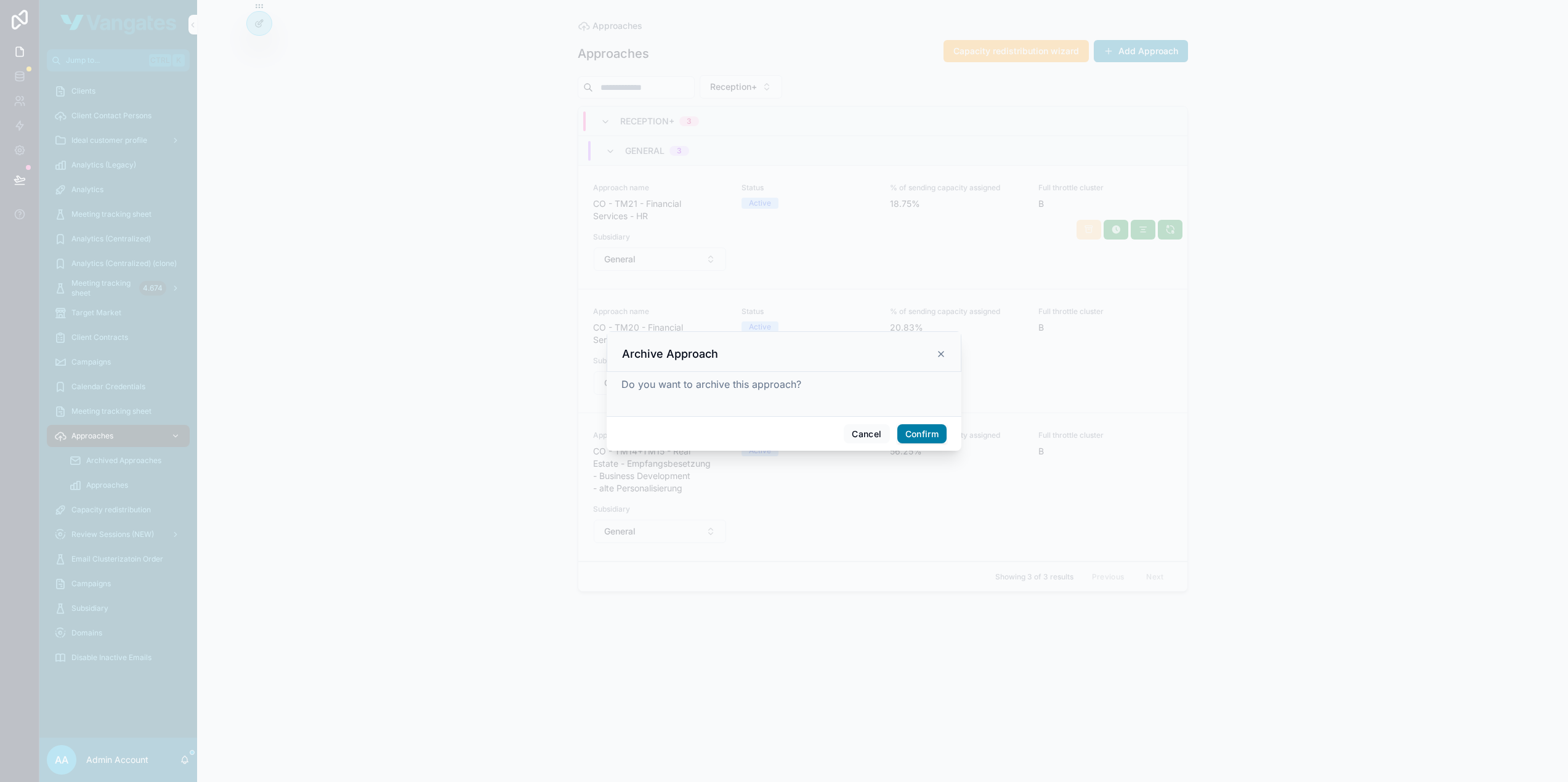
click at [945, 438] on button "Confirm" at bounding box center [922, 434] width 49 height 20
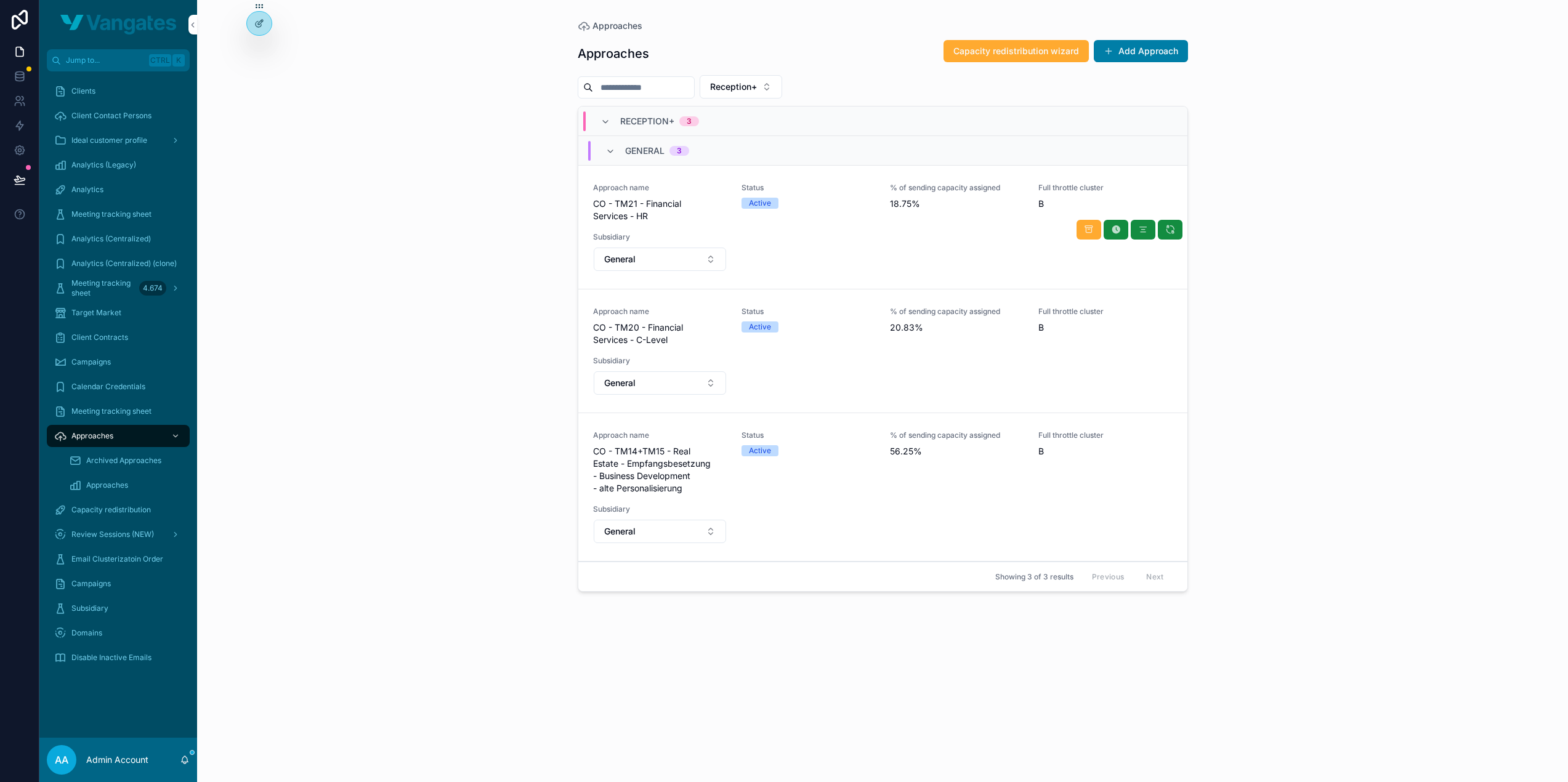
click at [121, 459] on span "Archived Approaches" at bounding box center [124, 460] width 75 height 10
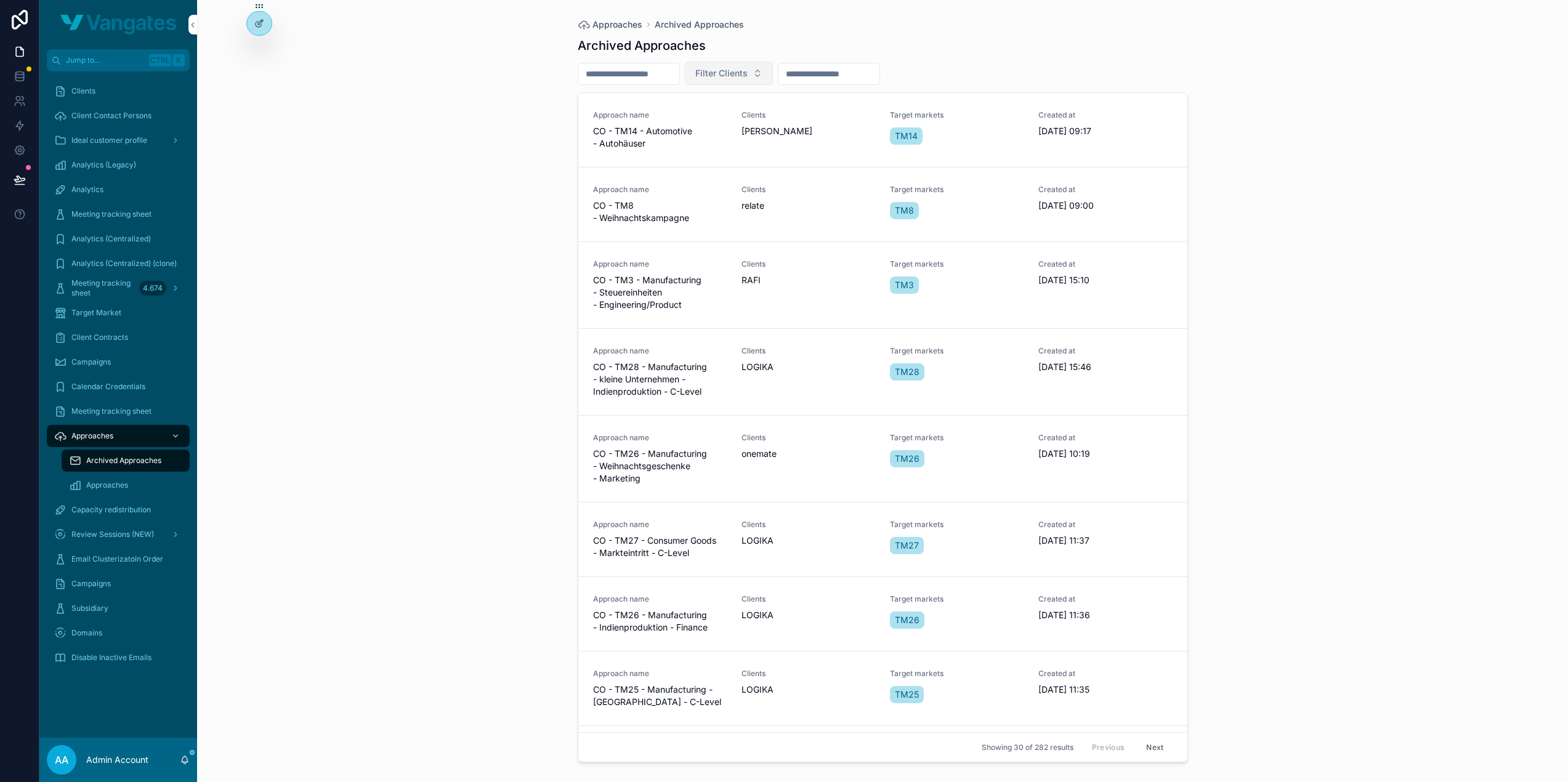
click at [743, 69] on span "Filter Clients" at bounding box center [722, 73] width 53 height 12
type input "****"
click at [750, 120] on div "Reception+" at bounding box center [754, 122] width 171 height 20
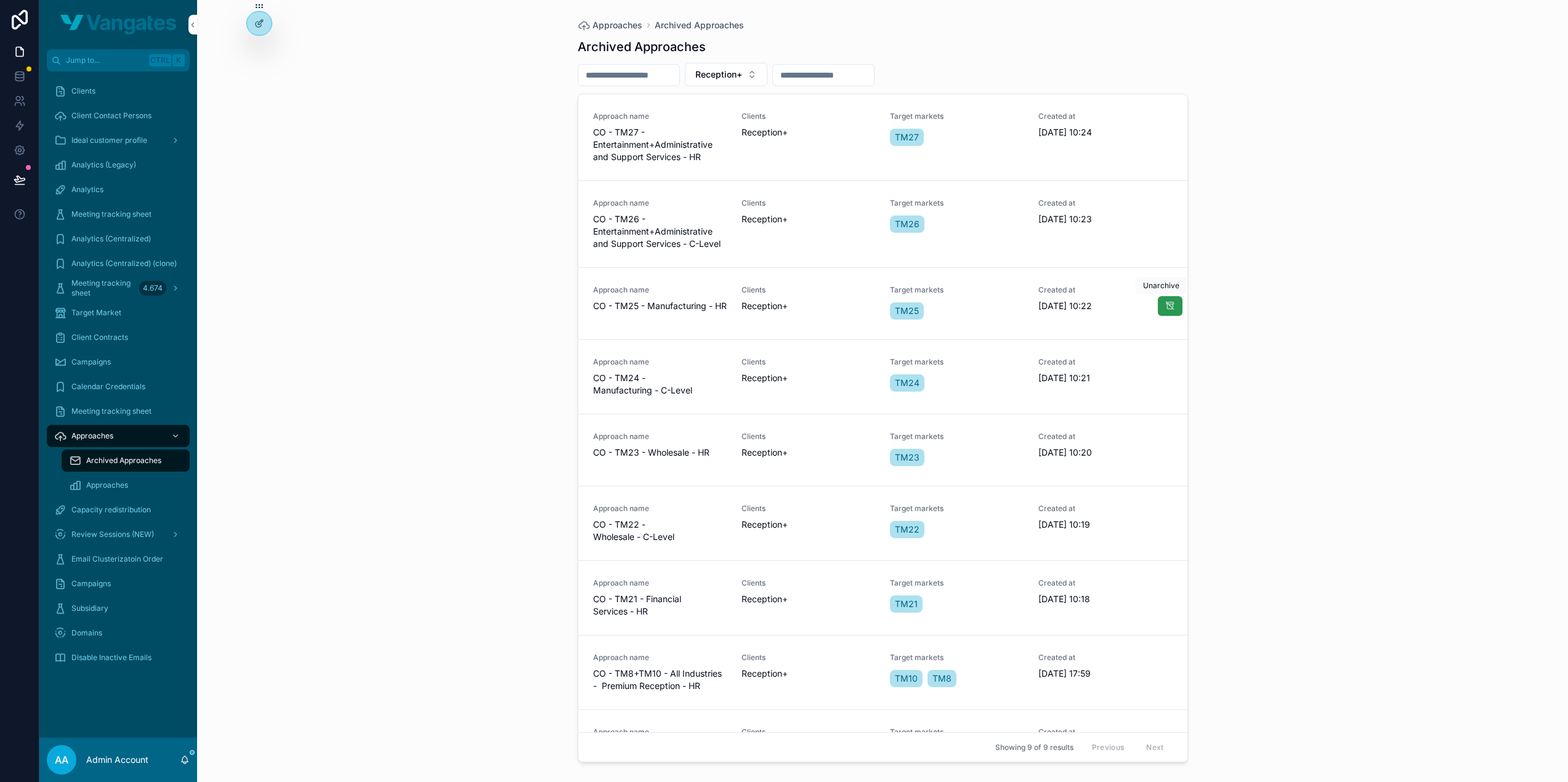
click at [1165, 305] on icon "scrollable content" at bounding box center [1170, 305] width 10 height 10
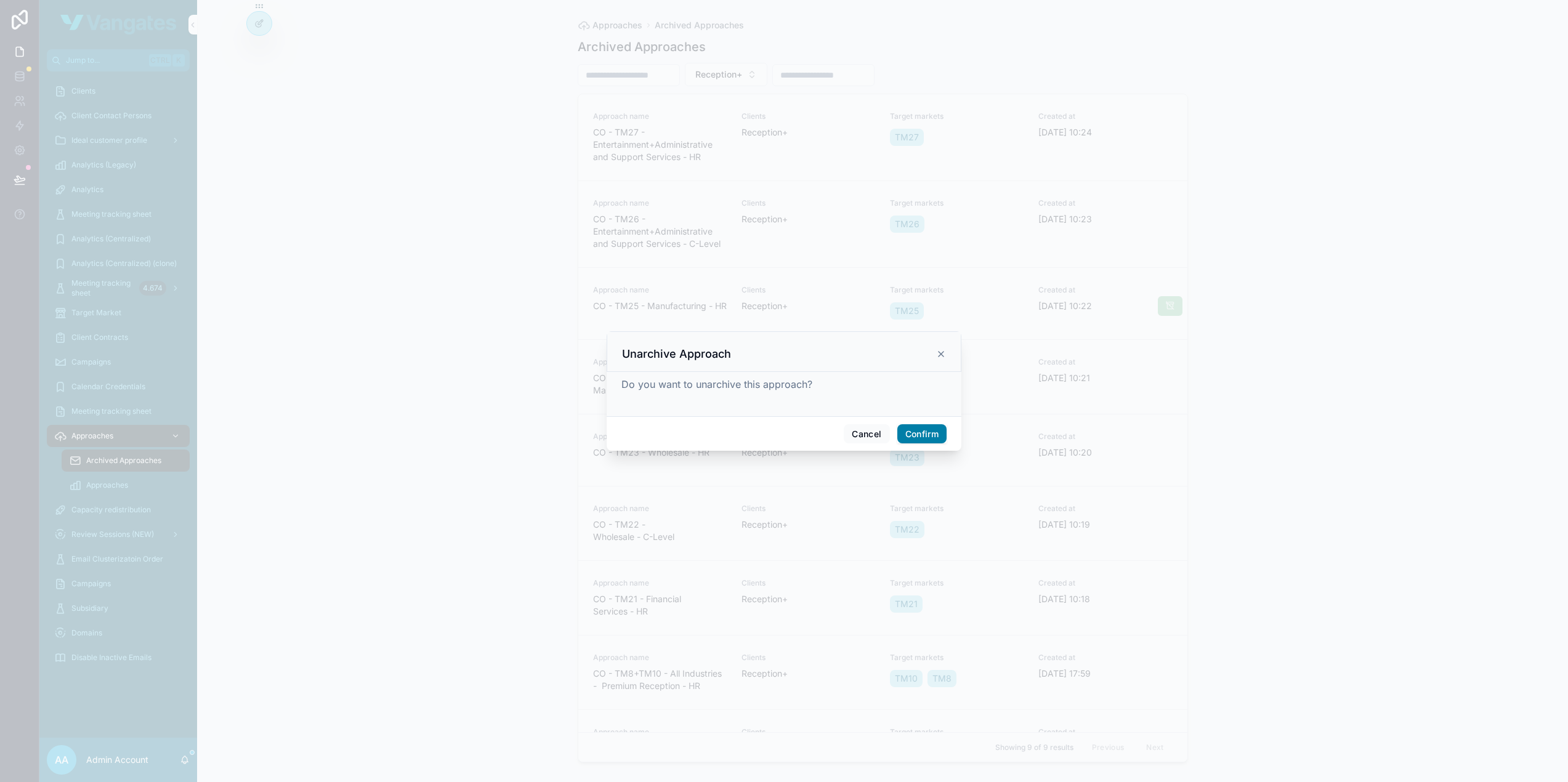
click at [923, 436] on button "Confirm" at bounding box center [922, 434] width 49 height 20
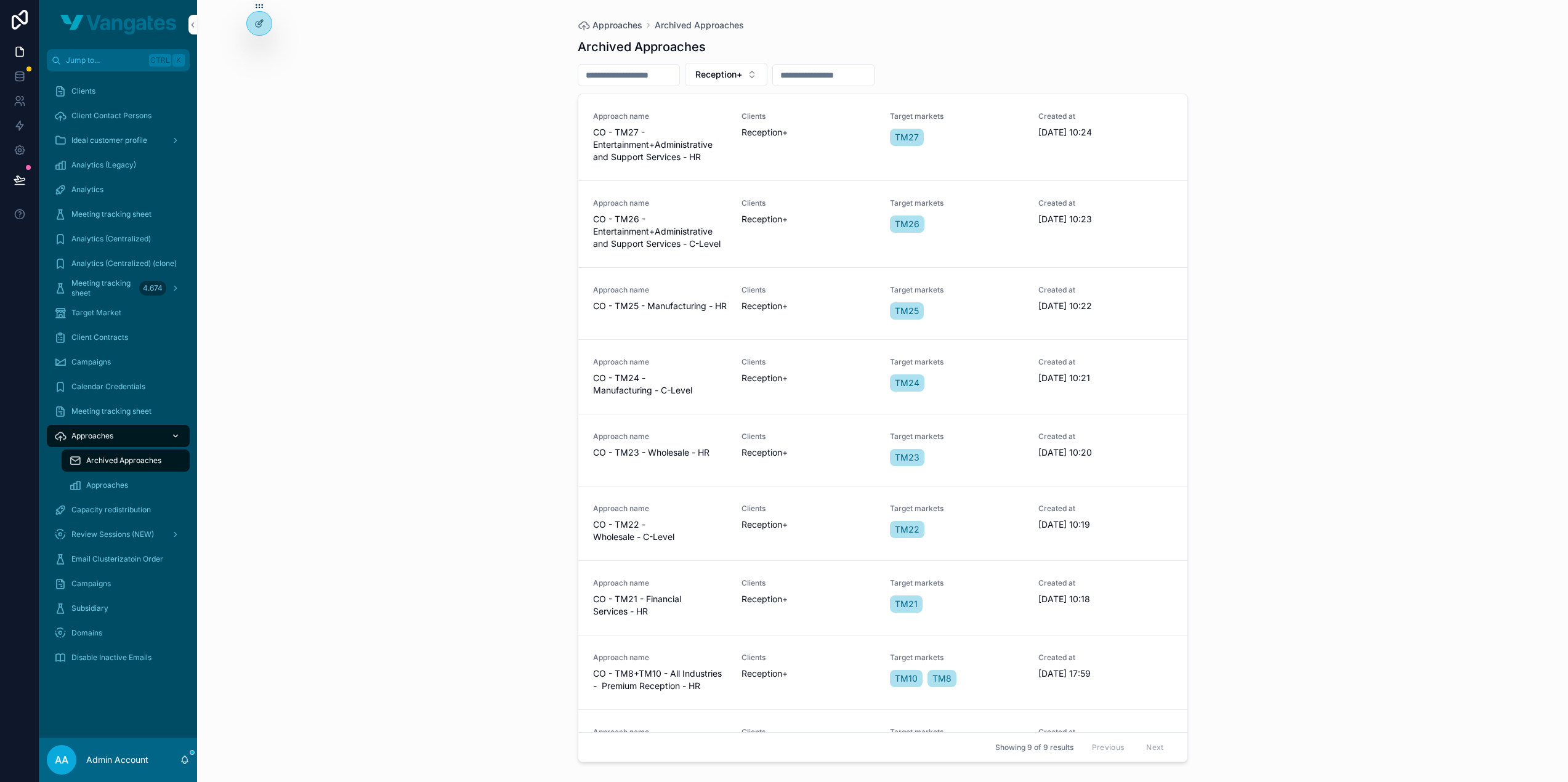
click at [113, 438] on div "Approaches" at bounding box center [118, 436] width 128 height 20
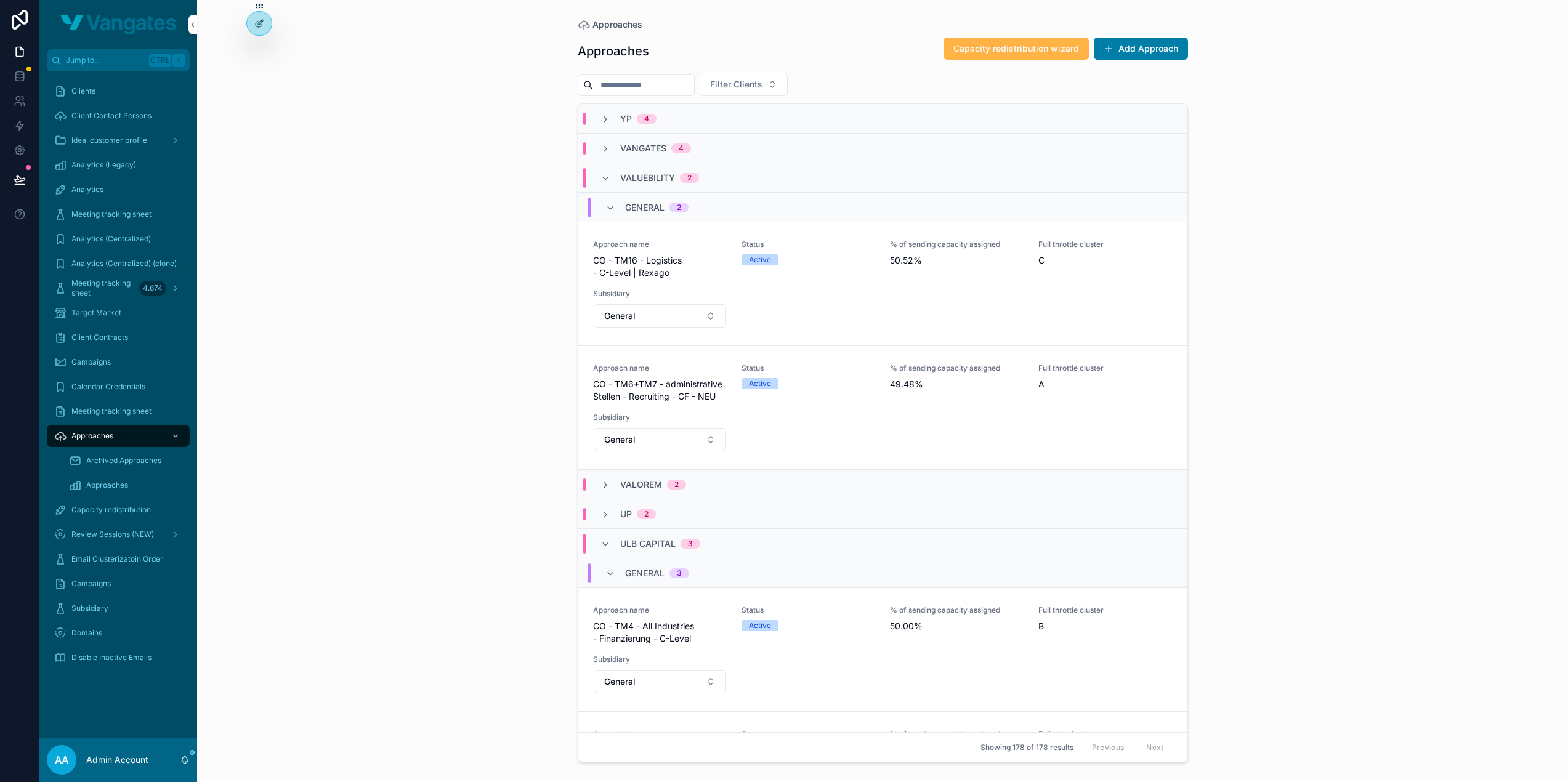
click at [1003, 54] on span "Capacity redistribution wizard" at bounding box center [1016, 48] width 126 height 12
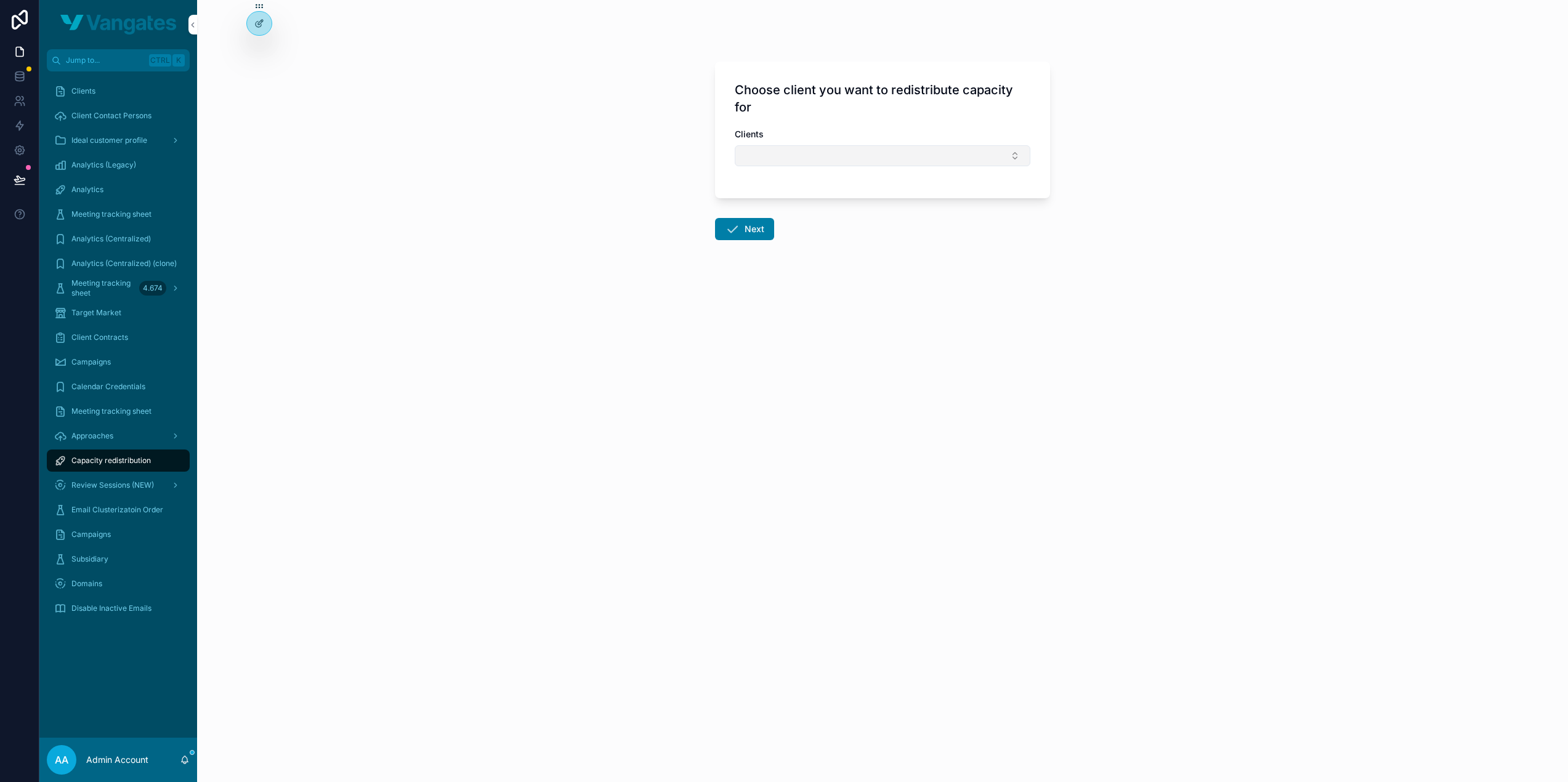
click at [835, 156] on button "Select Button" at bounding box center [883, 156] width 296 height 21
type input "*****"
click at [840, 199] on span "Reception+" at bounding box center [825, 204] width 46 height 12
click at [759, 235] on button "Next" at bounding box center [744, 231] width 59 height 22
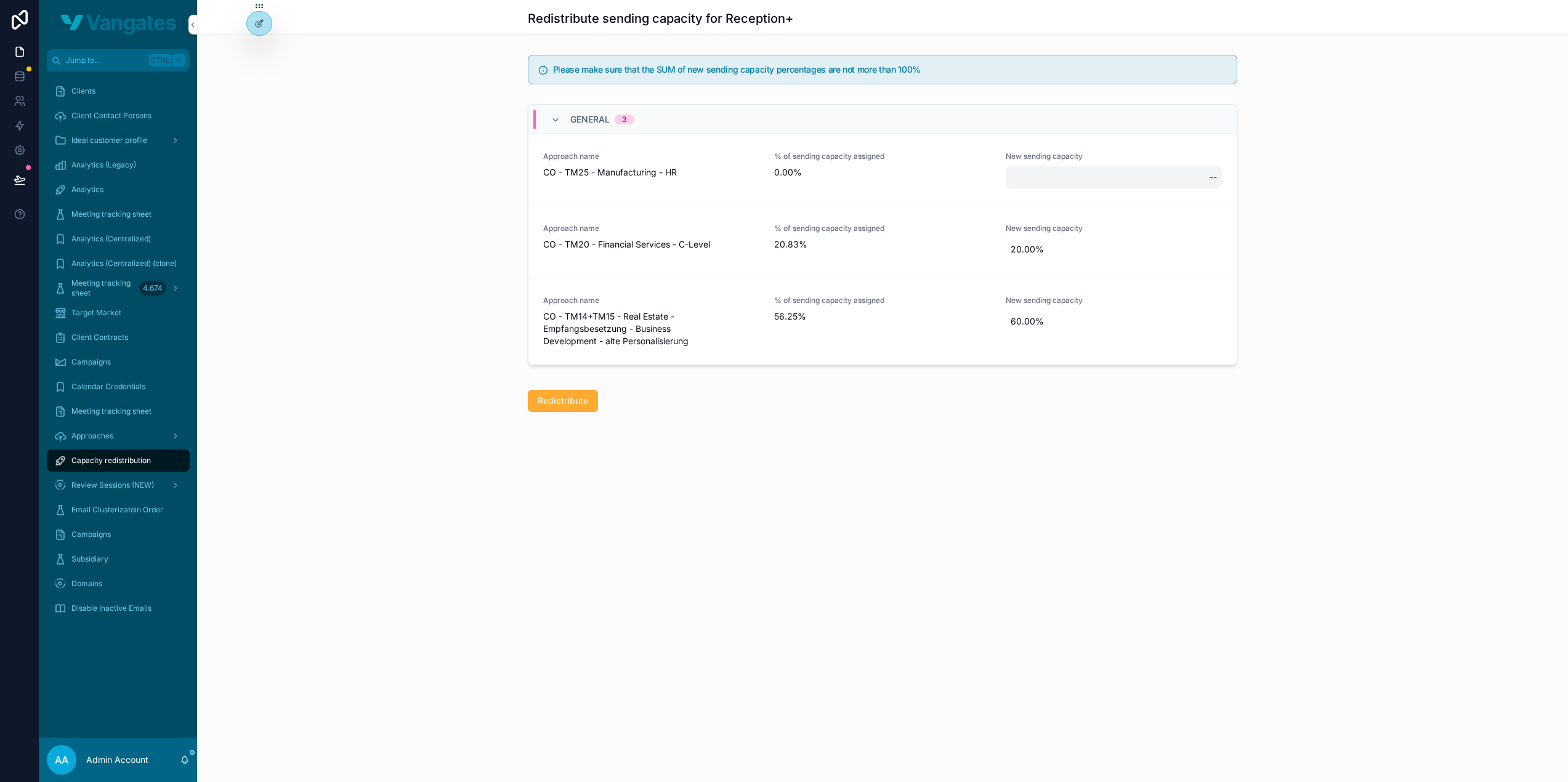
click at [1042, 179] on div "--" at bounding box center [1113, 177] width 216 height 22
type input "******"
click at [1355, 195] on icon "scrollable content" at bounding box center [1359, 191] width 10 height 10
click at [1341, 226] on div "General 3 Approach name CO - TM25 - Manufacturing - HR % of sending capacity as…" at bounding box center [883, 237] width 1371 height 276
click at [568, 395] on span "Redistribute" at bounding box center [562, 400] width 51 height 12
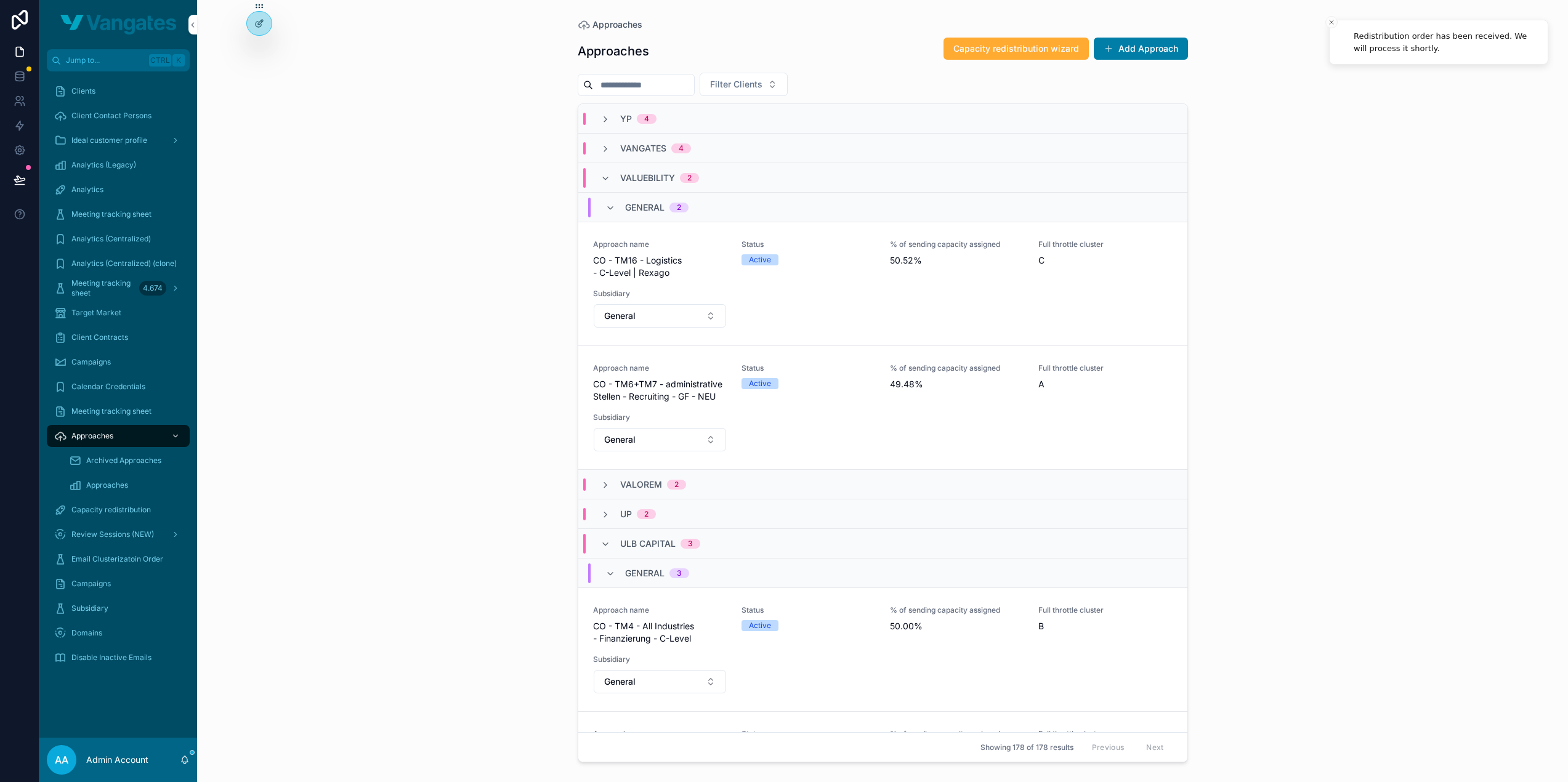
click at [1326, 323] on div "Approaches Approaches Capacity redistribution wizard Add Approach Filter Client…" at bounding box center [883, 391] width 1371 height 782
